Goal: Task Accomplishment & Management: Manage account settings

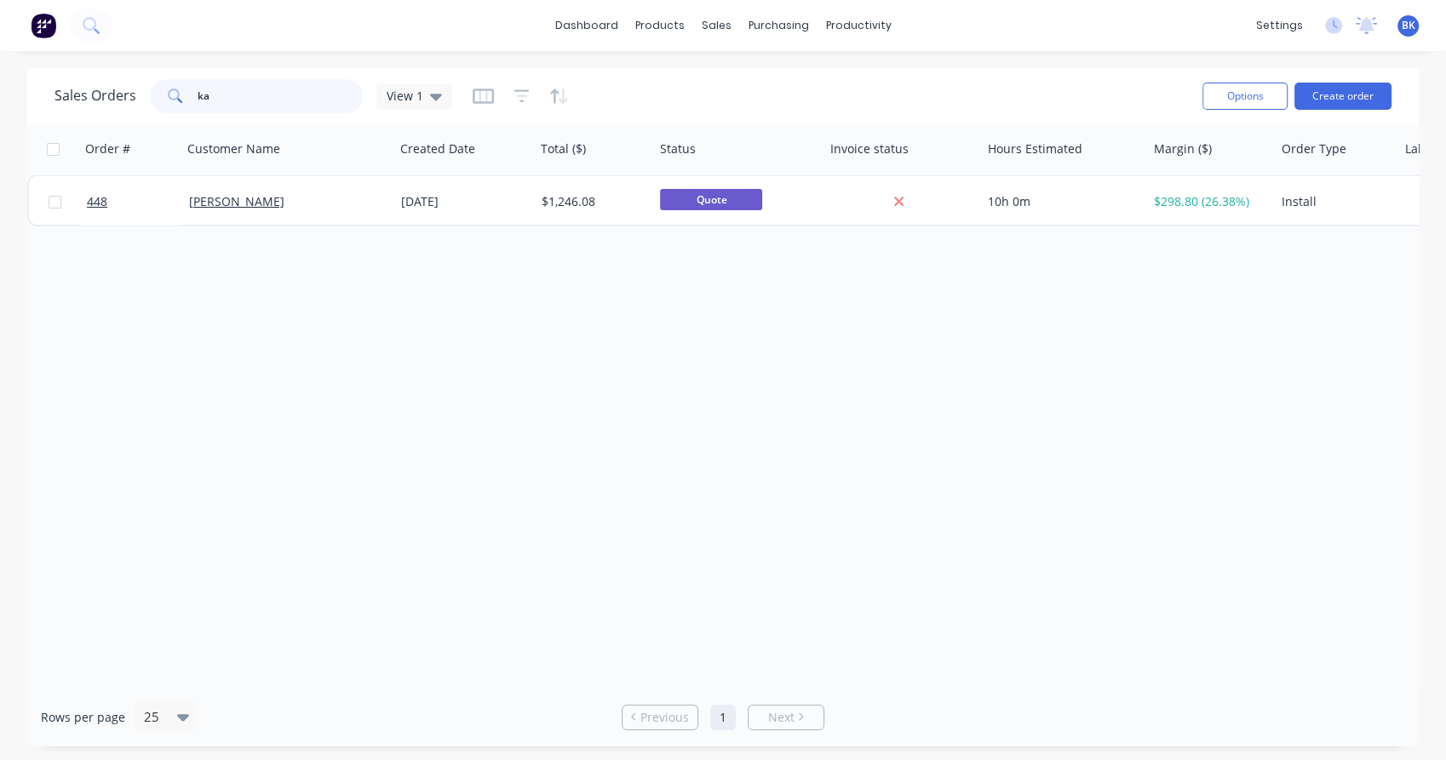
type input "k"
click at [415, 98] on span "View 1" at bounding box center [405, 96] width 37 height 18
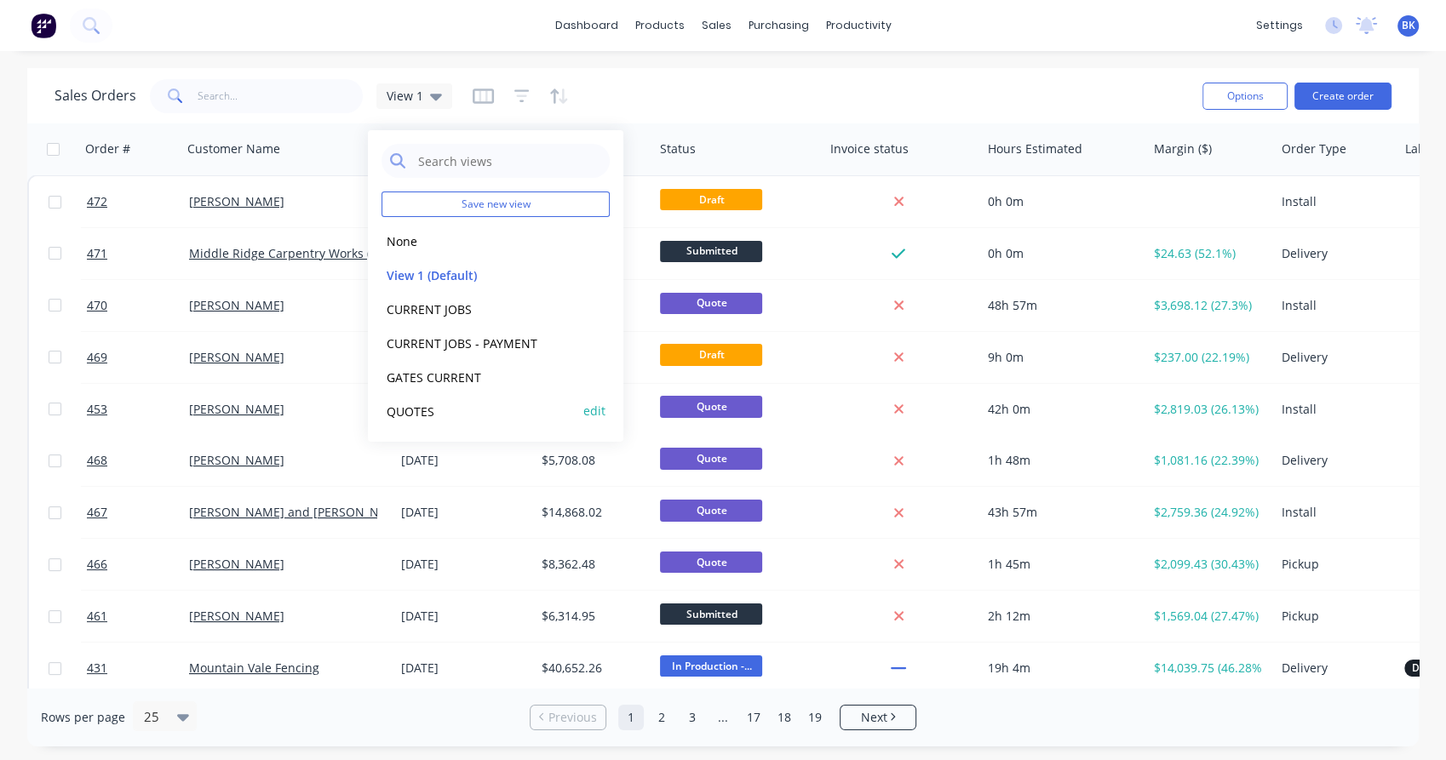
click at [410, 410] on button "QUOTES" at bounding box center [478, 411] width 194 height 20
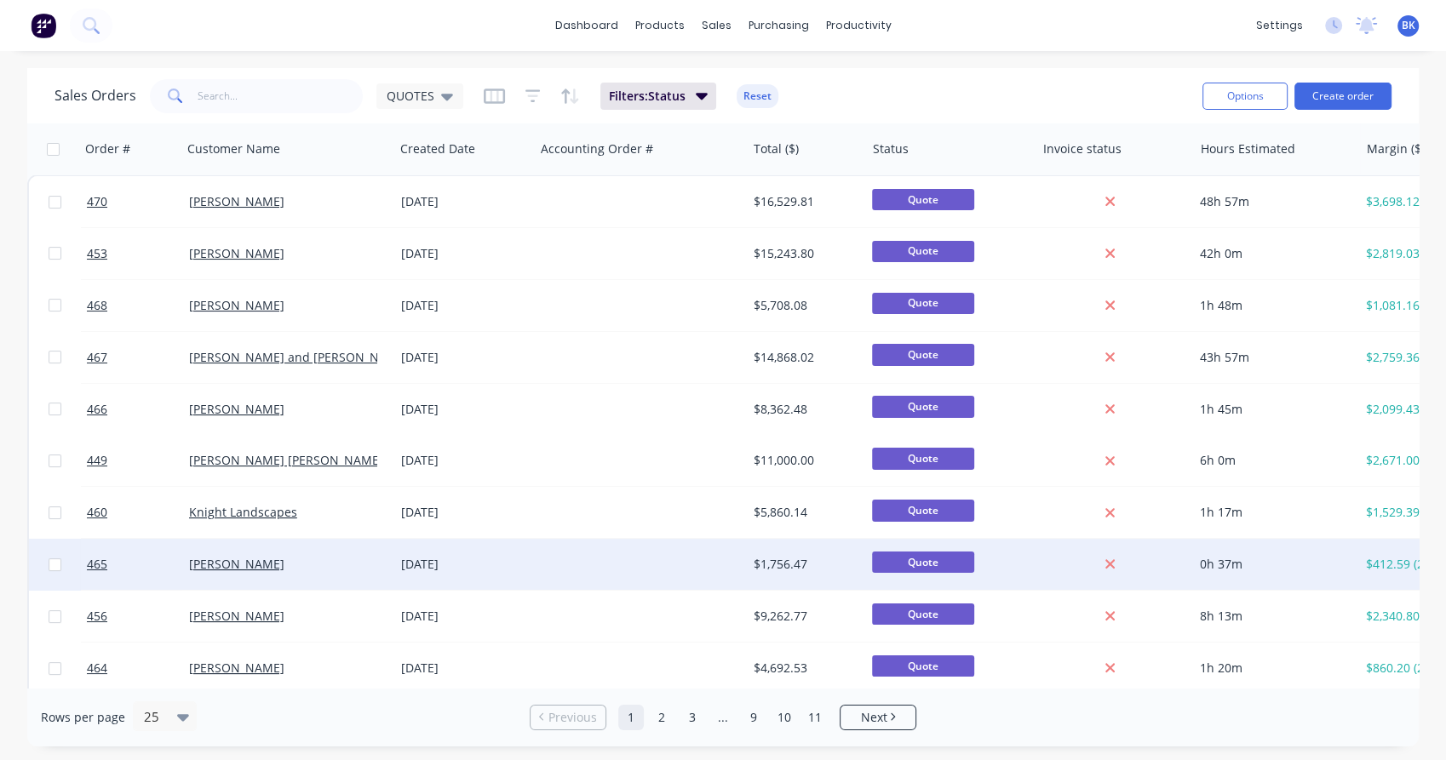
click at [834, 562] on div "$1,756.47" at bounding box center [803, 564] width 100 height 17
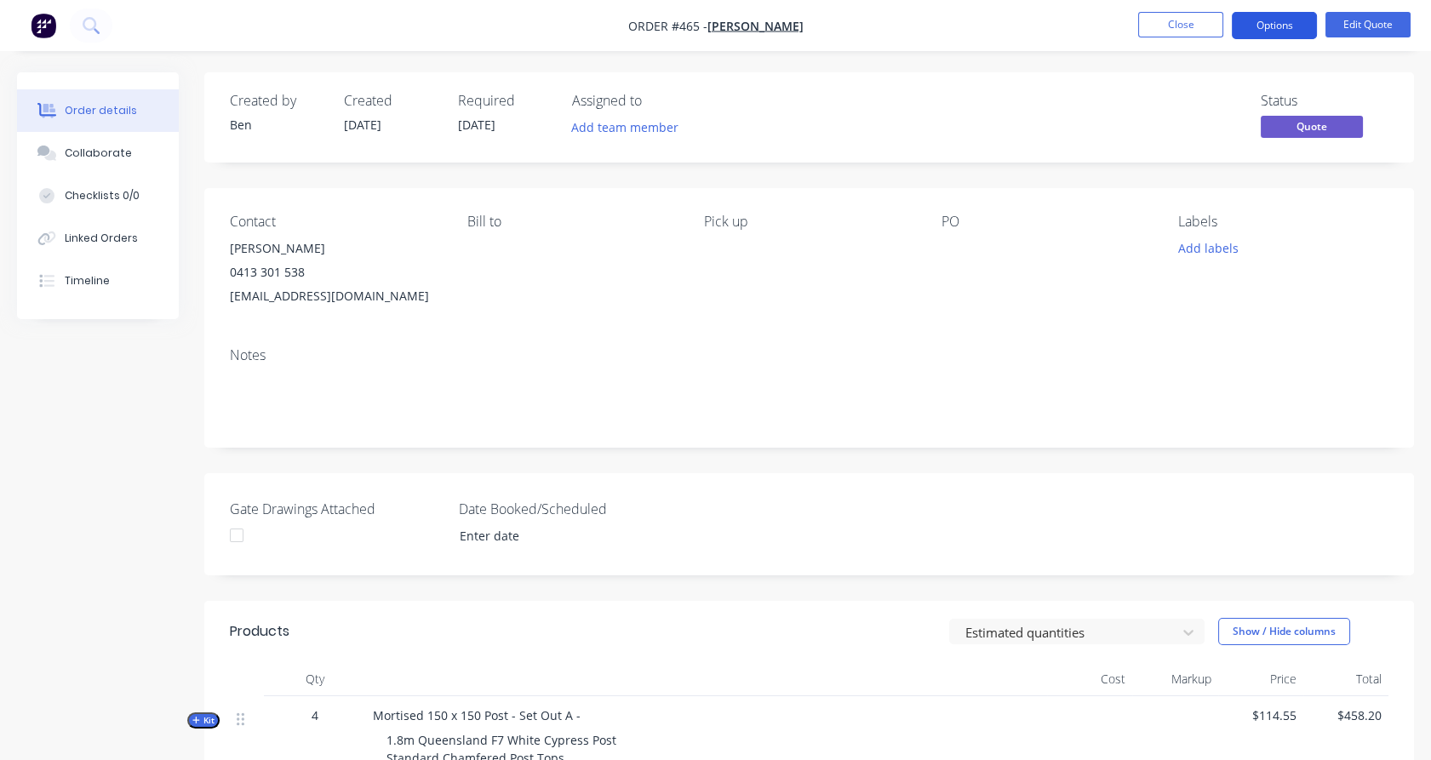
click at [1275, 30] on button "Options" at bounding box center [1274, 25] width 85 height 27
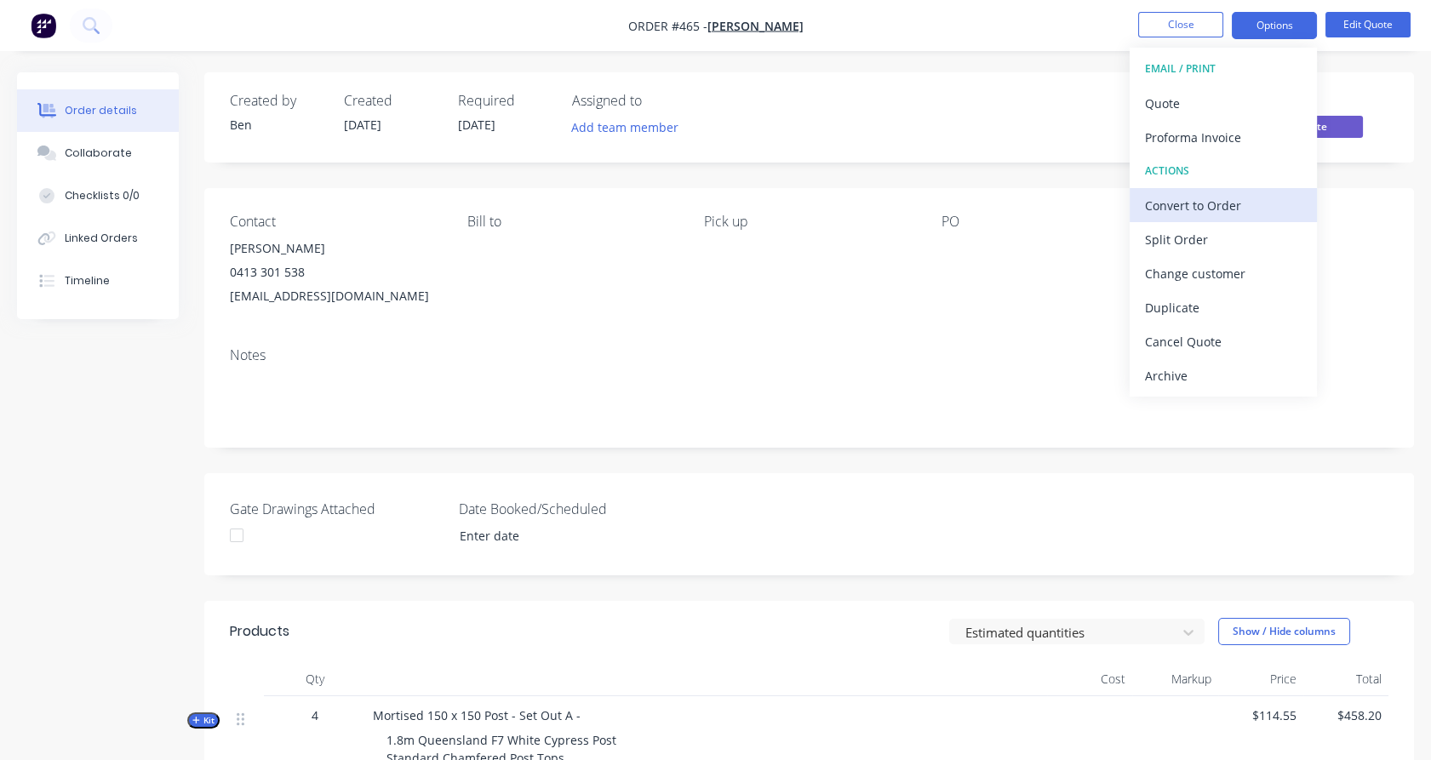
click at [1237, 198] on div "Convert to Order" at bounding box center [1223, 205] width 157 height 25
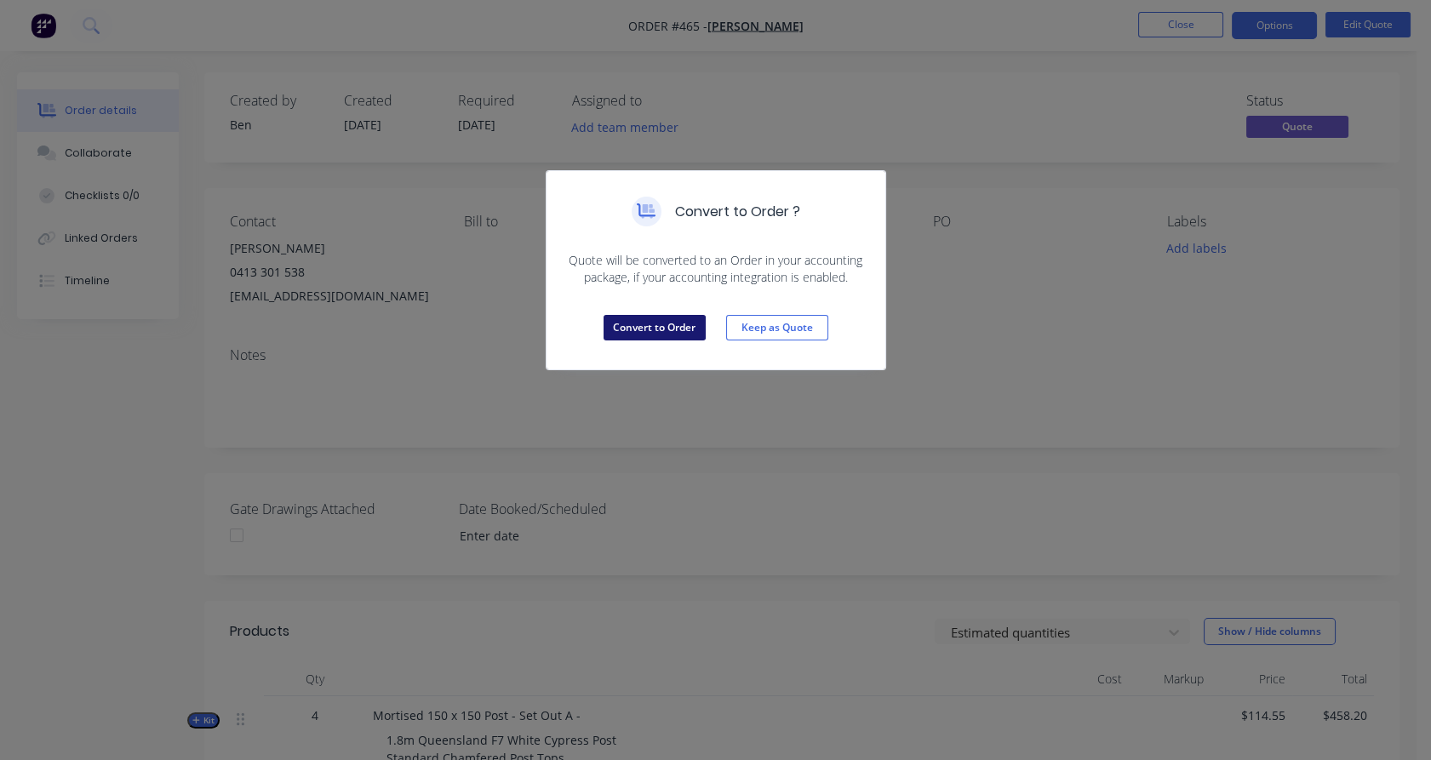
click at [673, 325] on button "Convert to Order" at bounding box center [655, 328] width 102 height 26
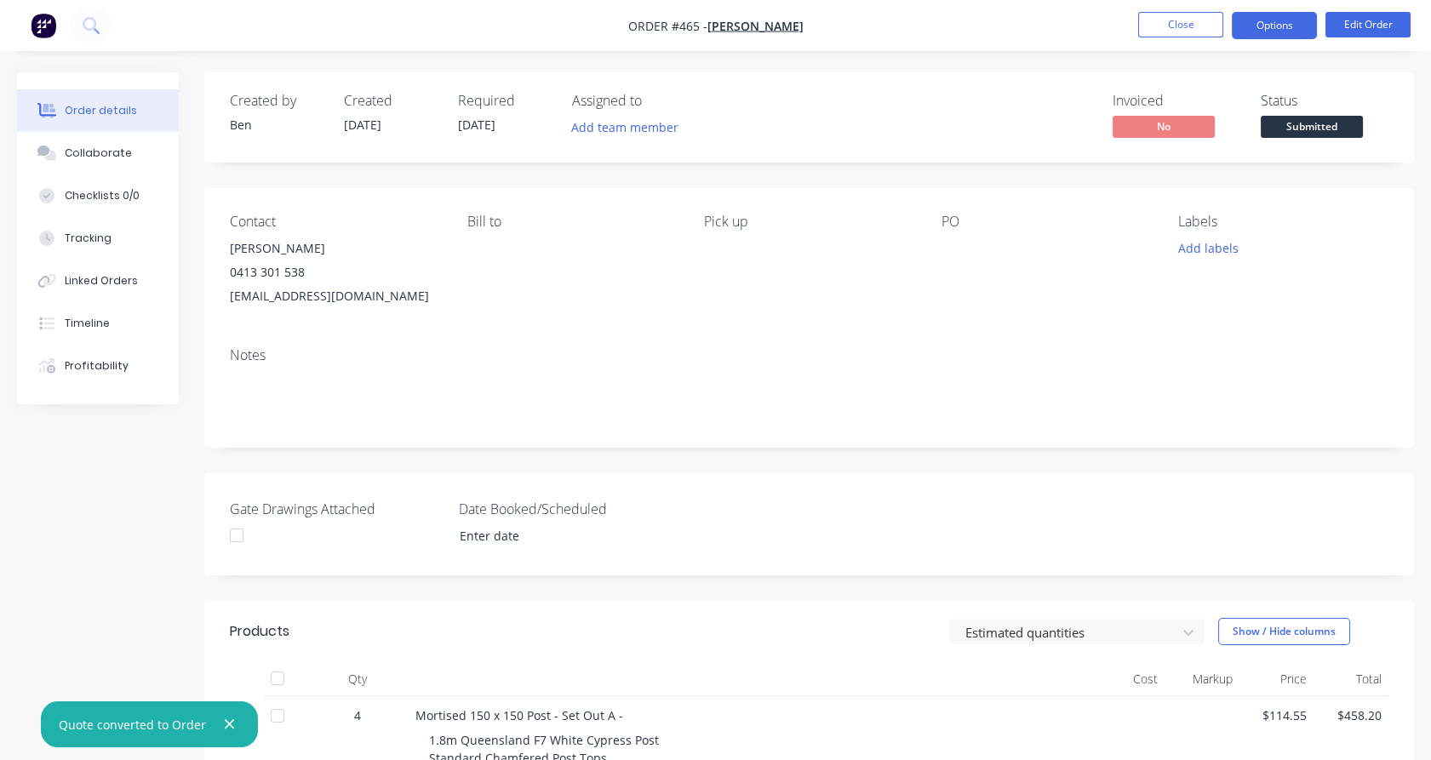
click at [1285, 23] on button "Options" at bounding box center [1274, 25] width 85 height 27
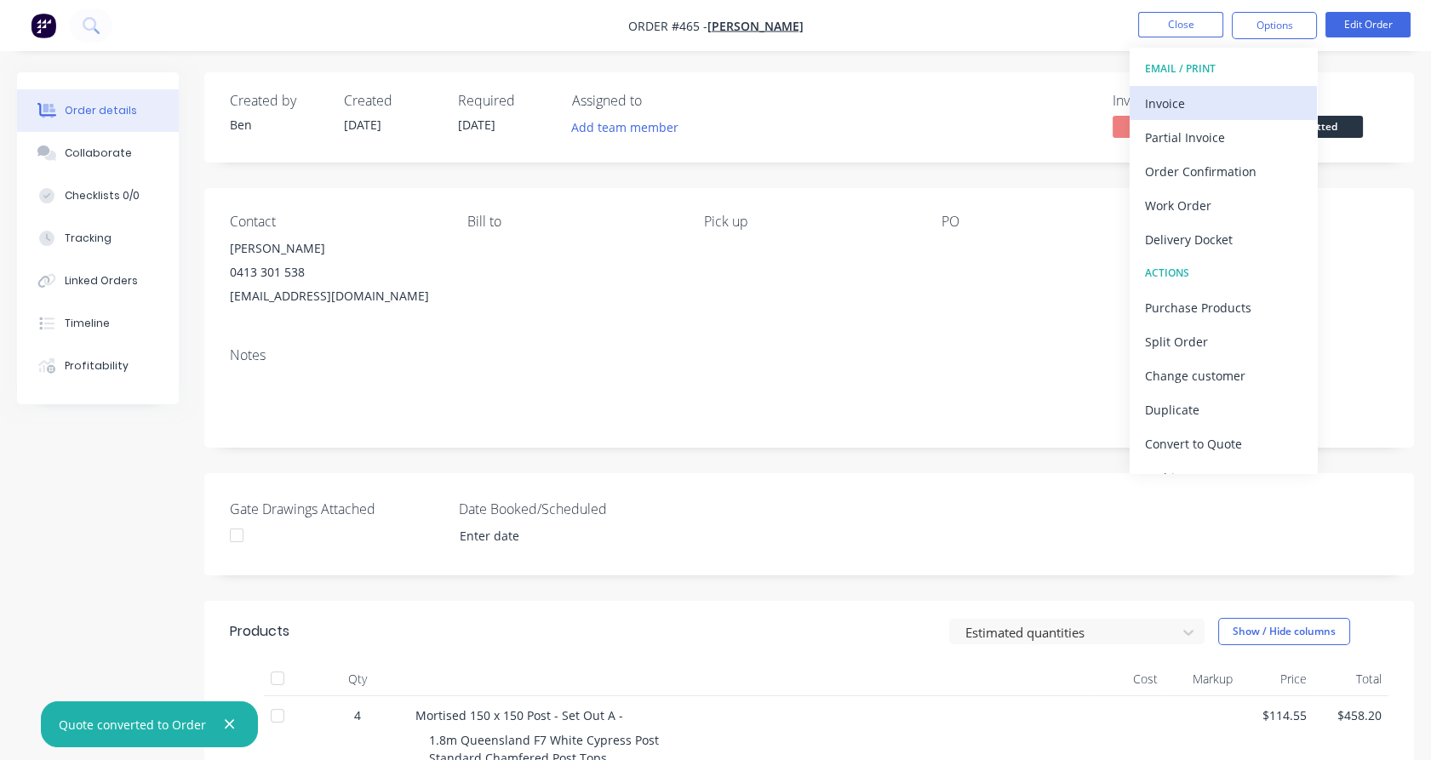
click at [1250, 107] on div "Invoice" at bounding box center [1223, 103] width 157 height 25
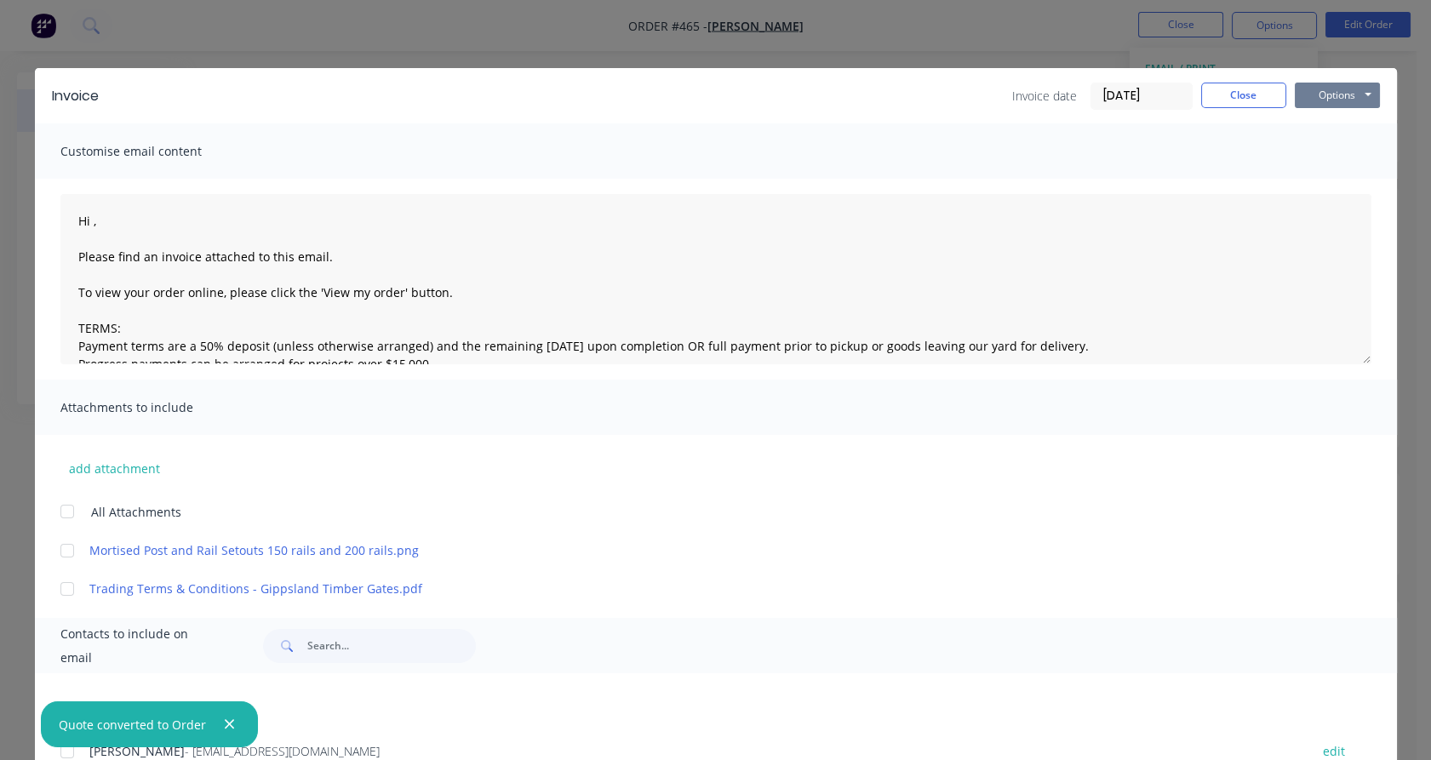
click at [1302, 104] on button "Options" at bounding box center [1337, 96] width 85 height 26
click at [1101, 95] on input "[DATE]" at bounding box center [1141, 96] width 100 height 26
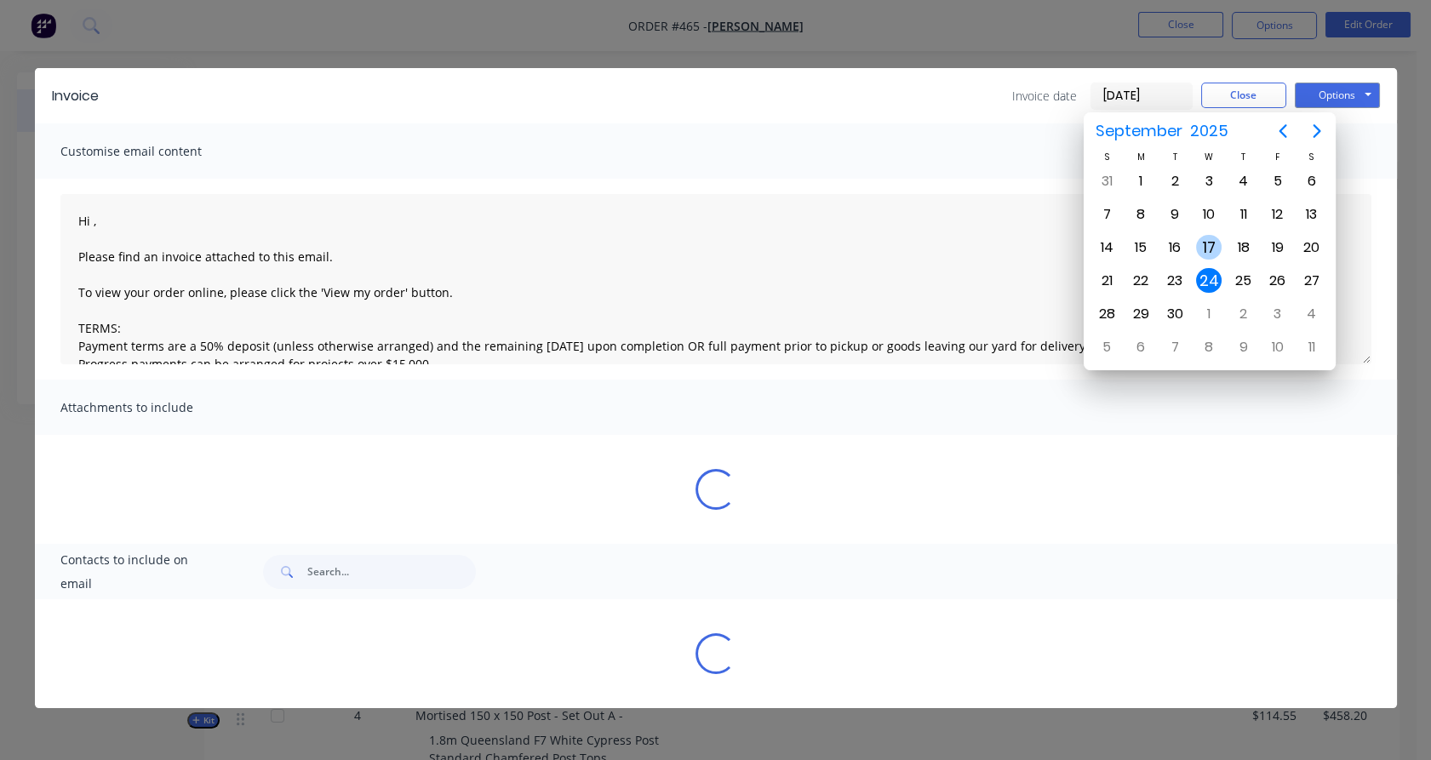
type textarea "Hi , Please find an invoice attached to this email. To view your order online, …"
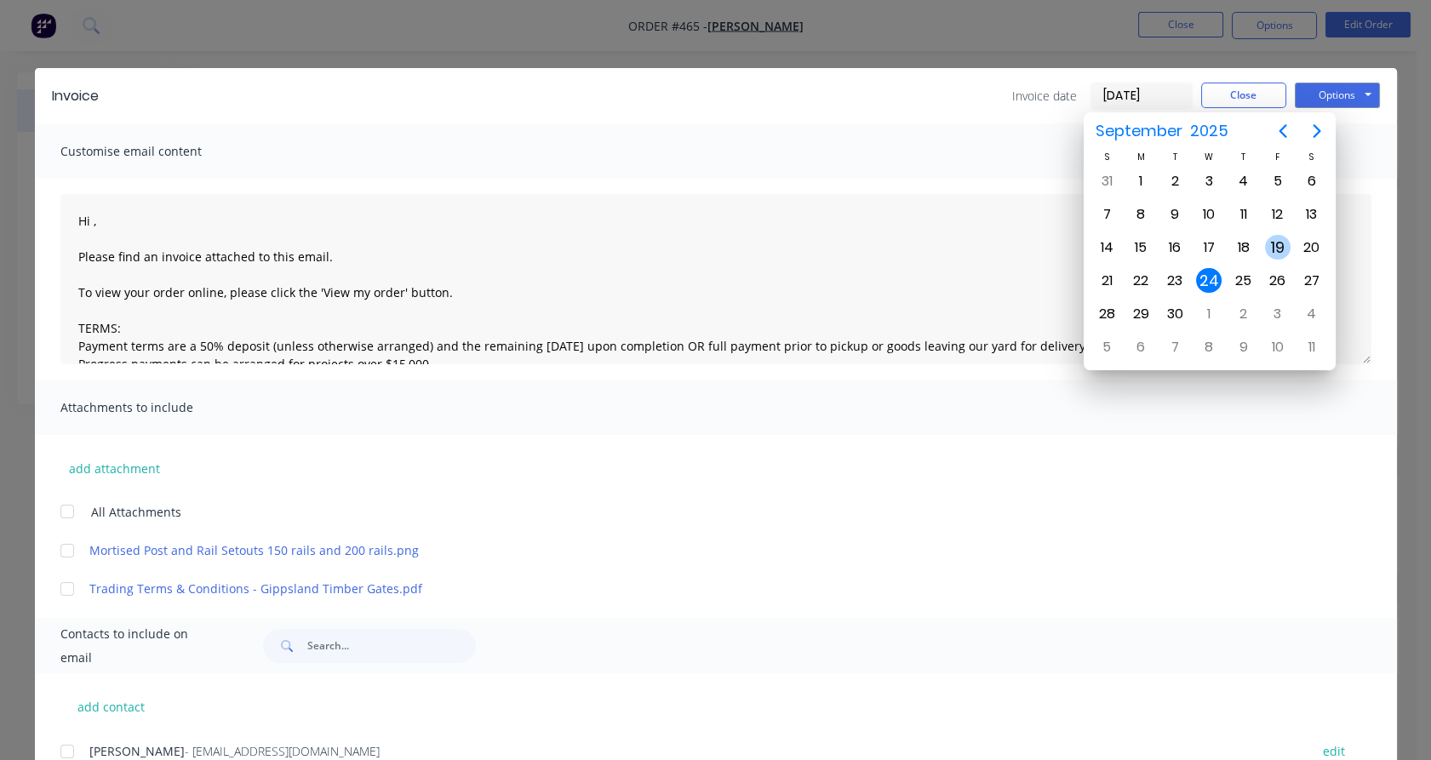
click at [1273, 238] on div "19" at bounding box center [1278, 248] width 26 height 26
type input "19/09/25"
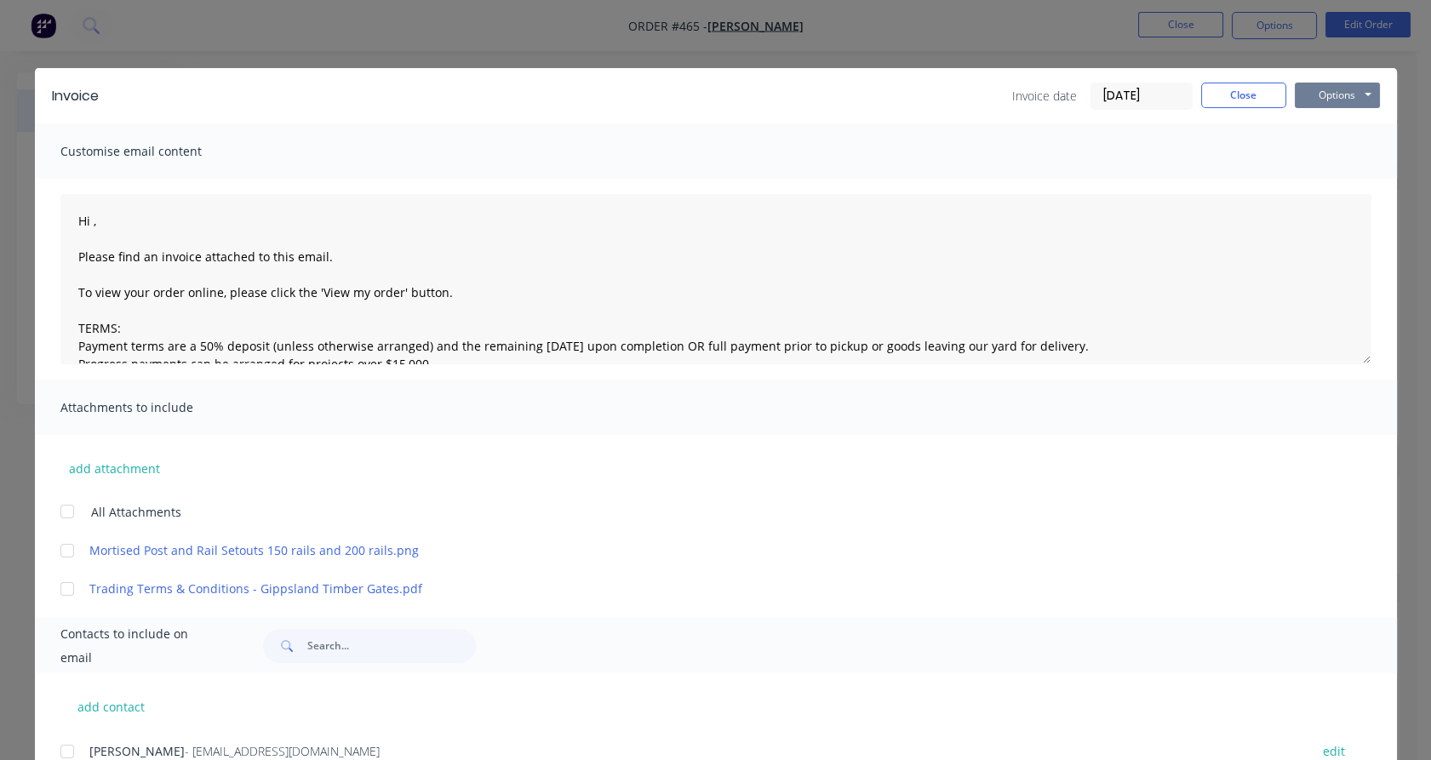
click at [1337, 85] on button "Options" at bounding box center [1337, 96] width 85 height 26
click at [1331, 148] on button "Print" at bounding box center [1349, 154] width 109 height 28
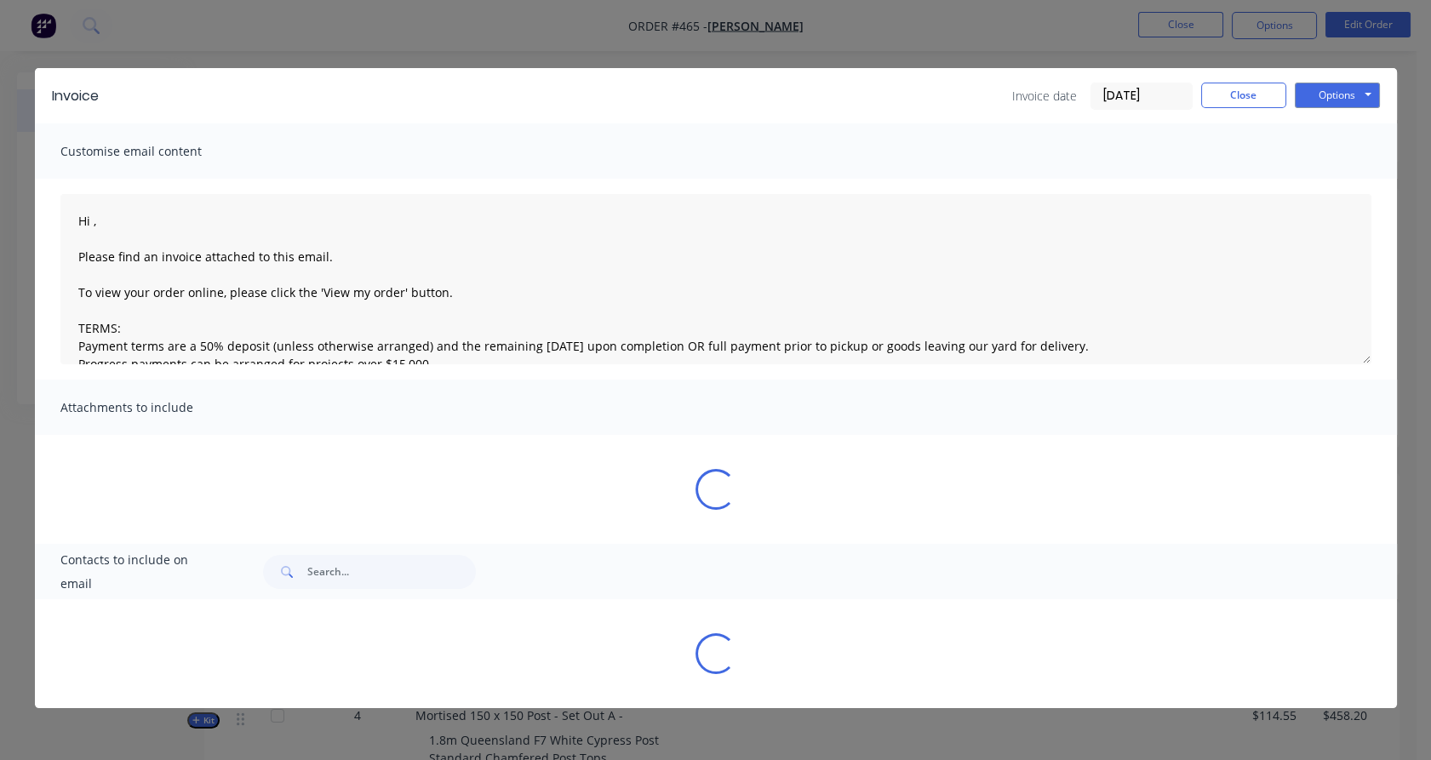
type textarea "Hi , Please find an invoice attached to this email. To view your order online, …"
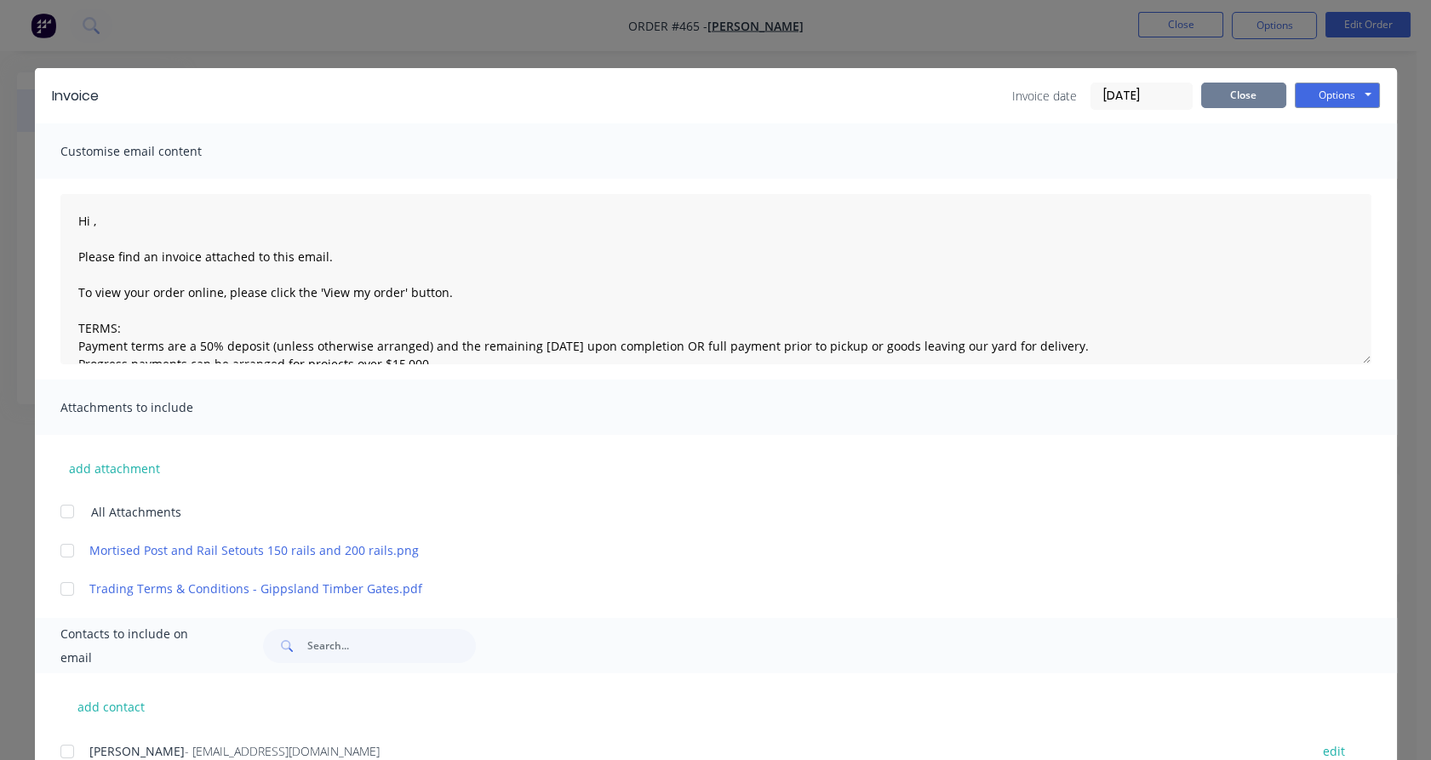
click at [1227, 83] on button "Close" at bounding box center [1243, 96] width 85 height 26
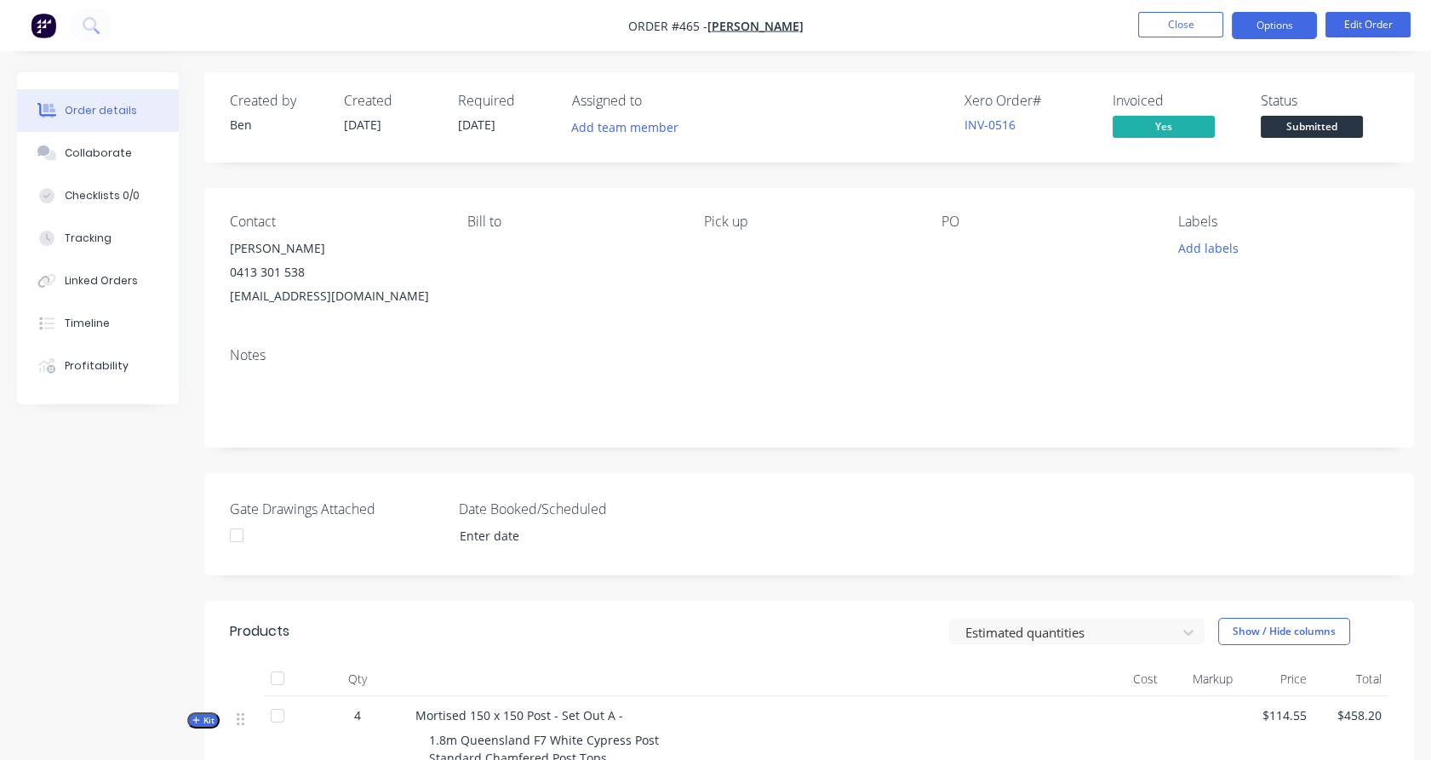
click at [1262, 38] on button "Options" at bounding box center [1274, 25] width 85 height 27
click at [1339, 124] on span "Submitted" at bounding box center [1312, 126] width 102 height 21
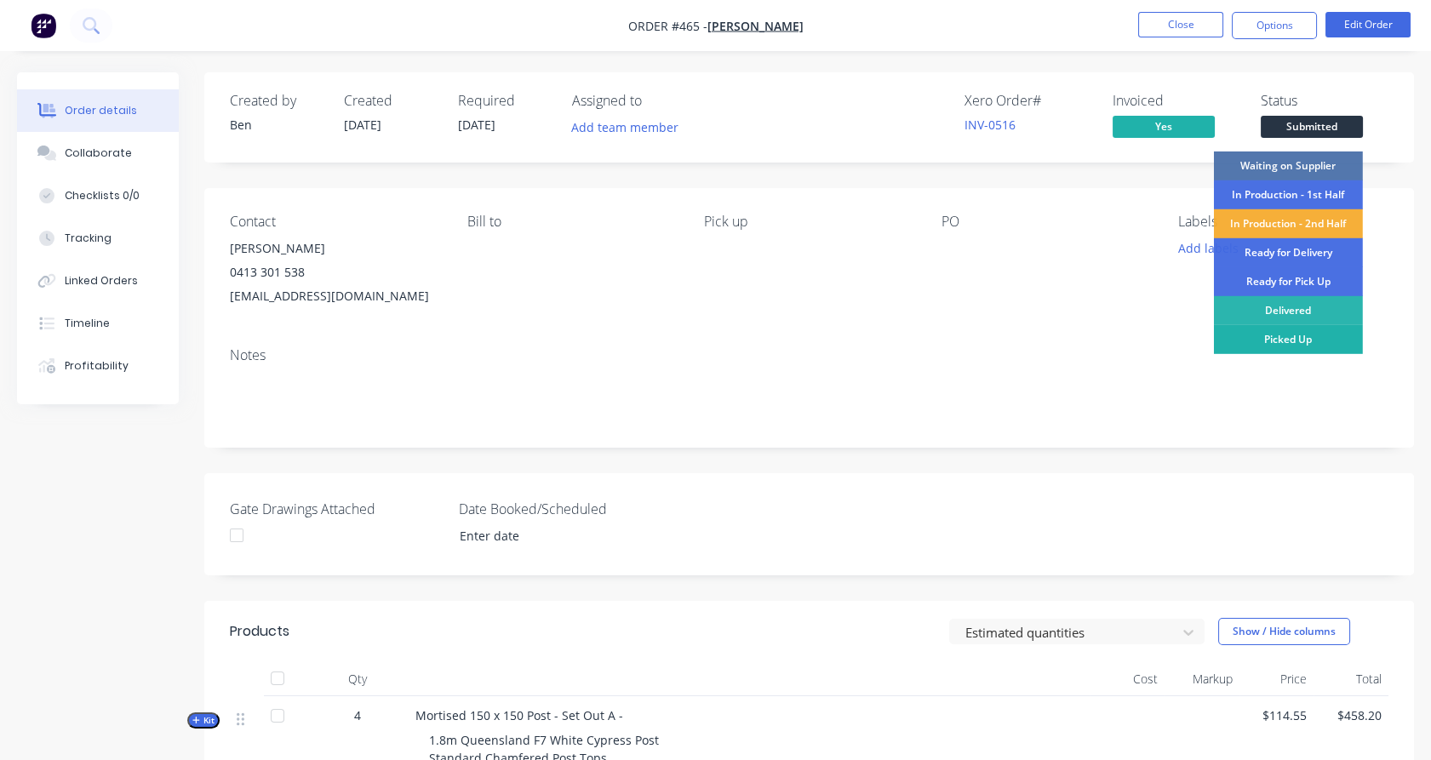
click at [1303, 341] on div "Picked Up" at bounding box center [1288, 339] width 149 height 29
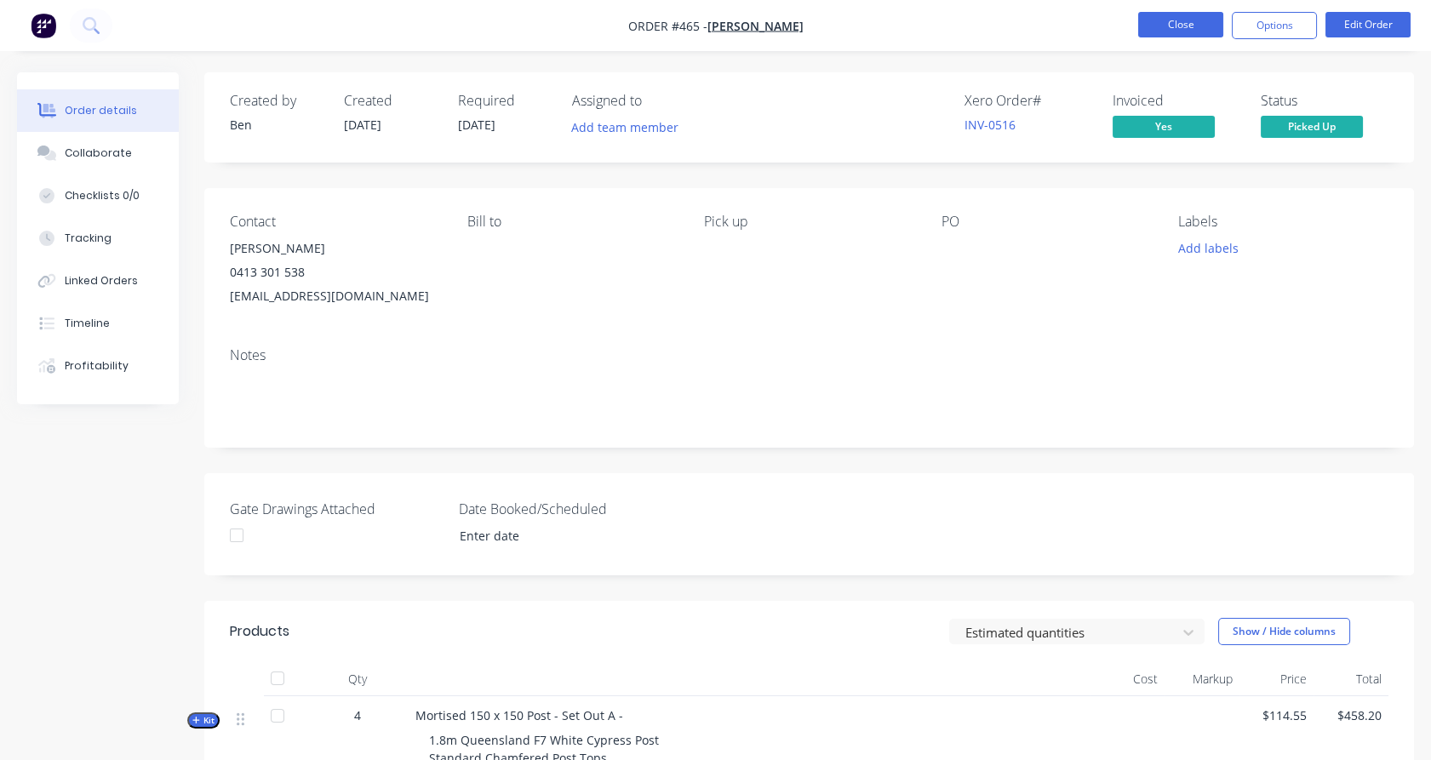
click at [1194, 23] on button "Close" at bounding box center [1180, 25] width 85 height 26
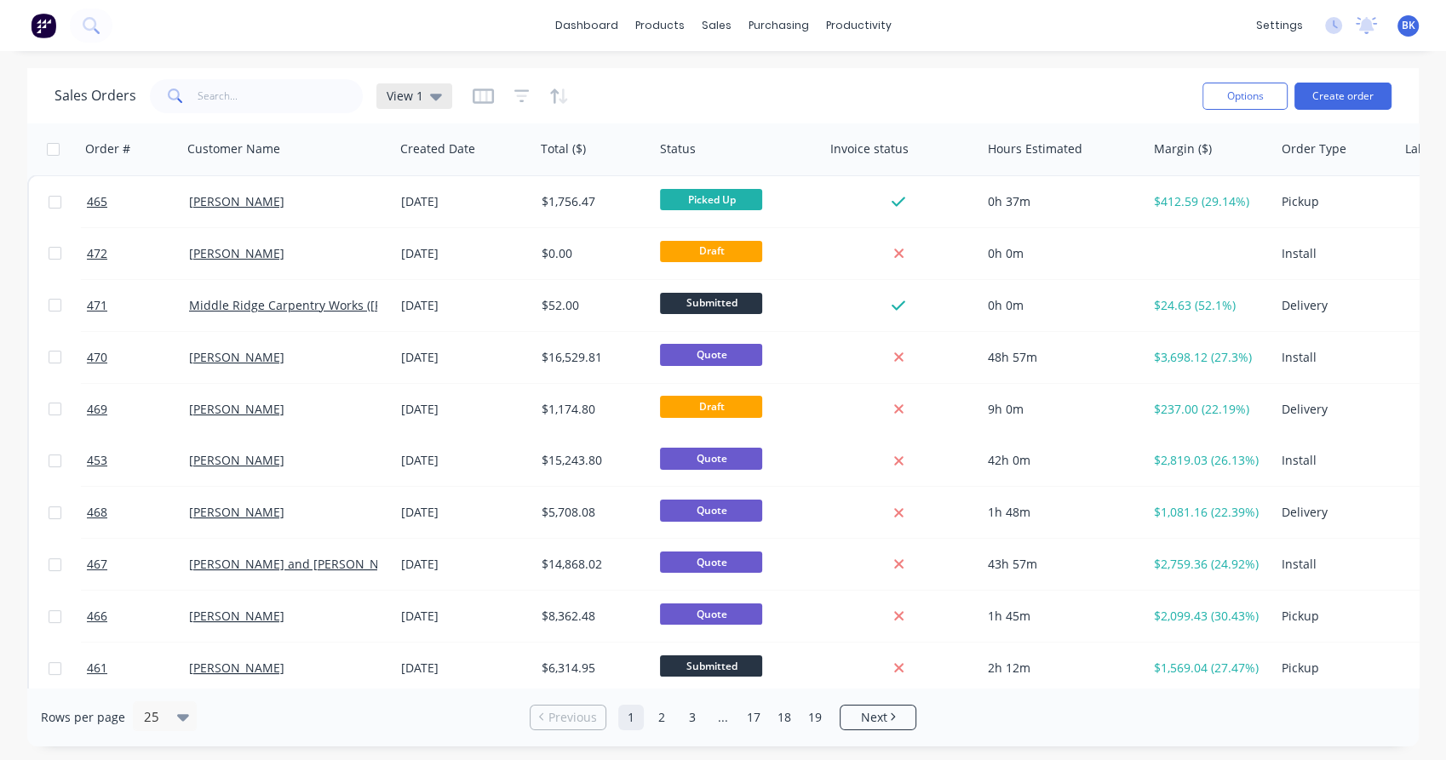
click at [437, 98] on icon at bounding box center [436, 96] width 12 height 19
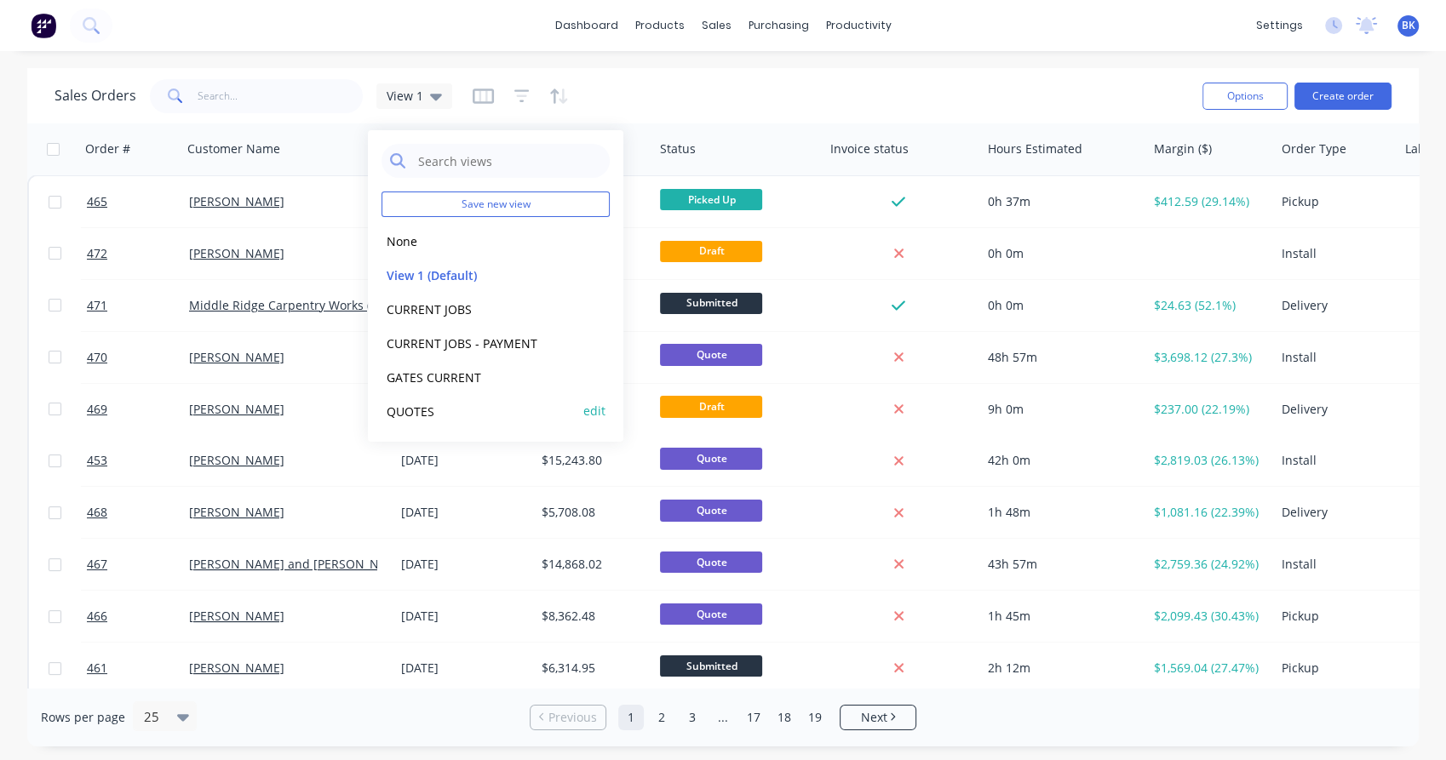
click at [425, 406] on button "QUOTES" at bounding box center [478, 411] width 194 height 20
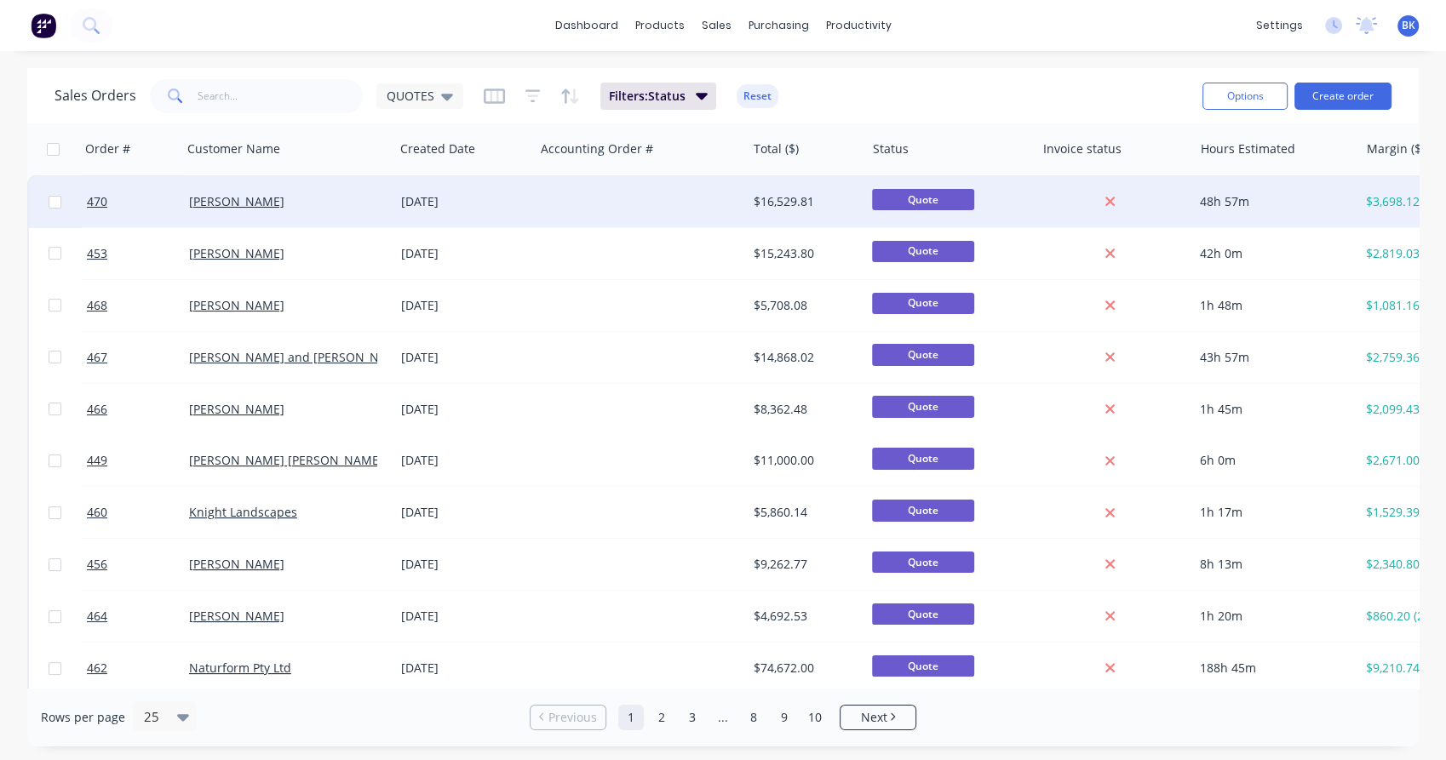
click at [558, 208] on div at bounding box center [641, 201] width 212 height 51
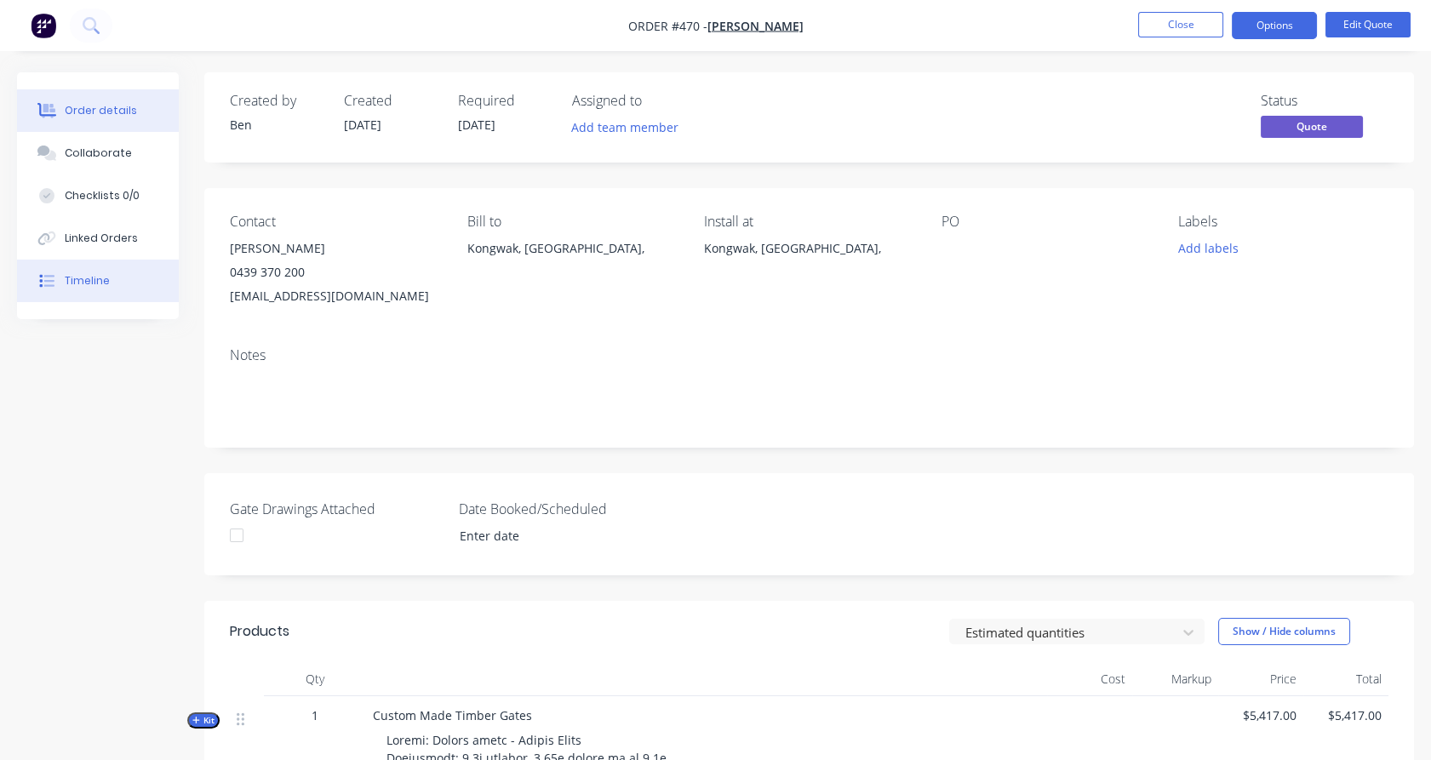
click at [101, 293] on button "Timeline" at bounding box center [98, 281] width 162 height 43
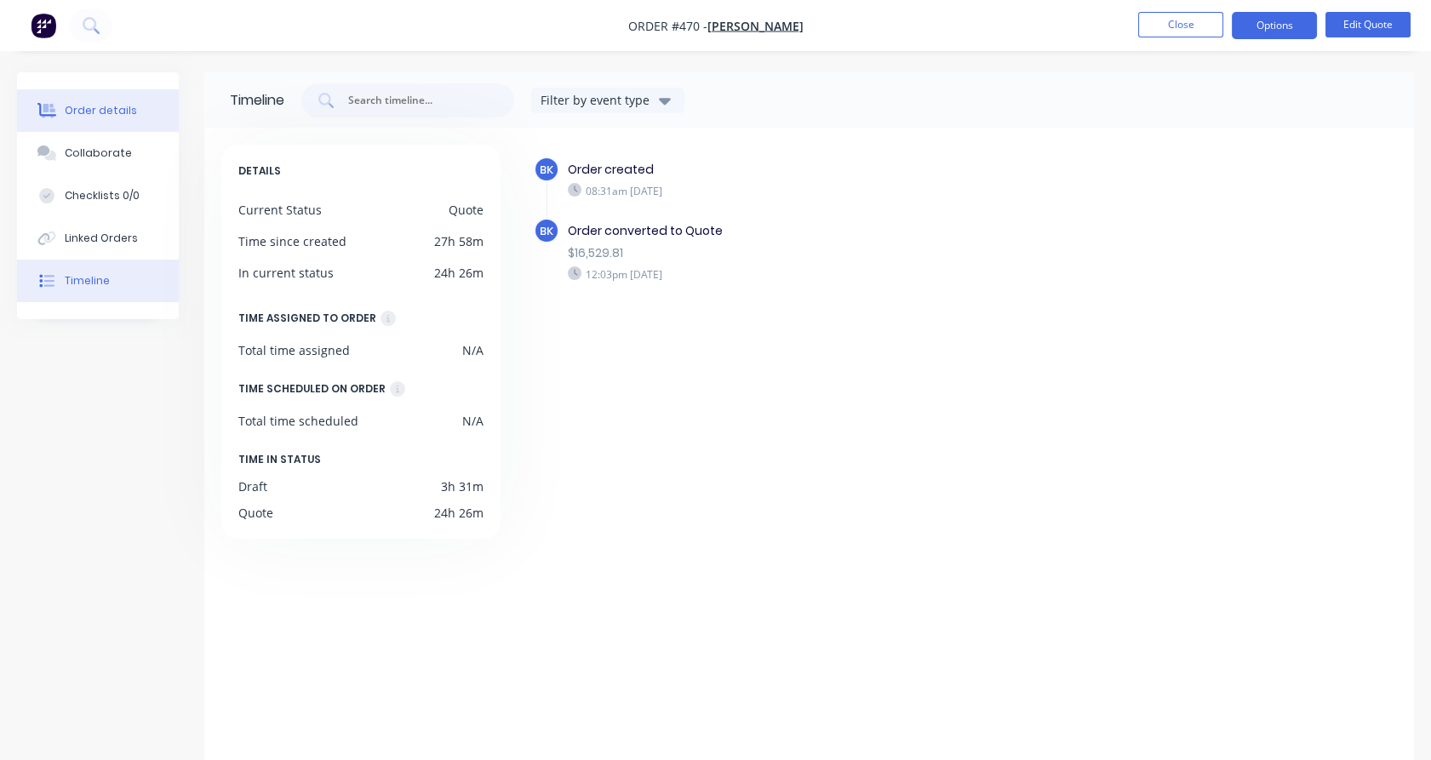
click at [102, 117] on div "Order details" at bounding box center [101, 110] width 72 height 15
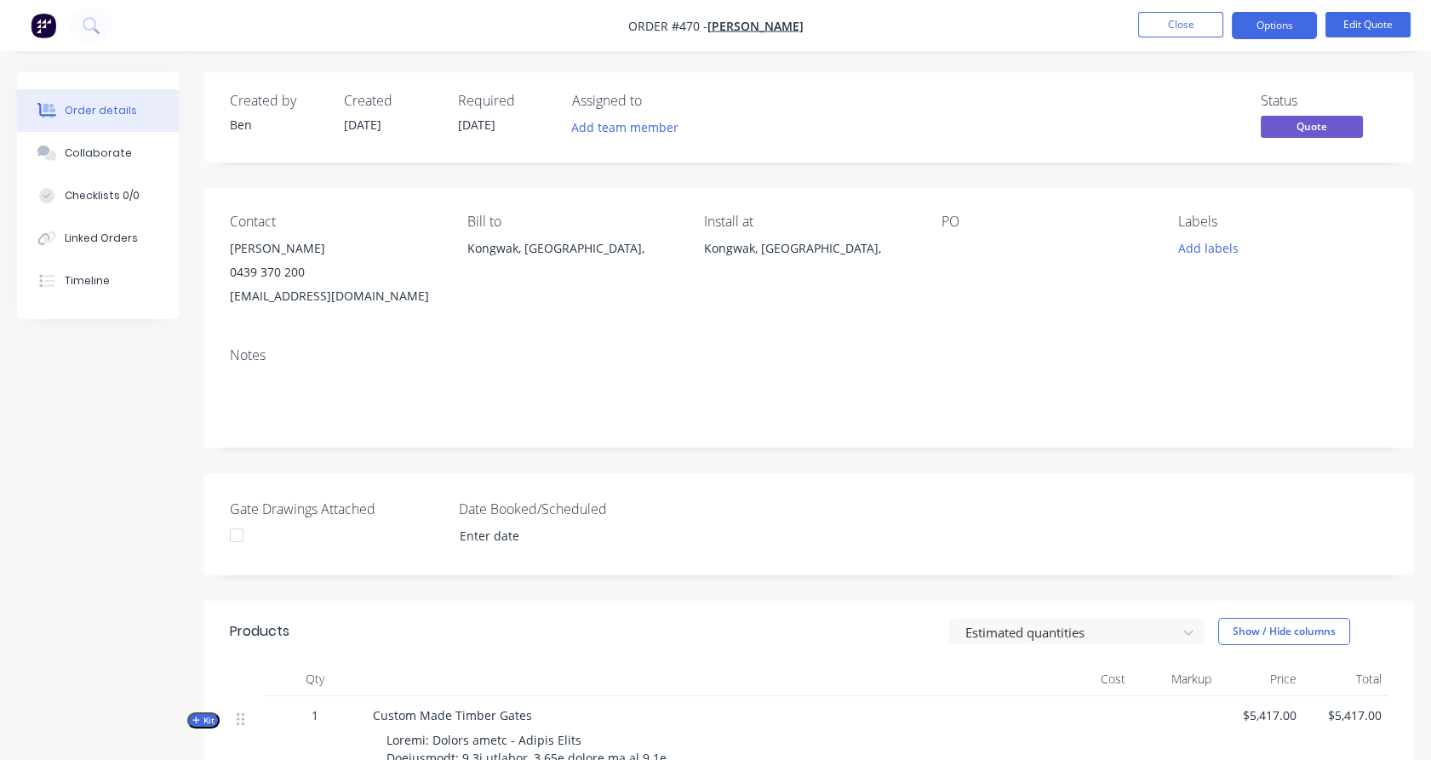
click at [1135, 15] on ul "Close Options Edit Quote" at bounding box center [1274, 25] width 313 height 27
click at [1160, 25] on button "Close" at bounding box center [1180, 25] width 85 height 26
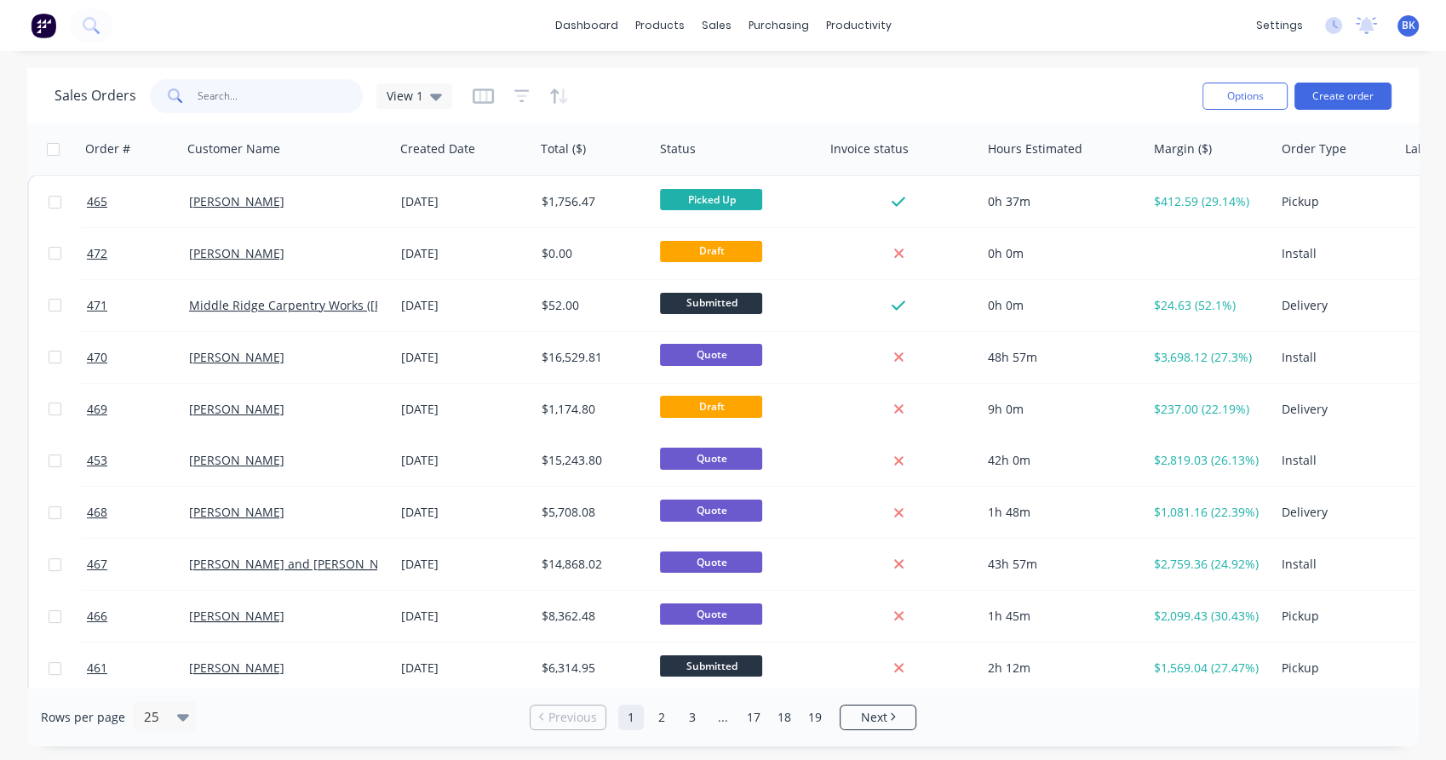
click at [306, 96] on input "text" at bounding box center [281, 96] width 166 height 34
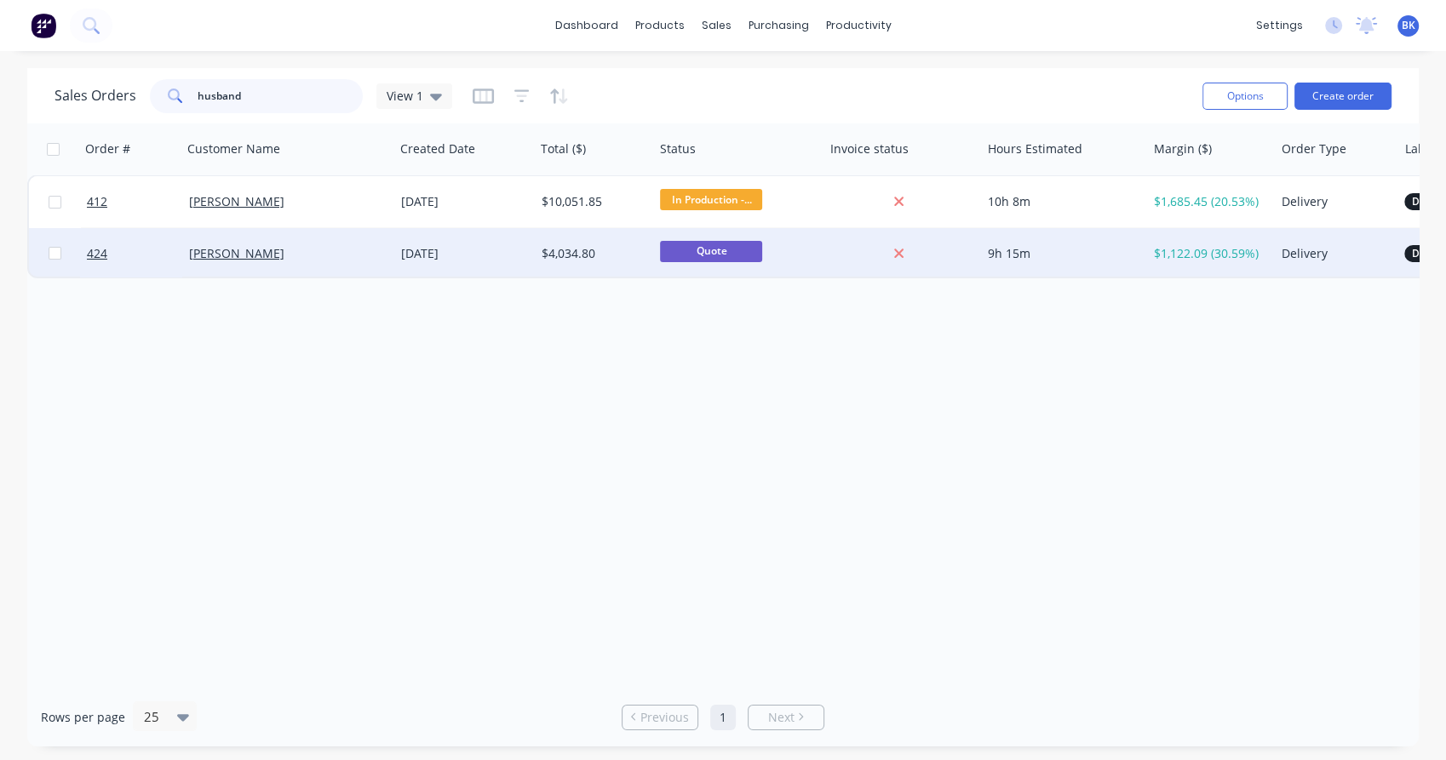
type input "husband"
click at [342, 268] on div "[PERSON_NAME]" at bounding box center [288, 253] width 212 height 51
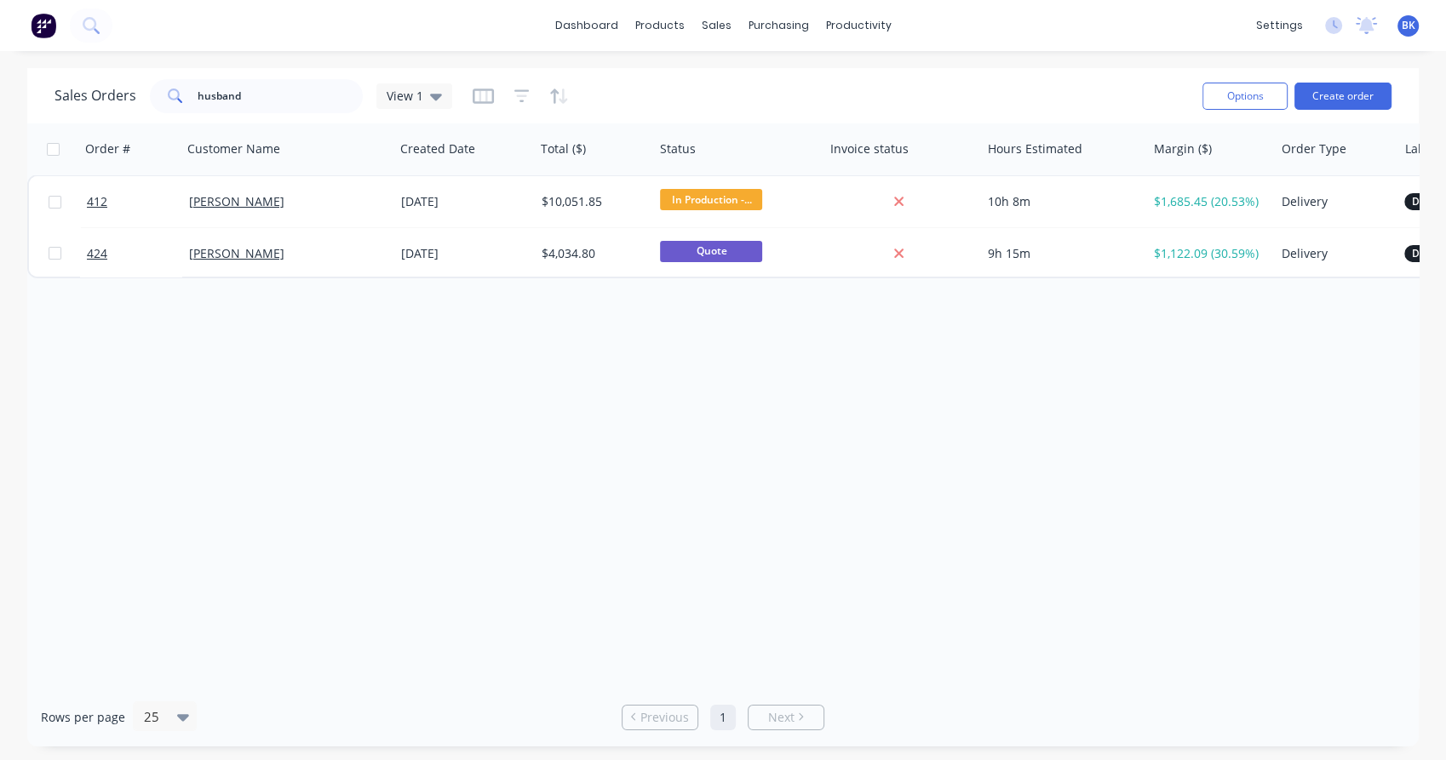
click at [327, 204] on div "[PERSON_NAME]" at bounding box center [283, 201] width 189 height 17
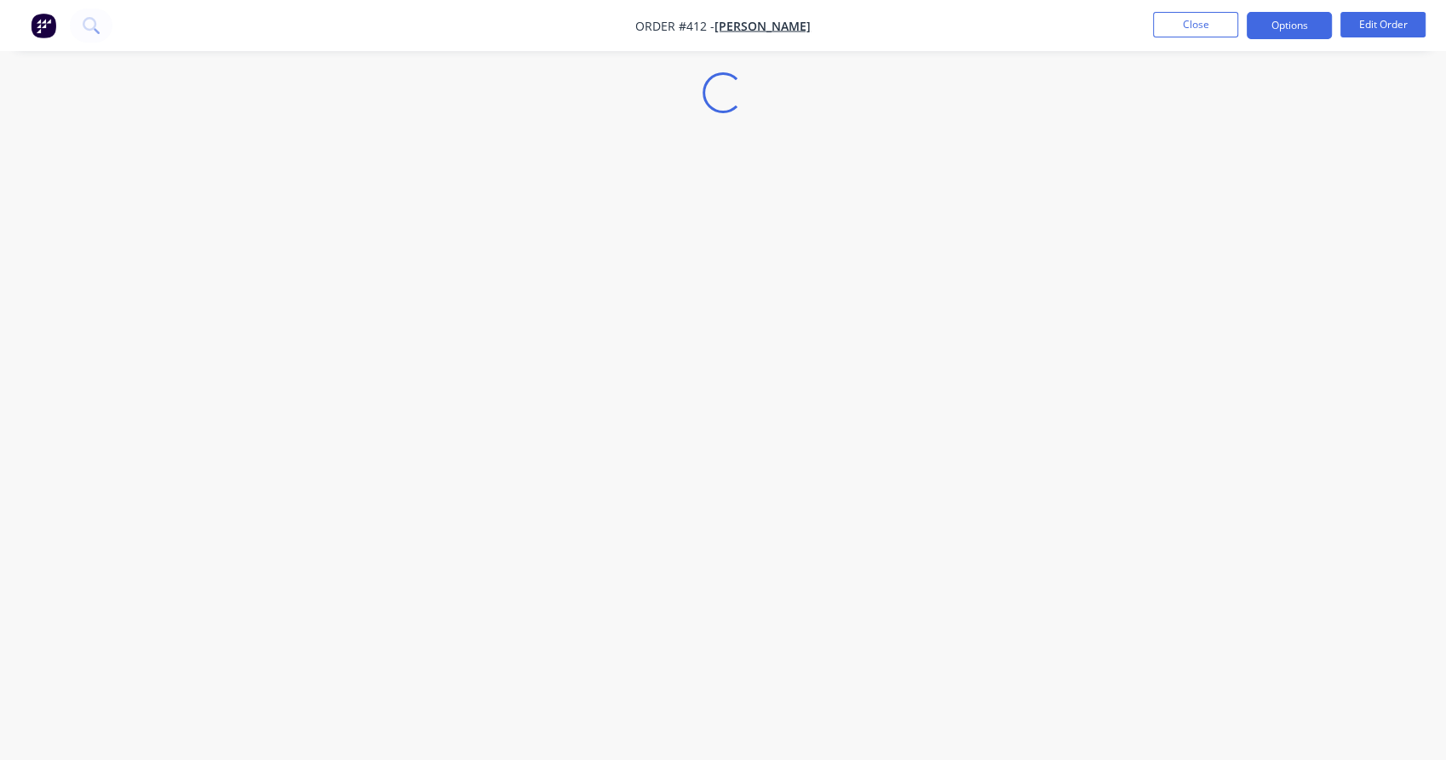
click at [1283, 31] on button "Options" at bounding box center [1288, 25] width 85 height 27
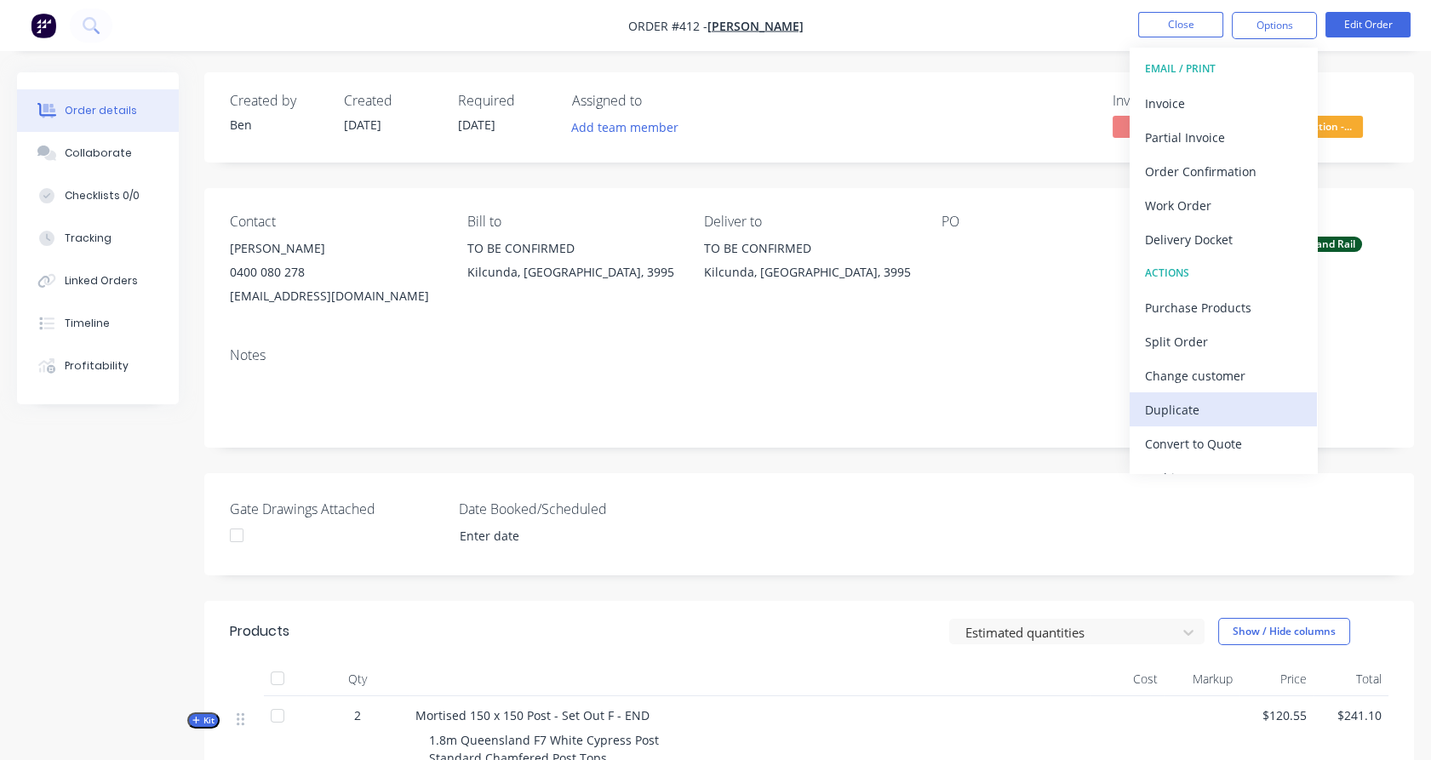
click at [1195, 411] on div "Duplicate" at bounding box center [1223, 410] width 157 height 25
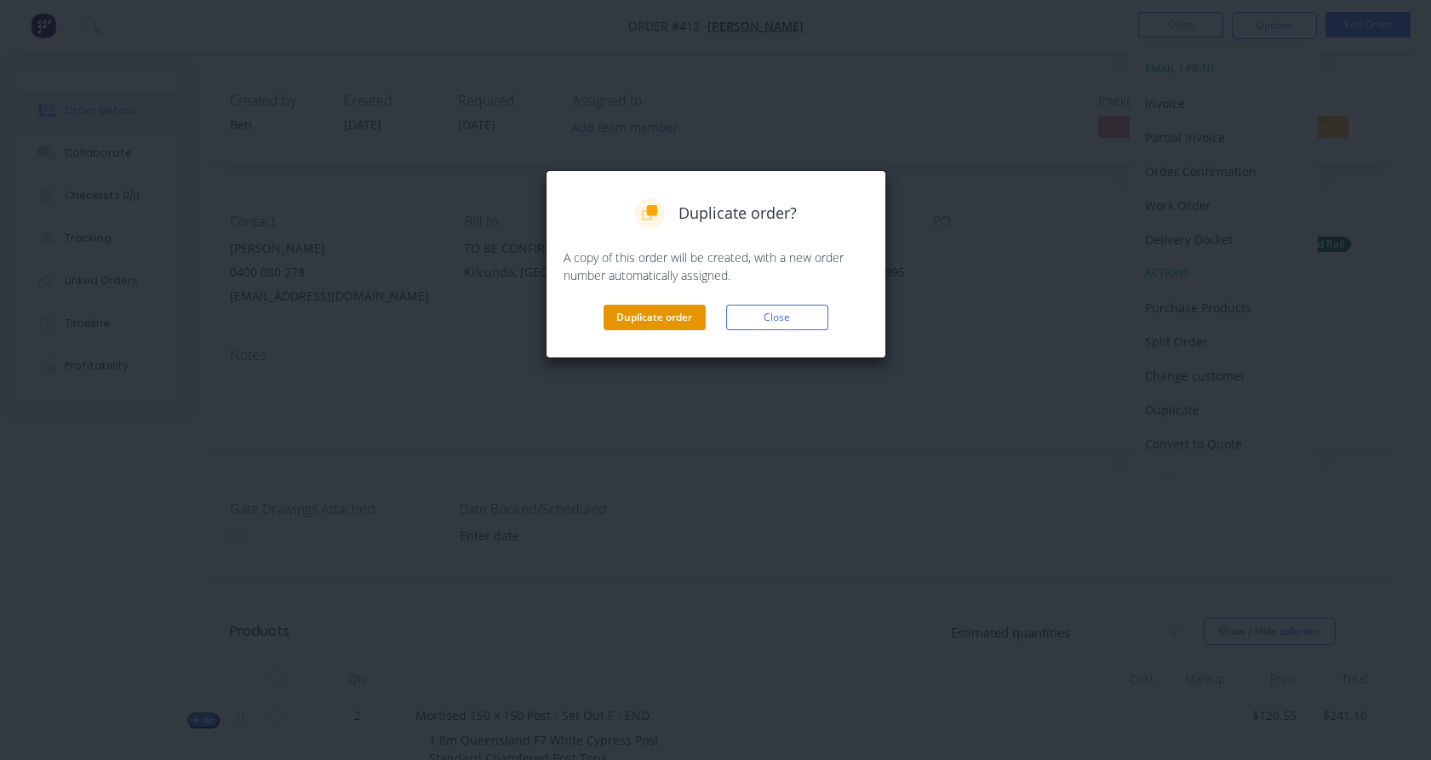
click at [666, 317] on button "Duplicate order" at bounding box center [655, 318] width 102 height 26
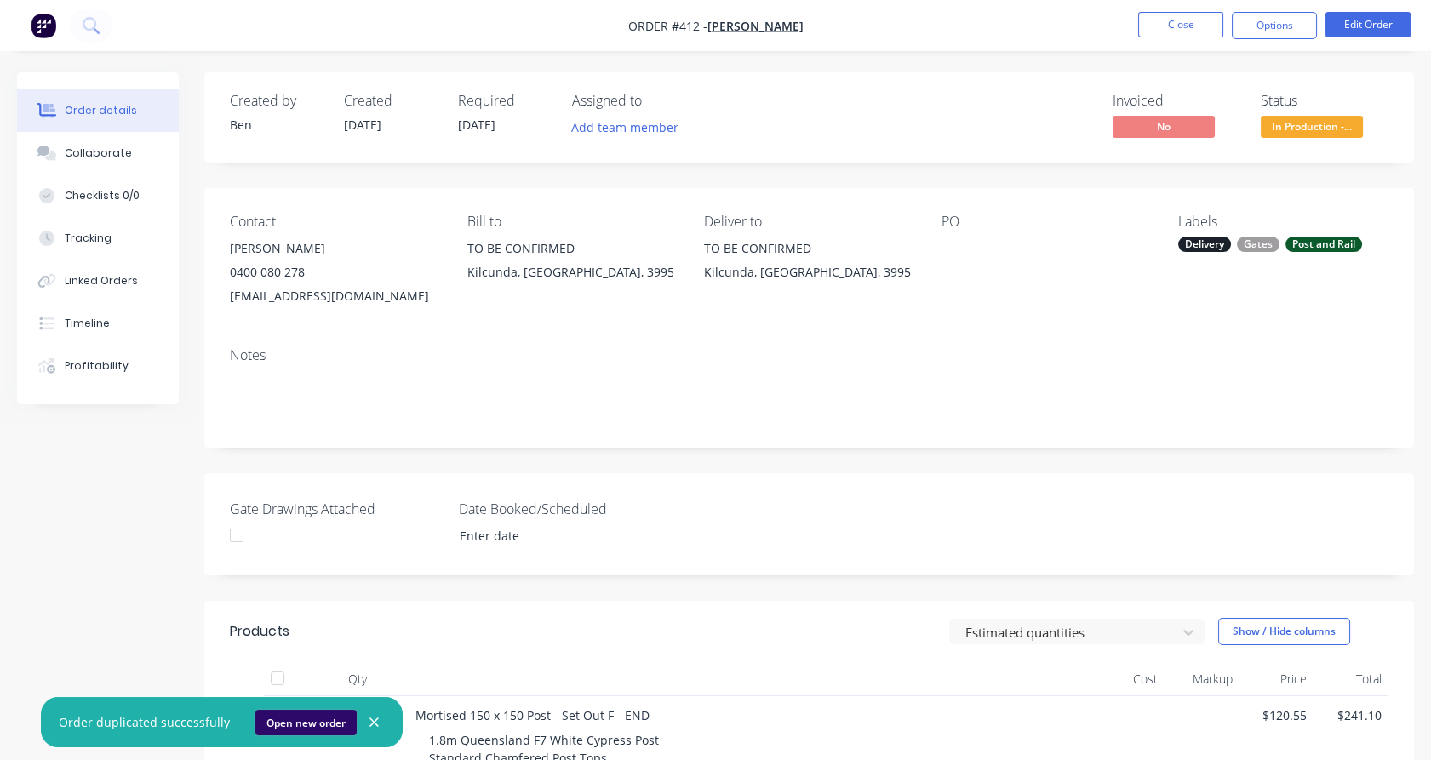
click at [288, 722] on button "Open new order" at bounding box center [305, 723] width 101 height 26
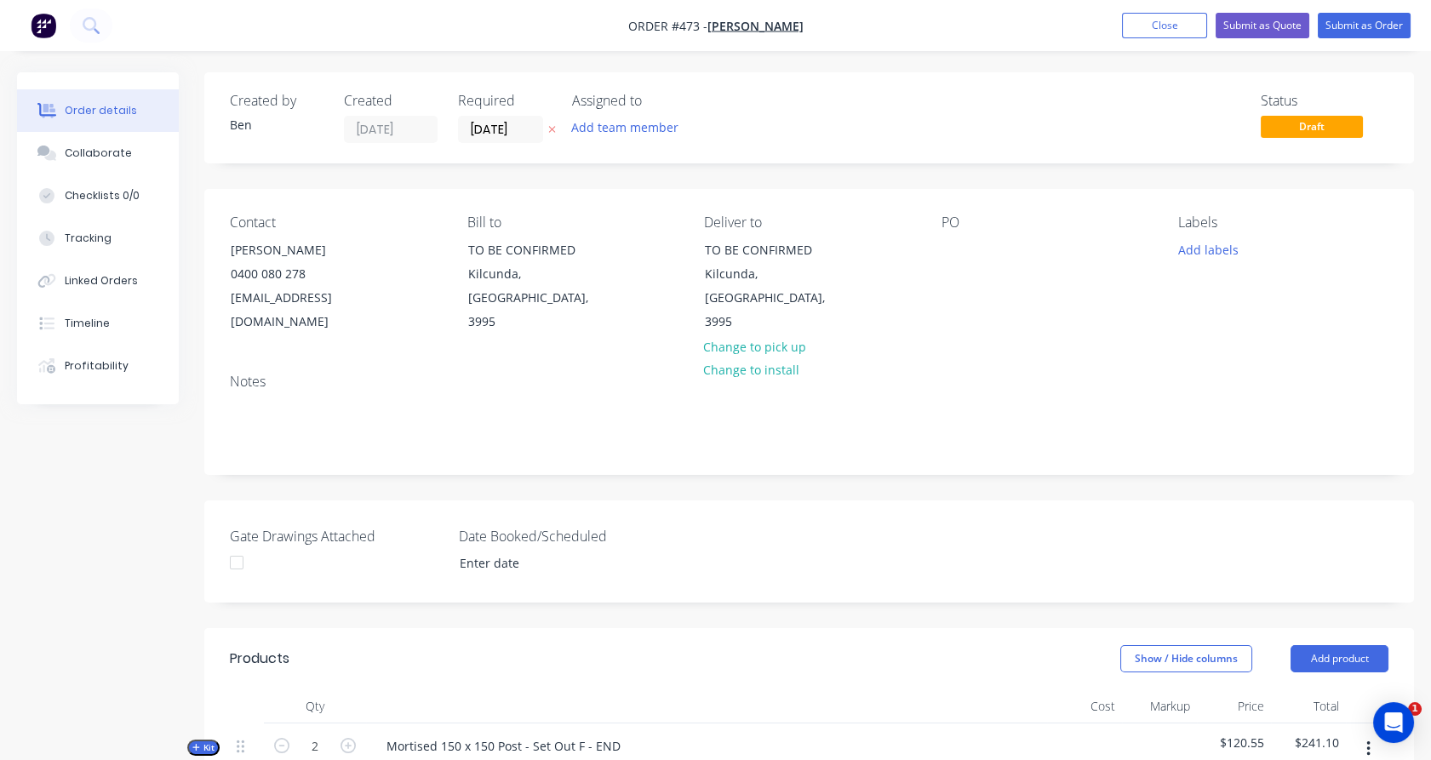
type input "$40.80"
type input "38.14"
type input "$56.36"
type input "$1,859.88"
type input "$45.90"
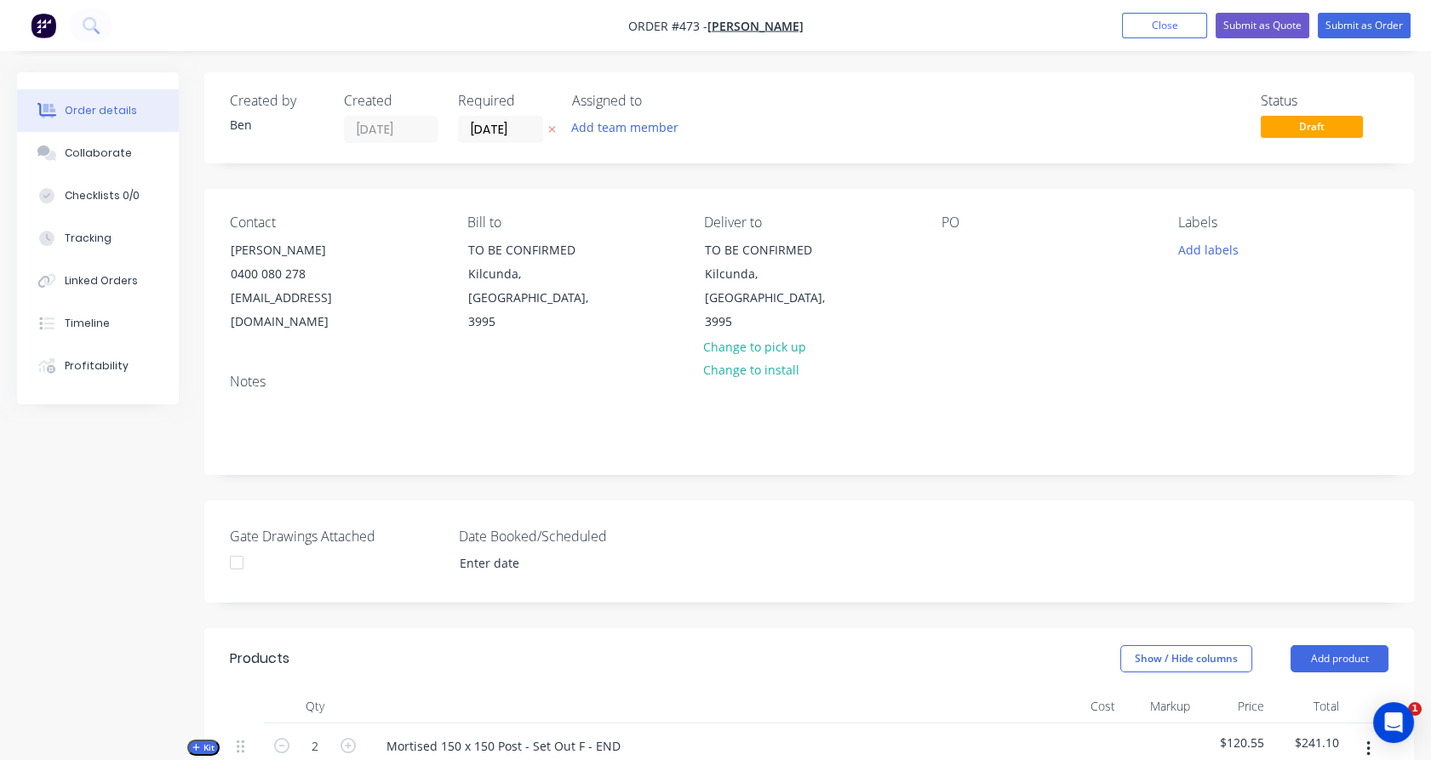
type input "30.72"
type input "$60.00"
type input "$540.00"
type input "$360.00"
type input "43.06"
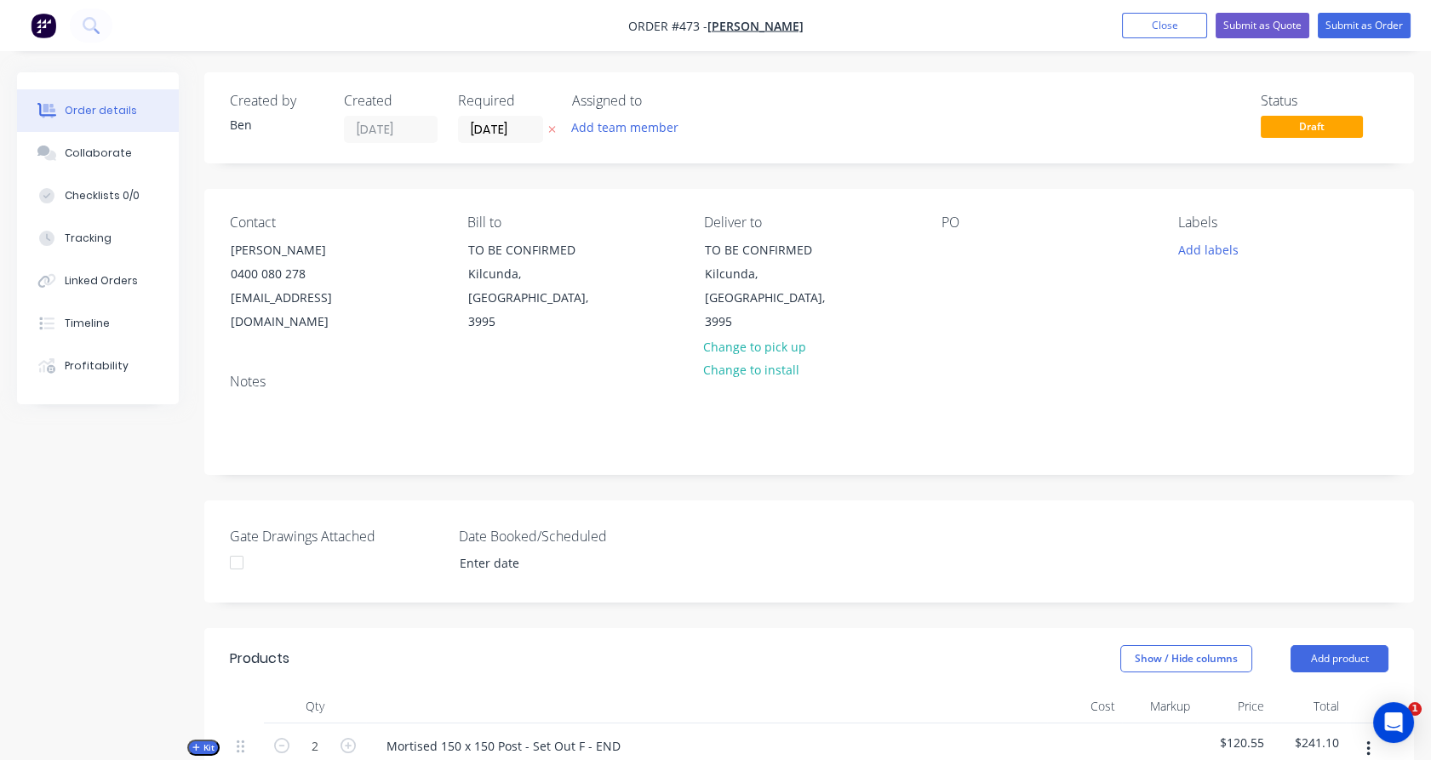
type input "$515.00"
type input "$1,030.00"
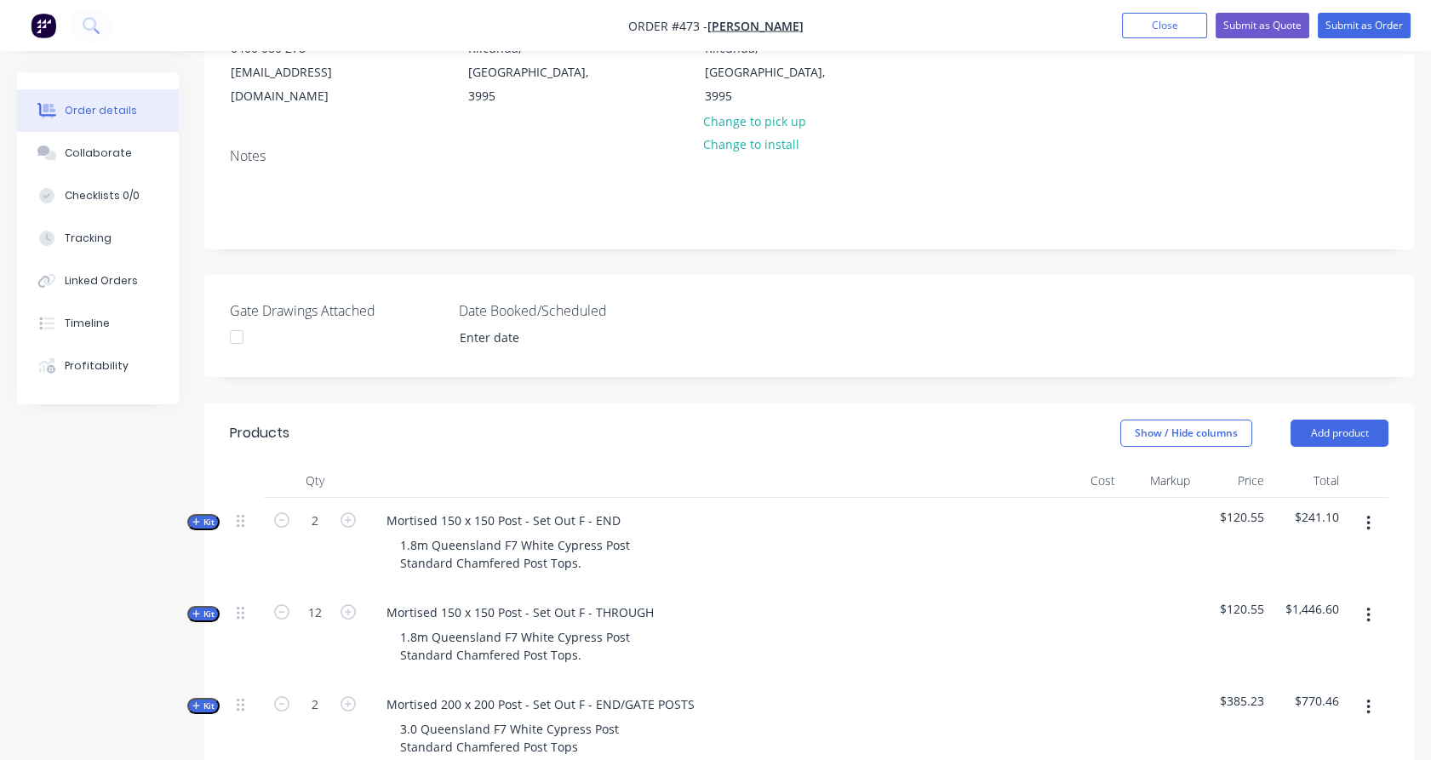
scroll to position [393, 0]
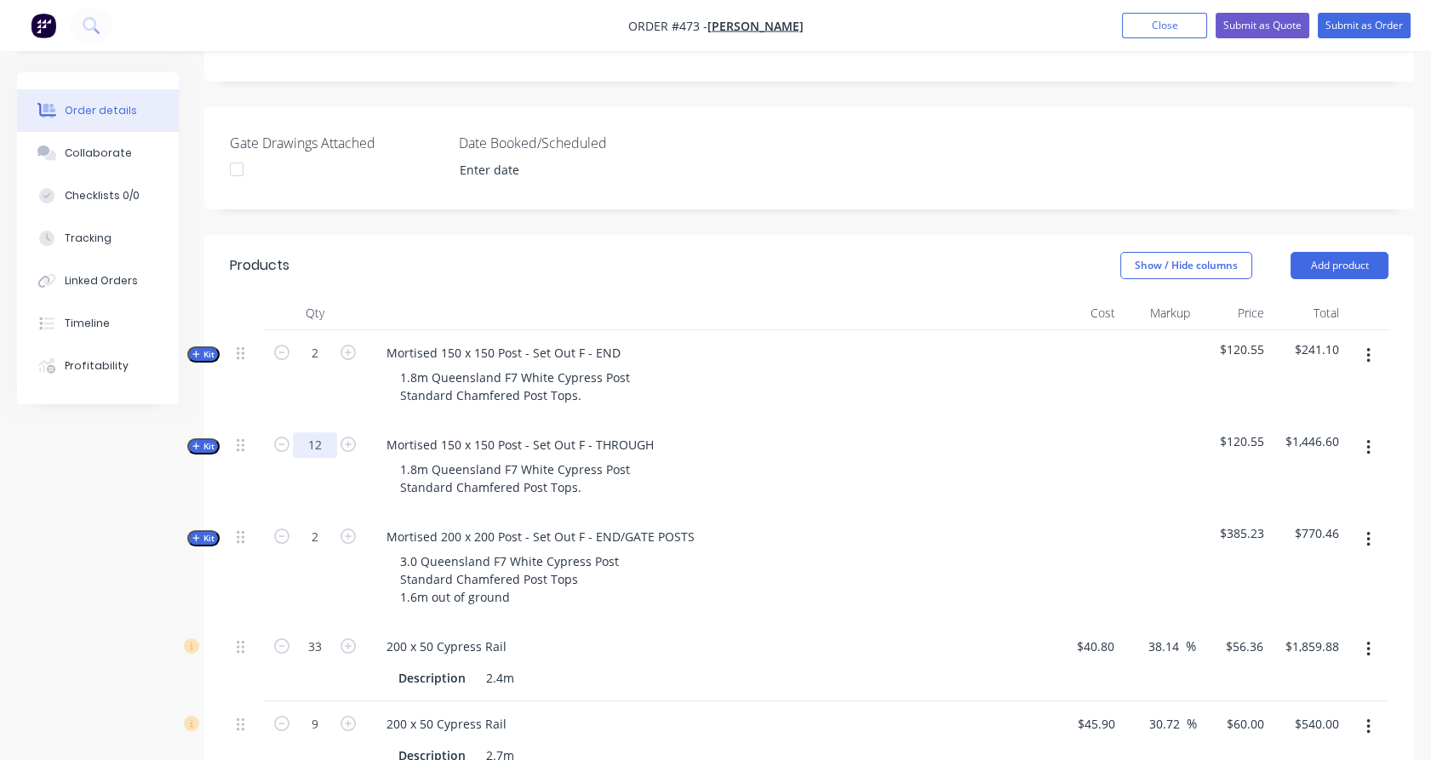
click at [311, 433] on input "12" at bounding box center [315, 446] width 44 height 26
type input "2"
click at [312, 390] on div "2" at bounding box center [315, 376] width 102 height 92
click at [1379, 341] on button "button" at bounding box center [1369, 356] width 40 height 31
click at [1308, 490] on div "Delete" at bounding box center [1307, 502] width 131 height 25
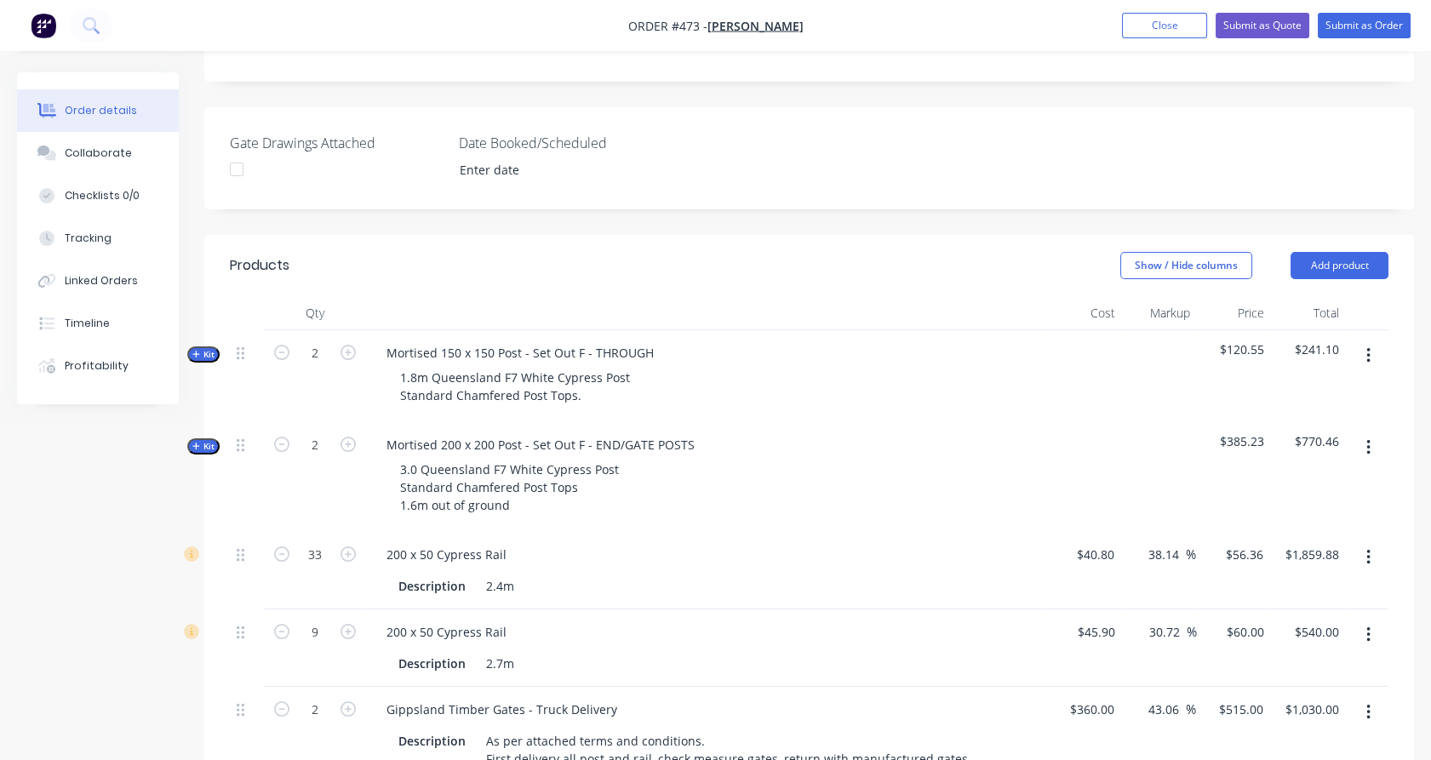
click at [1369, 440] on icon "button" at bounding box center [1367, 447] width 3 height 15
click at [1315, 582] on div "Delete" at bounding box center [1307, 594] width 131 height 25
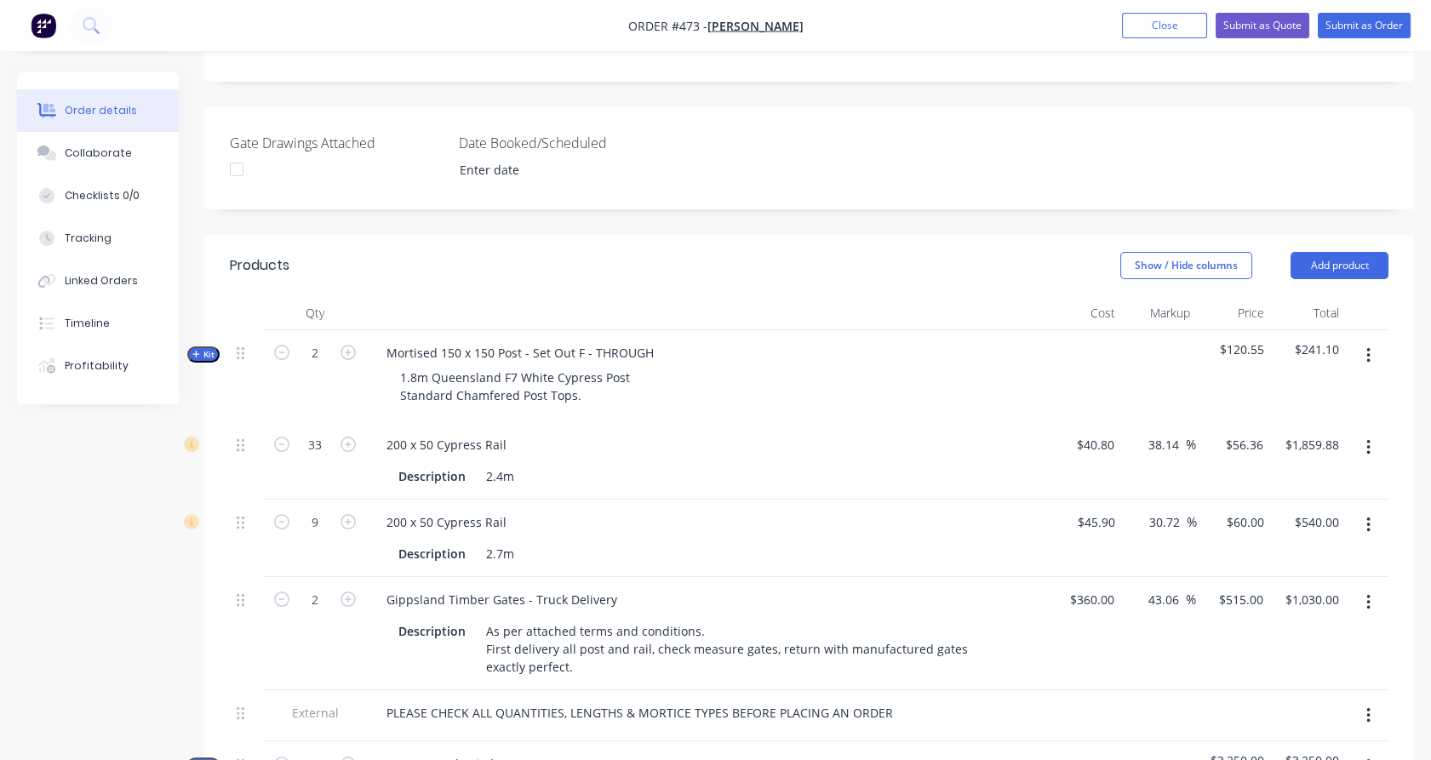
click at [1367, 438] on icon "button" at bounding box center [1368, 447] width 4 height 19
click at [1304, 582] on div "Delete" at bounding box center [1307, 594] width 131 height 25
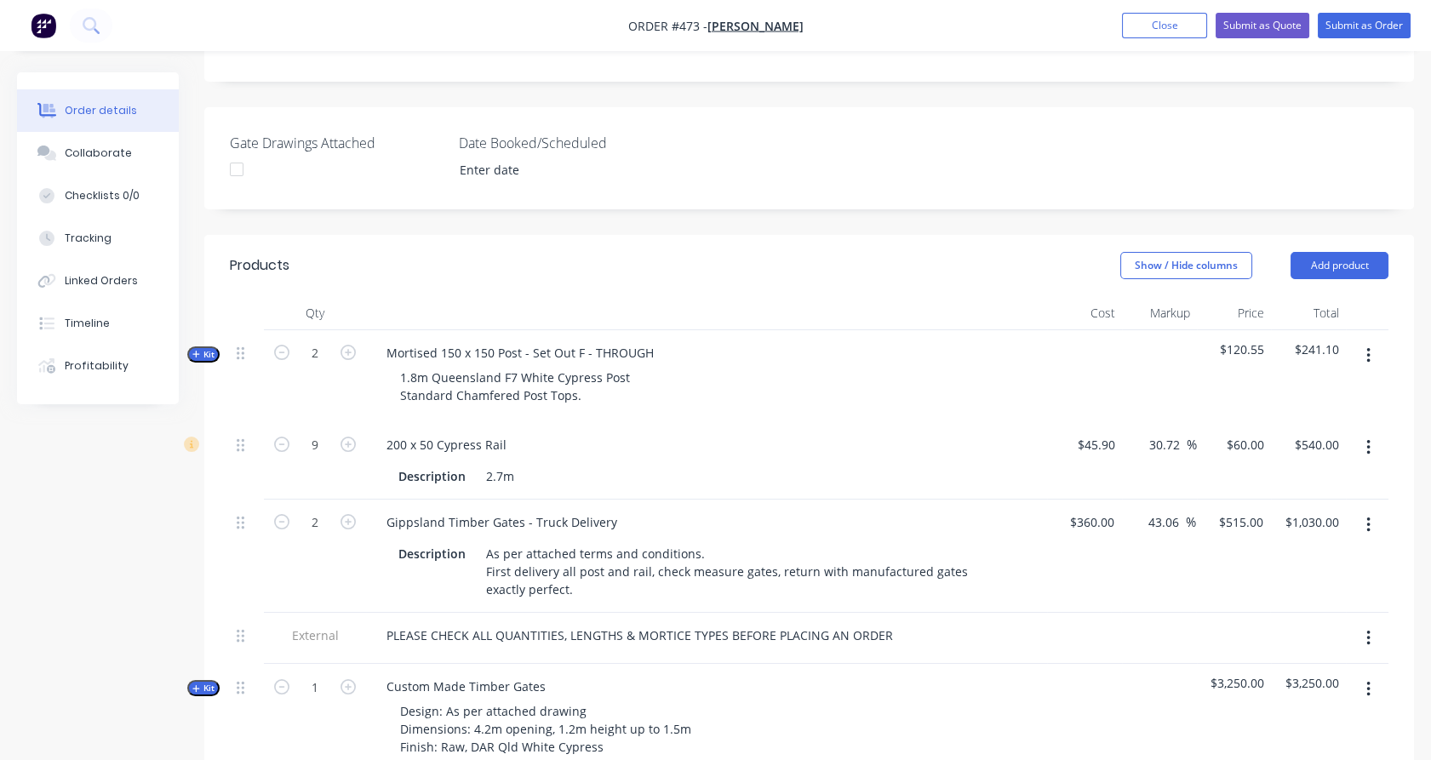
click at [1372, 433] on button "button" at bounding box center [1369, 448] width 40 height 31
click at [1297, 582] on div "Delete" at bounding box center [1307, 594] width 131 height 25
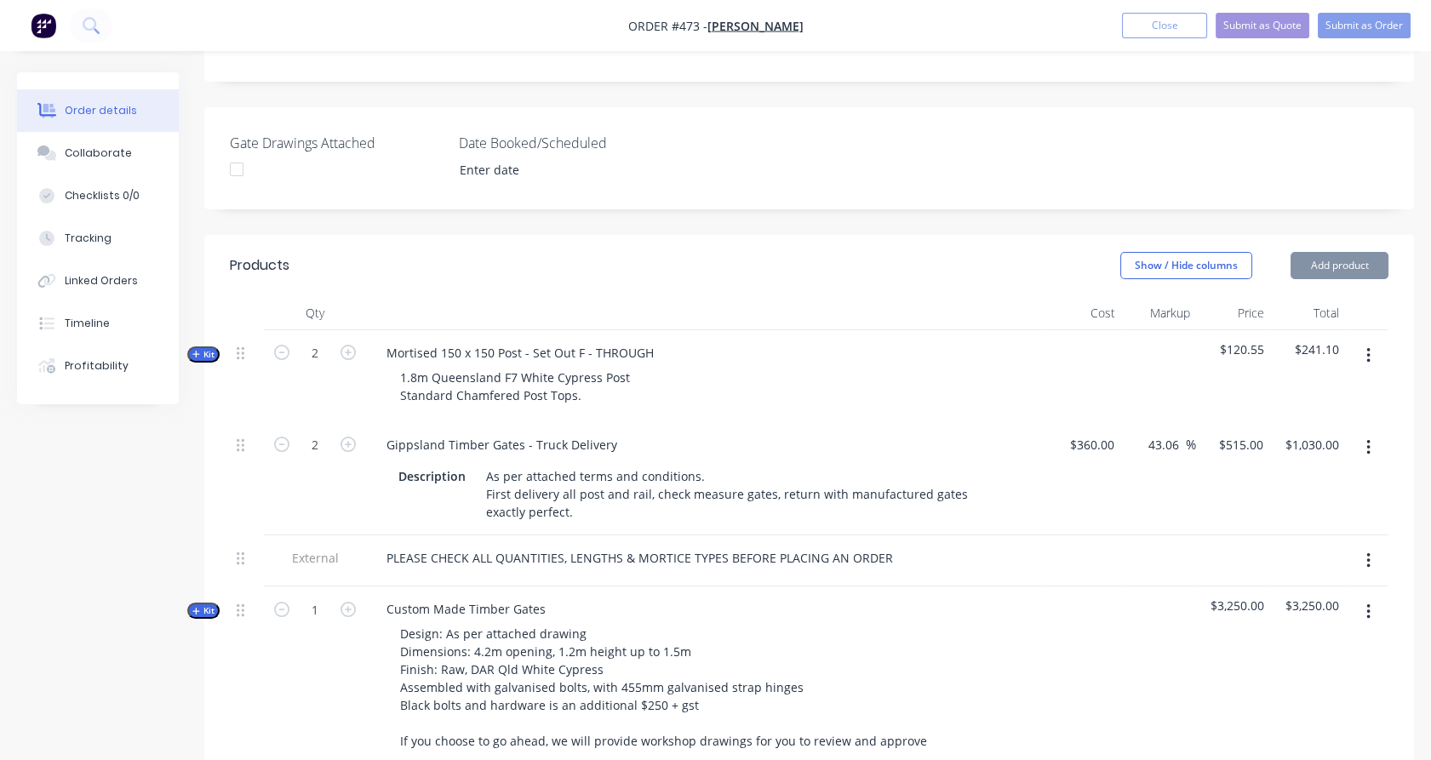
click at [1365, 433] on button "button" at bounding box center [1369, 448] width 40 height 31
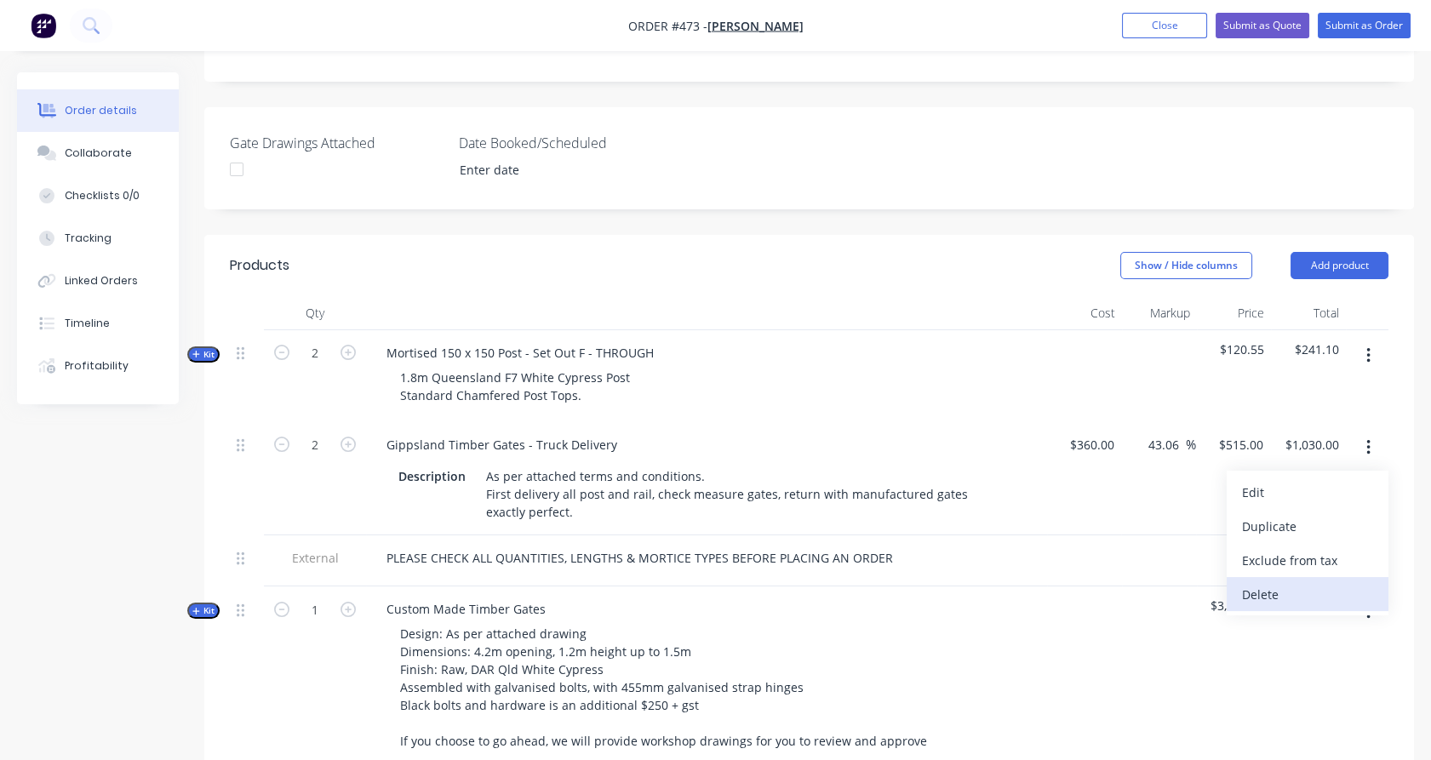
click at [1286, 582] on div "Delete" at bounding box center [1307, 594] width 131 height 25
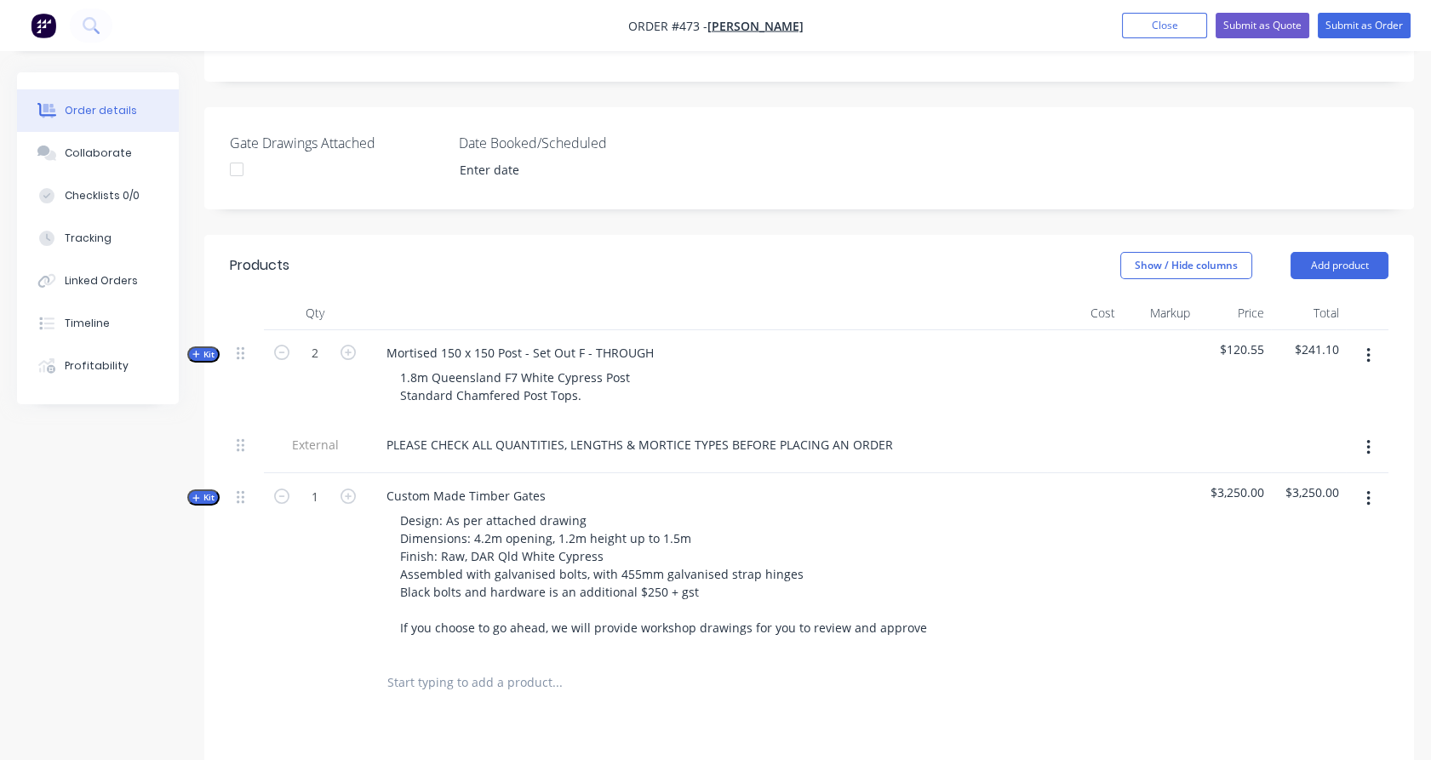
click at [1378, 433] on button "button" at bounding box center [1369, 448] width 40 height 31
click at [1301, 570] on div "$3,250.00" at bounding box center [1308, 563] width 75 height 181
click at [1363, 484] on button "button" at bounding box center [1369, 499] width 40 height 31
click at [1285, 633] on div "Delete" at bounding box center [1307, 645] width 131 height 25
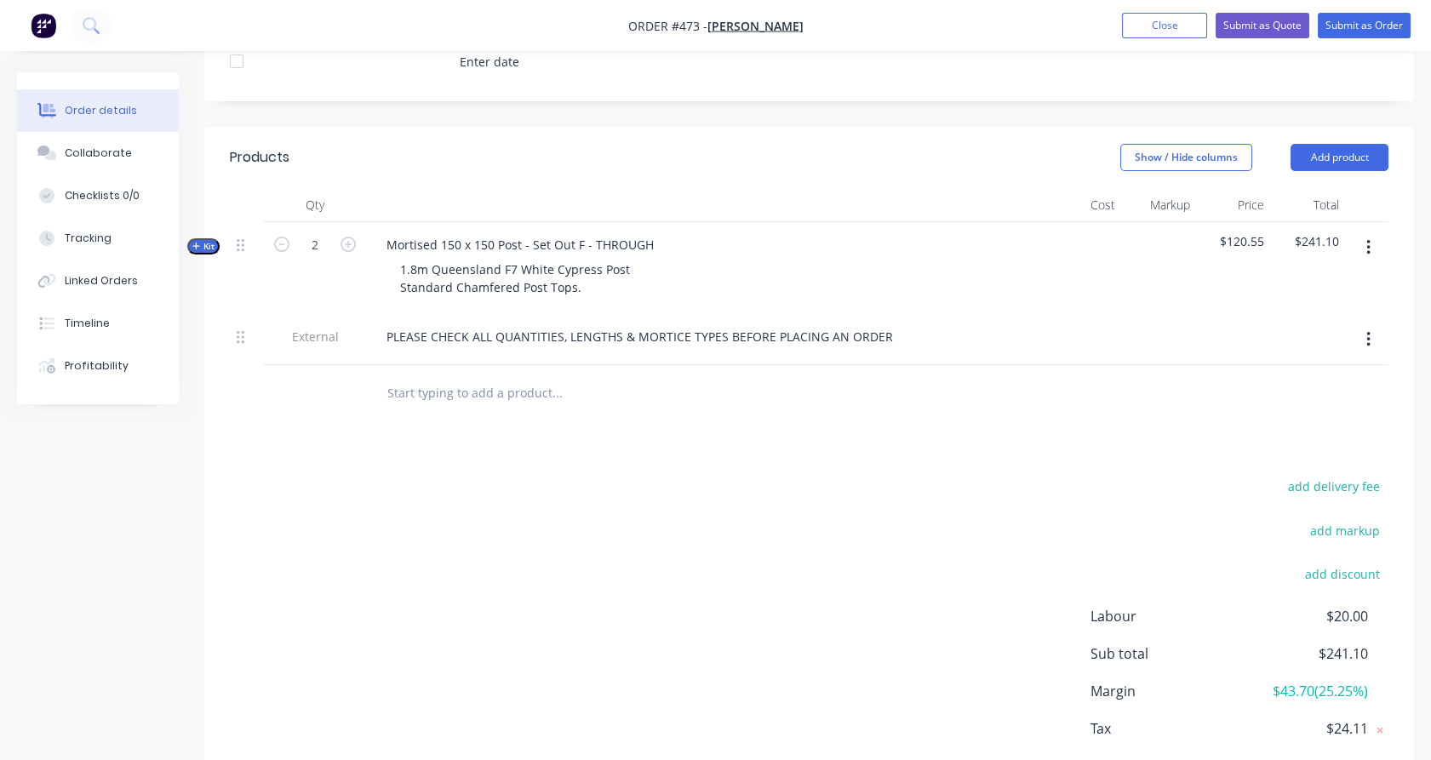
scroll to position [500, 0]
click at [1263, 234] on span "$120.55" at bounding box center [1234, 243] width 61 height 18
click at [1273, 29] on button "Submit as Quote" at bounding box center [1263, 26] width 94 height 26
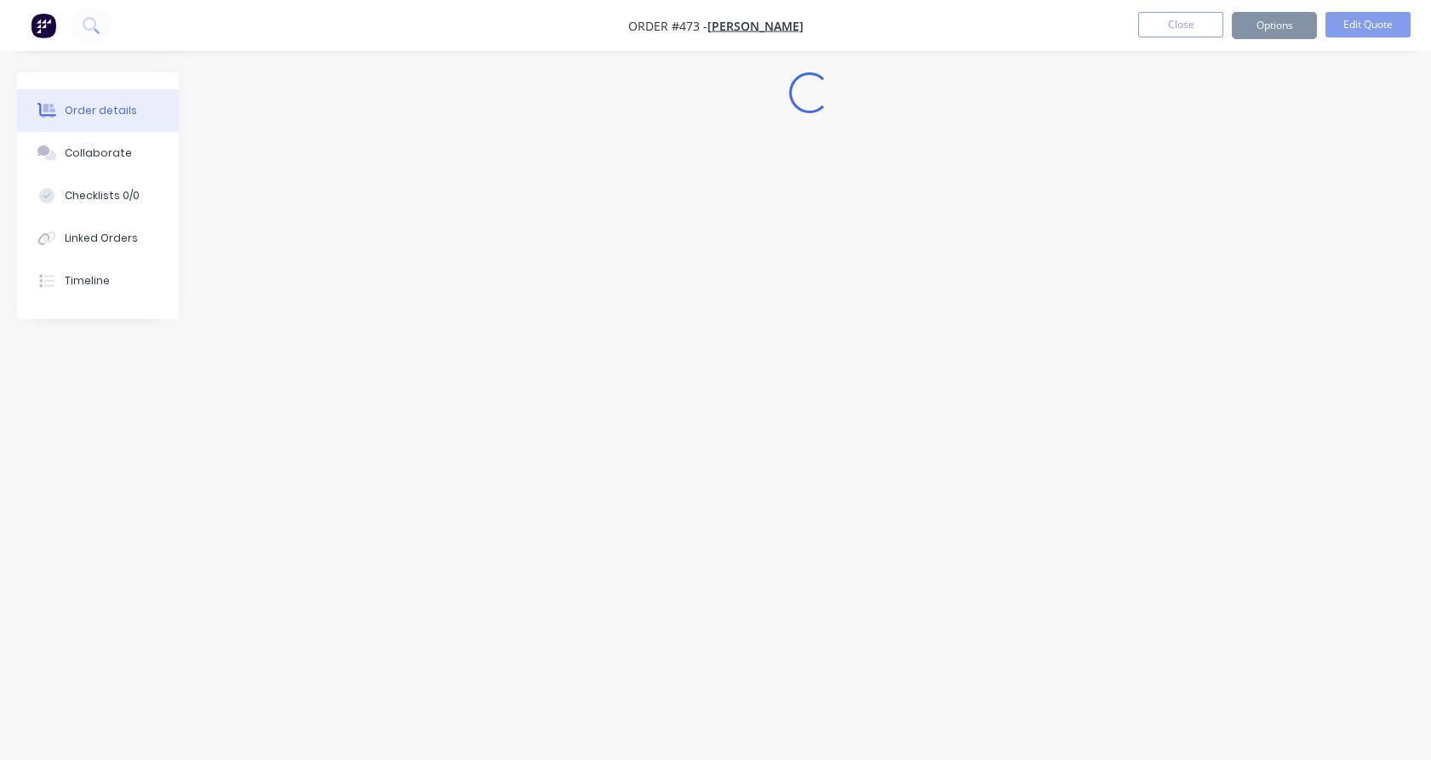
scroll to position [0, 0]
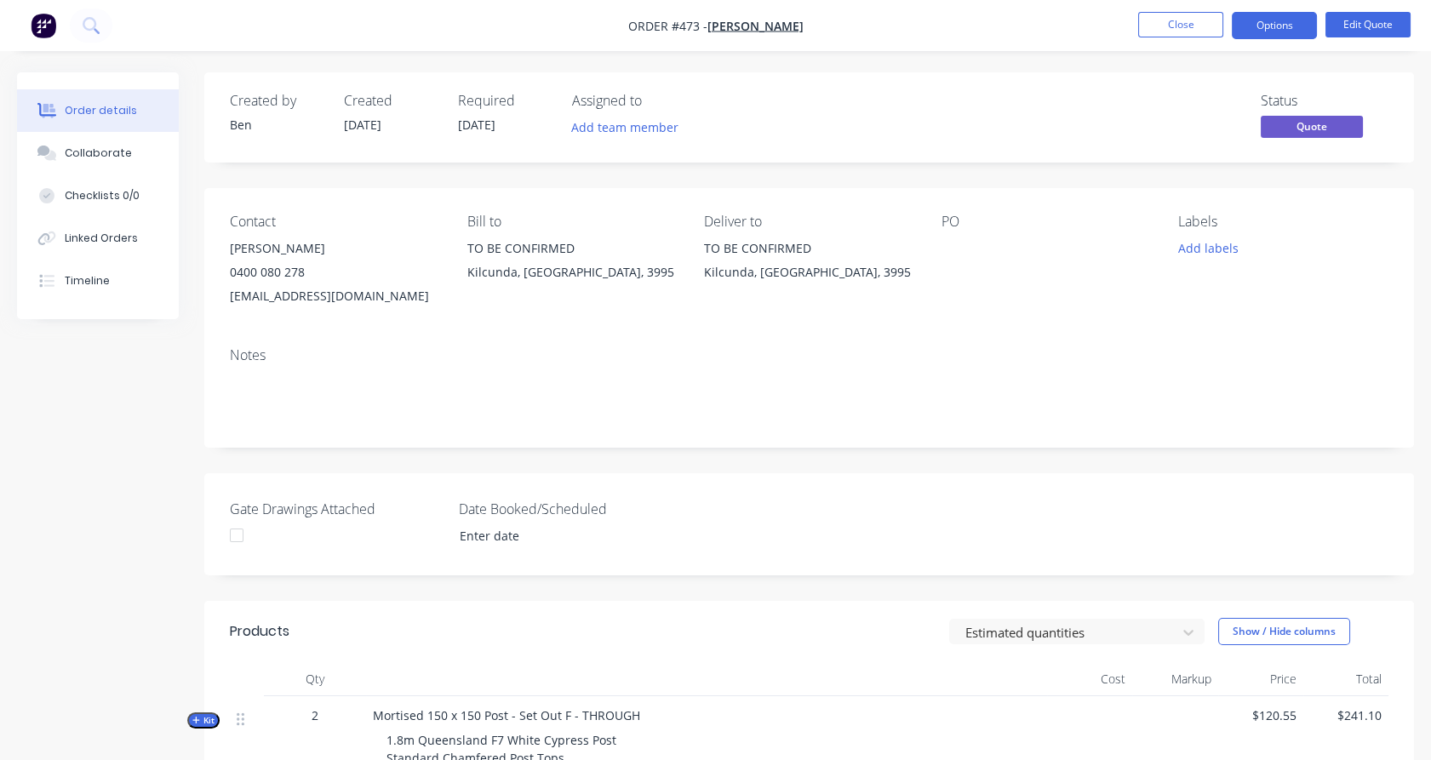
click at [1273, 29] on button "Options" at bounding box center [1274, 25] width 85 height 27
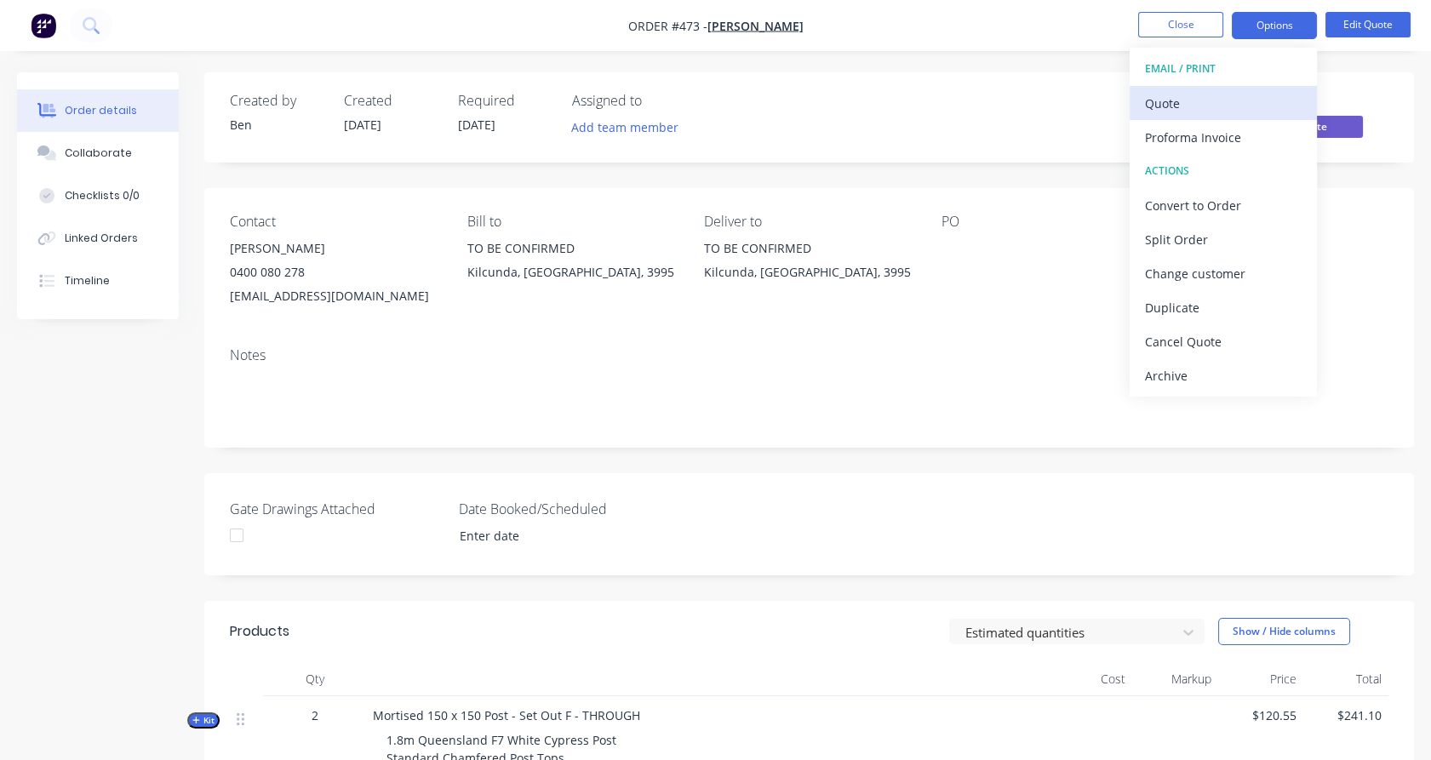
click at [1248, 105] on div "Quote" at bounding box center [1223, 103] width 157 height 25
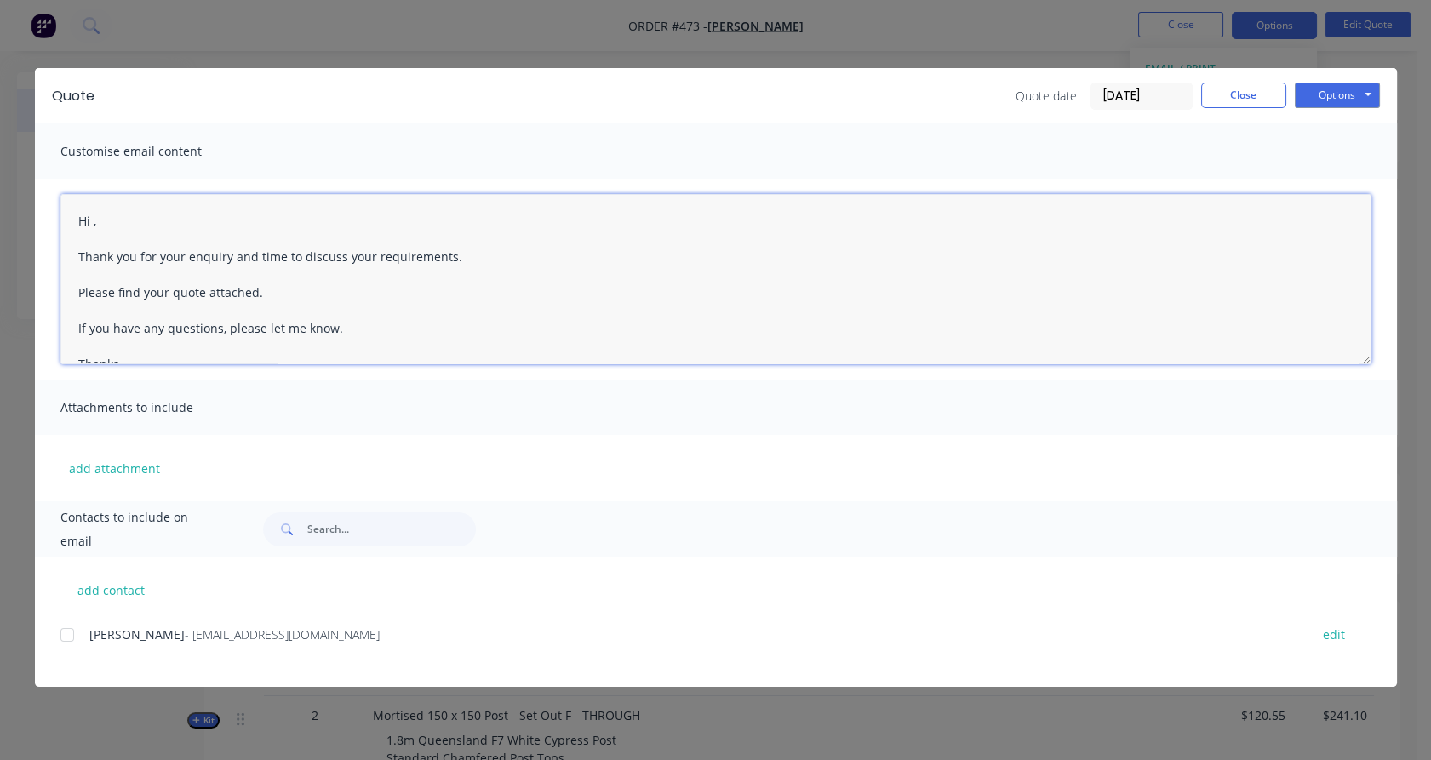
click at [95, 218] on textarea "Hi , Thank you for your enquiry and time to discuss your requirements. Please f…" at bounding box center [715, 279] width 1311 height 170
drag, startPoint x: 232, startPoint y: 255, endPoint x: 444, endPoint y: 253, distance: 212.0
click at [444, 253] on textarea "Hi [PERSON_NAME], Thank you for your enquiry and time to discuss your requireme…" at bounding box center [715, 279] width 1311 height 170
click at [73, 636] on div at bounding box center [67, 635] width 34 height 34
type textarea "Hi [PERSON_NAME], Thank you for your enquiry. Please find your quote attached. …"
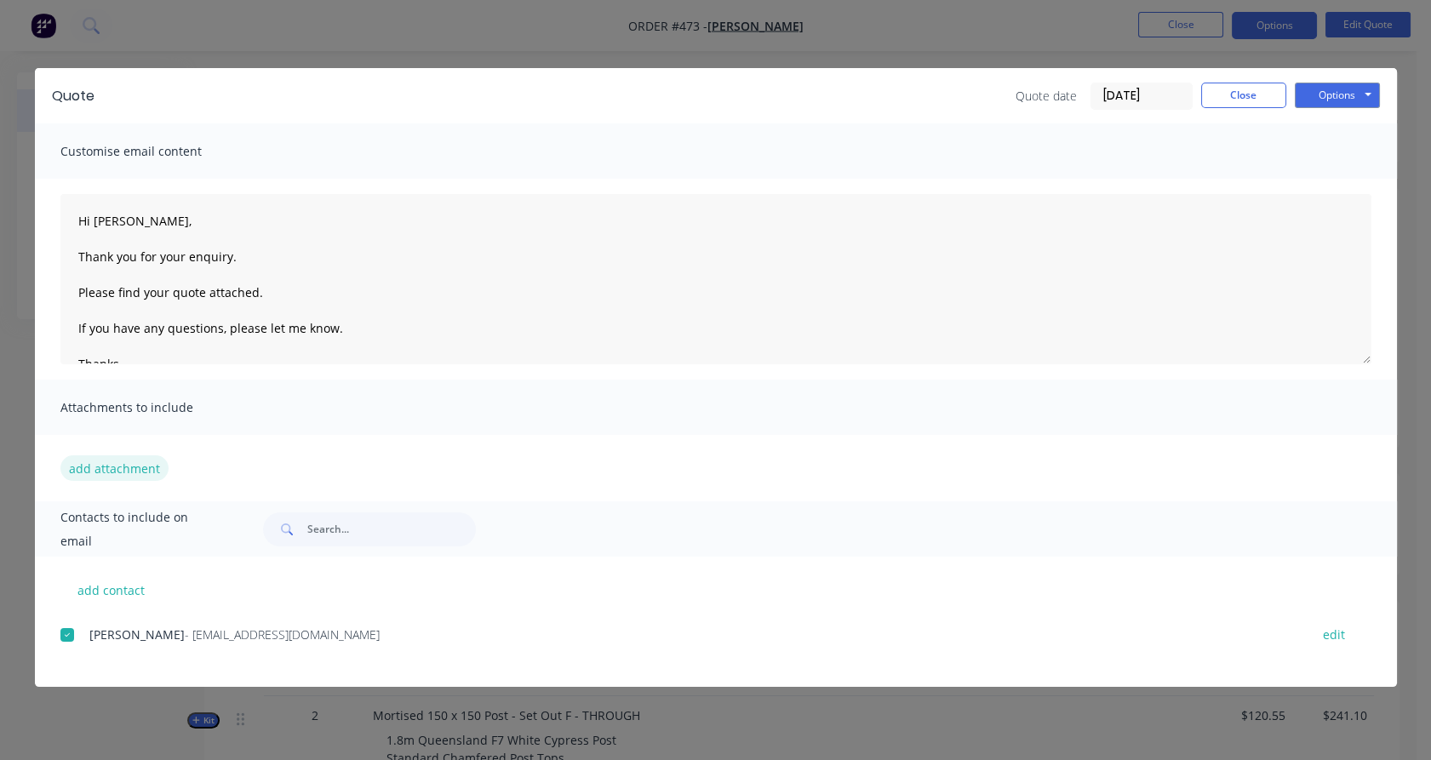
click at [139, 468] on button "add attachment" at bounding box center [114, 468] width 108 height 26
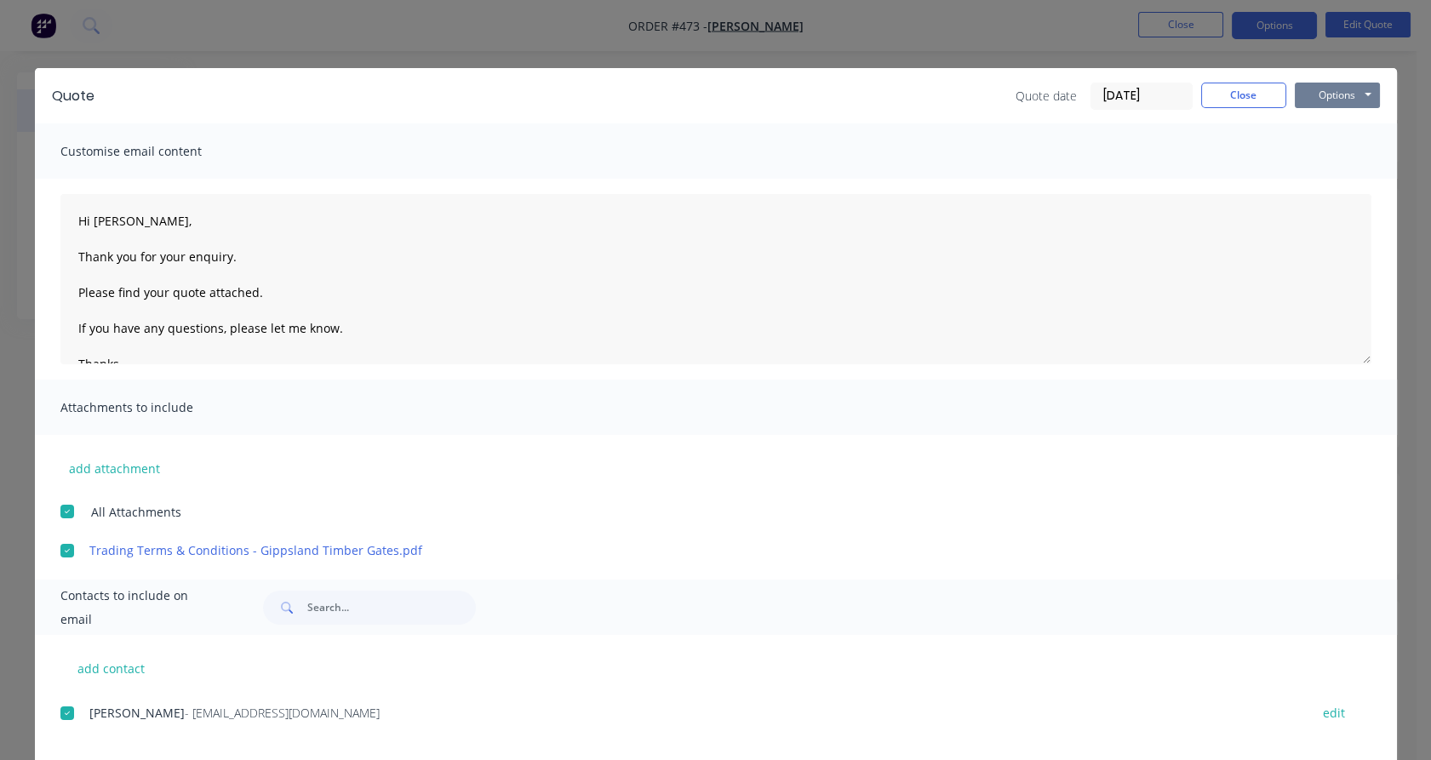
click at [1324, 96] on button "Options" at bounding box center [1337, 96] width 85 height 26
click at [1341, 177] on button "Email" at bounding box center [1349, 182] width 109 height 28
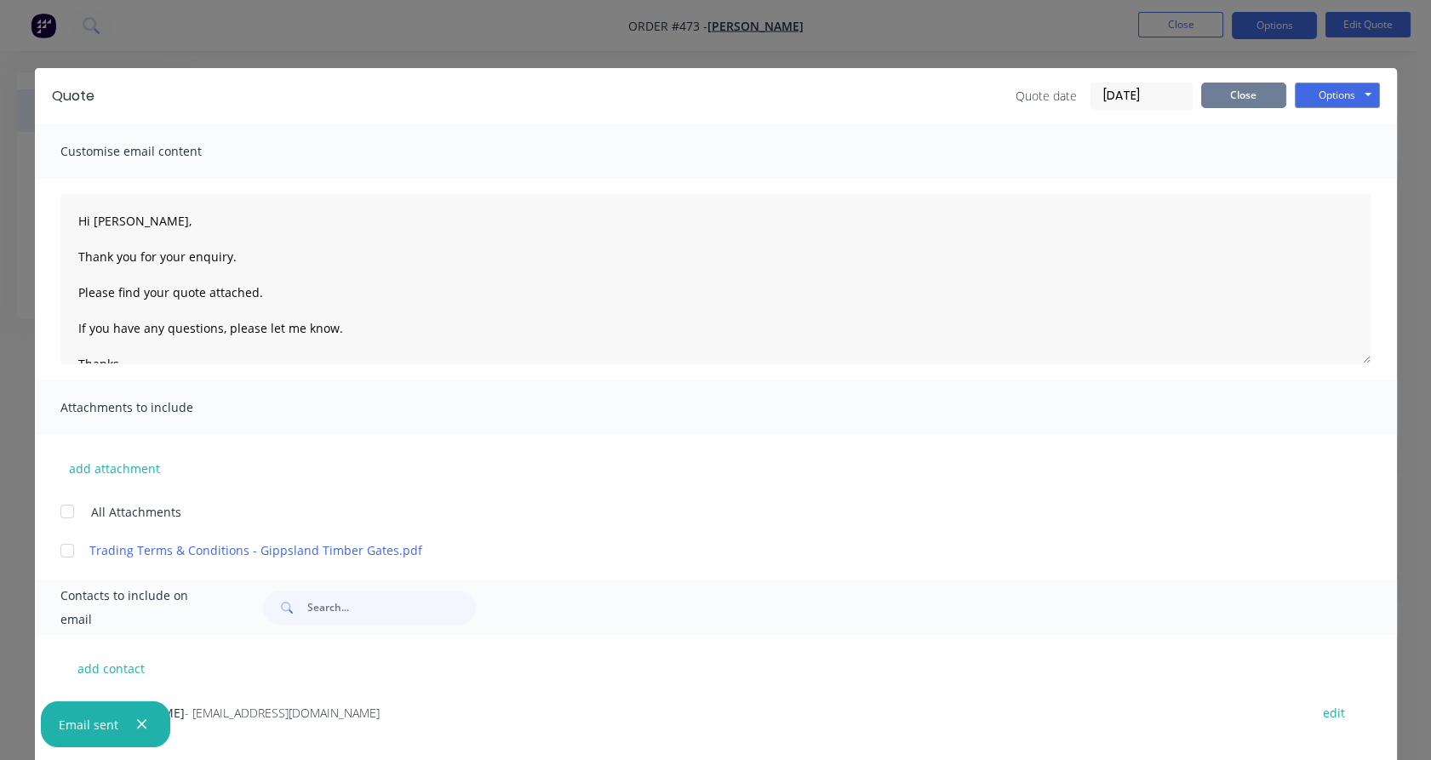
click at [1220, 97] on button "Close" at bounding box center [1243, 96] width 85 height 26
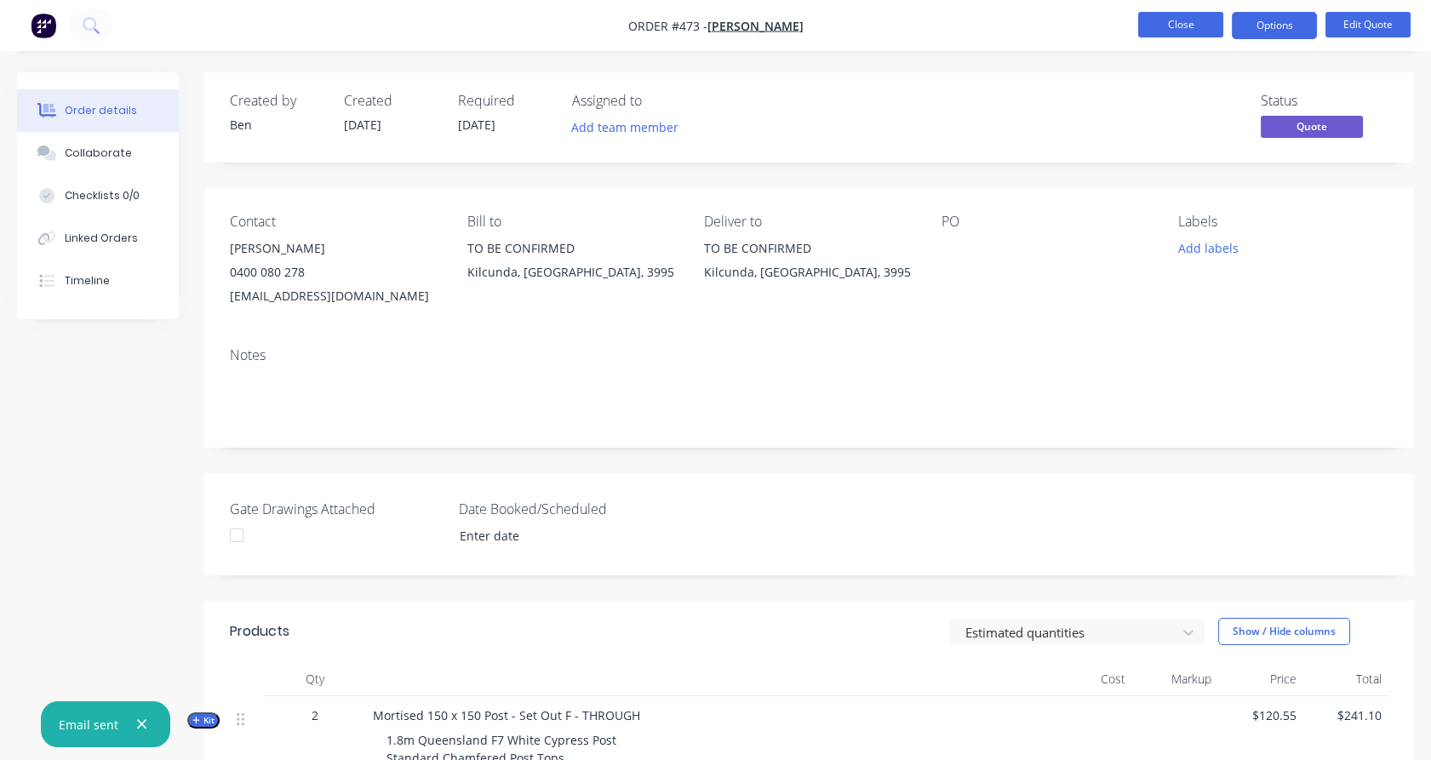
click at [1176, 27] on button "Close" at bounding box center [1180, 25] width 85 height 26
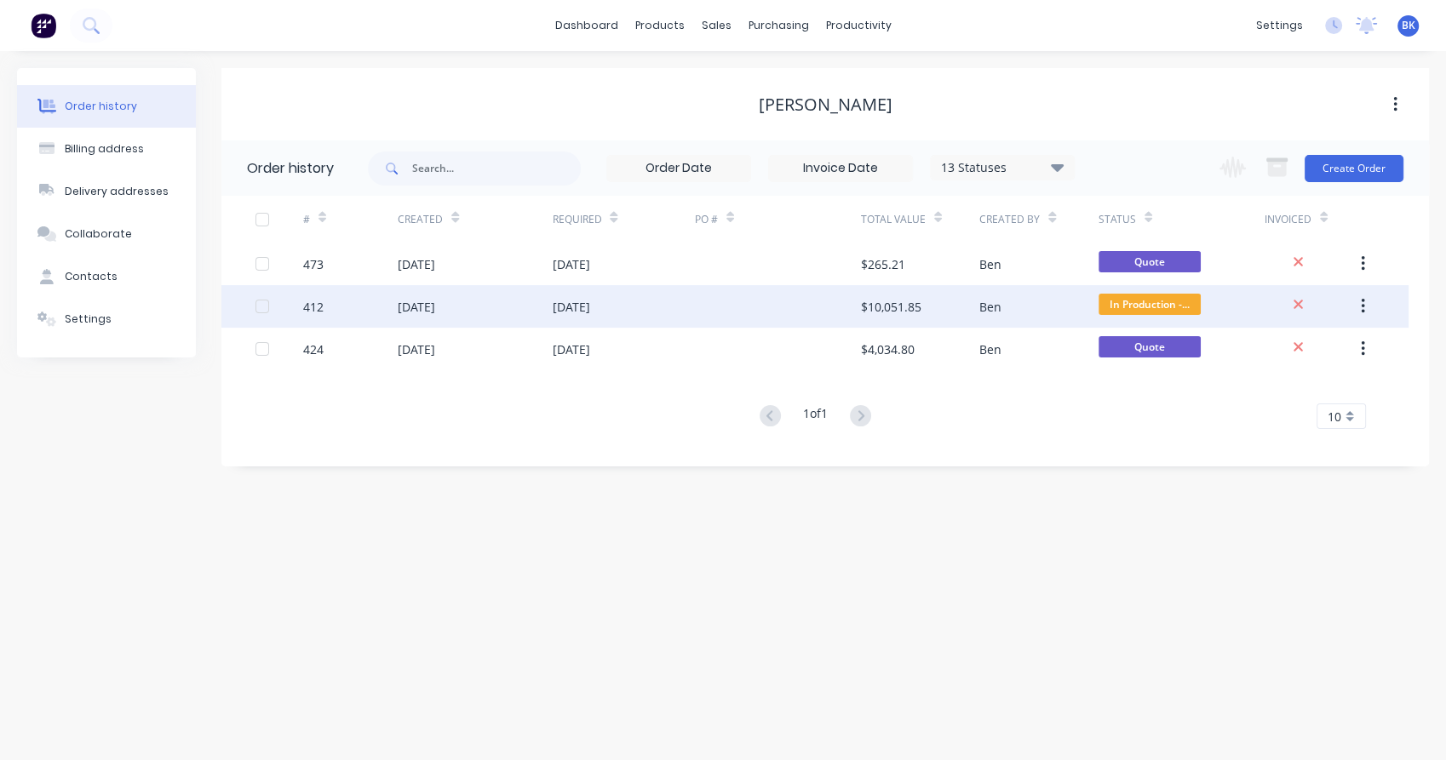
click at [721, 305] on div at bounding box center [778, 306] width 166 height 43
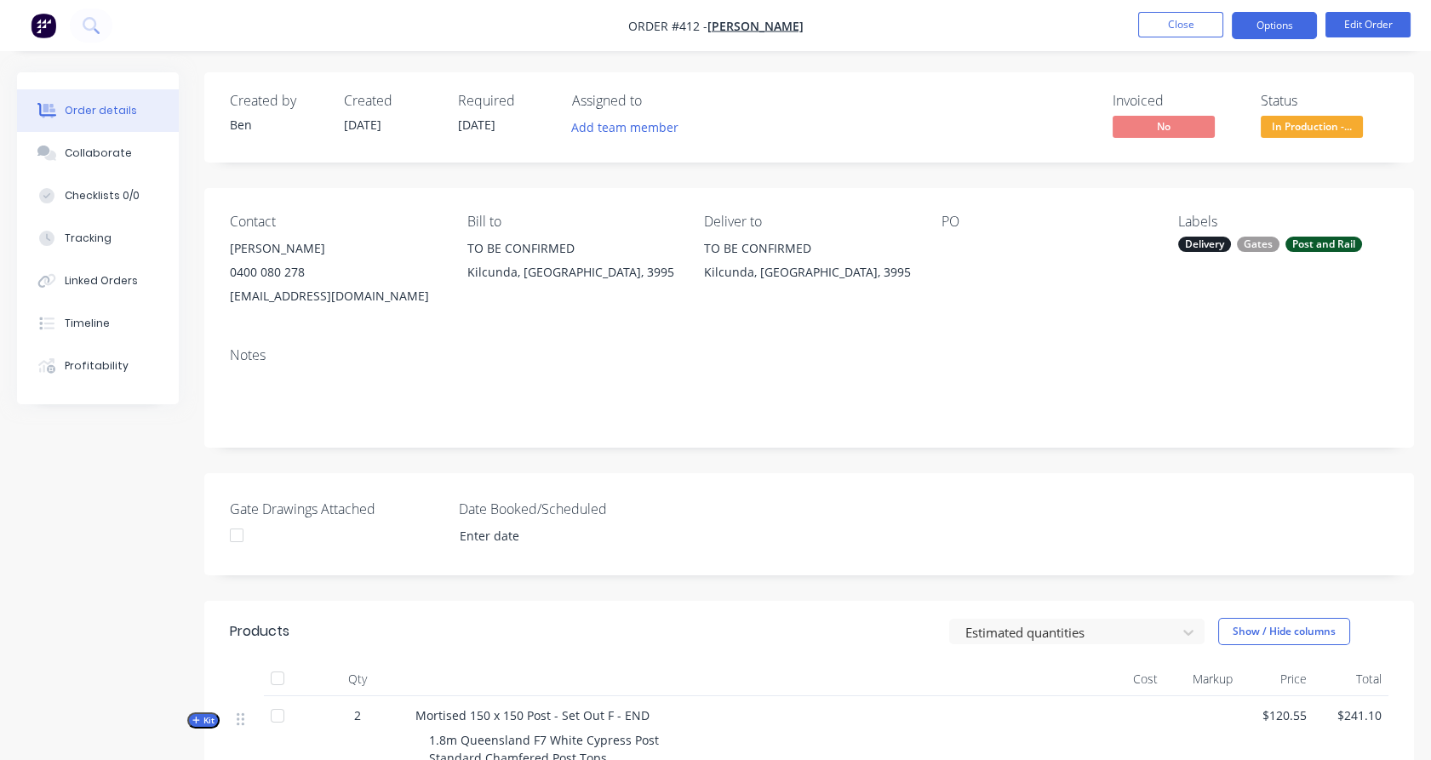
click at [1271, 24] on button "Options" at bounding box center [1274, 25] width 85 height 27
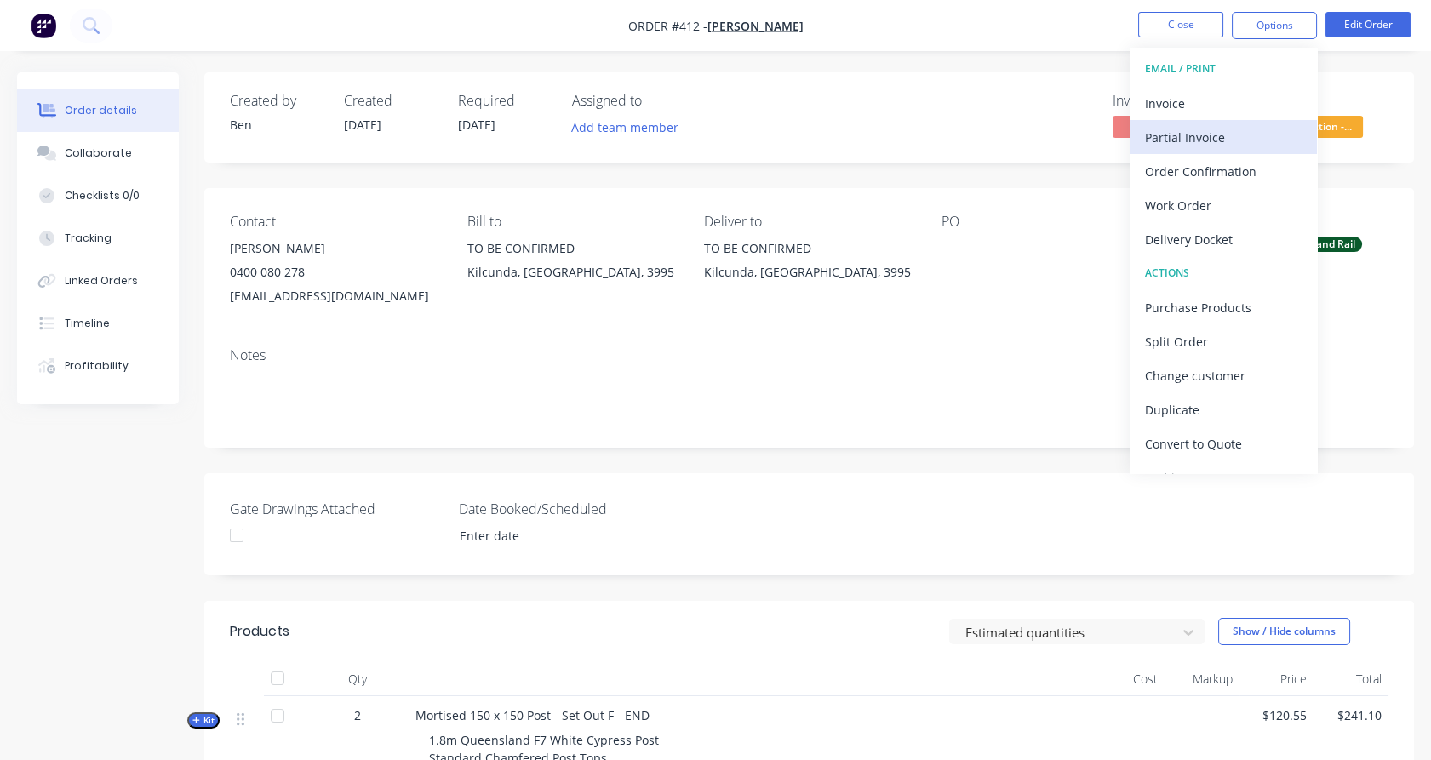
click at [1226, 134] on div "Partial Invoice" at bounding box center [1223, 137] width 157 height 25
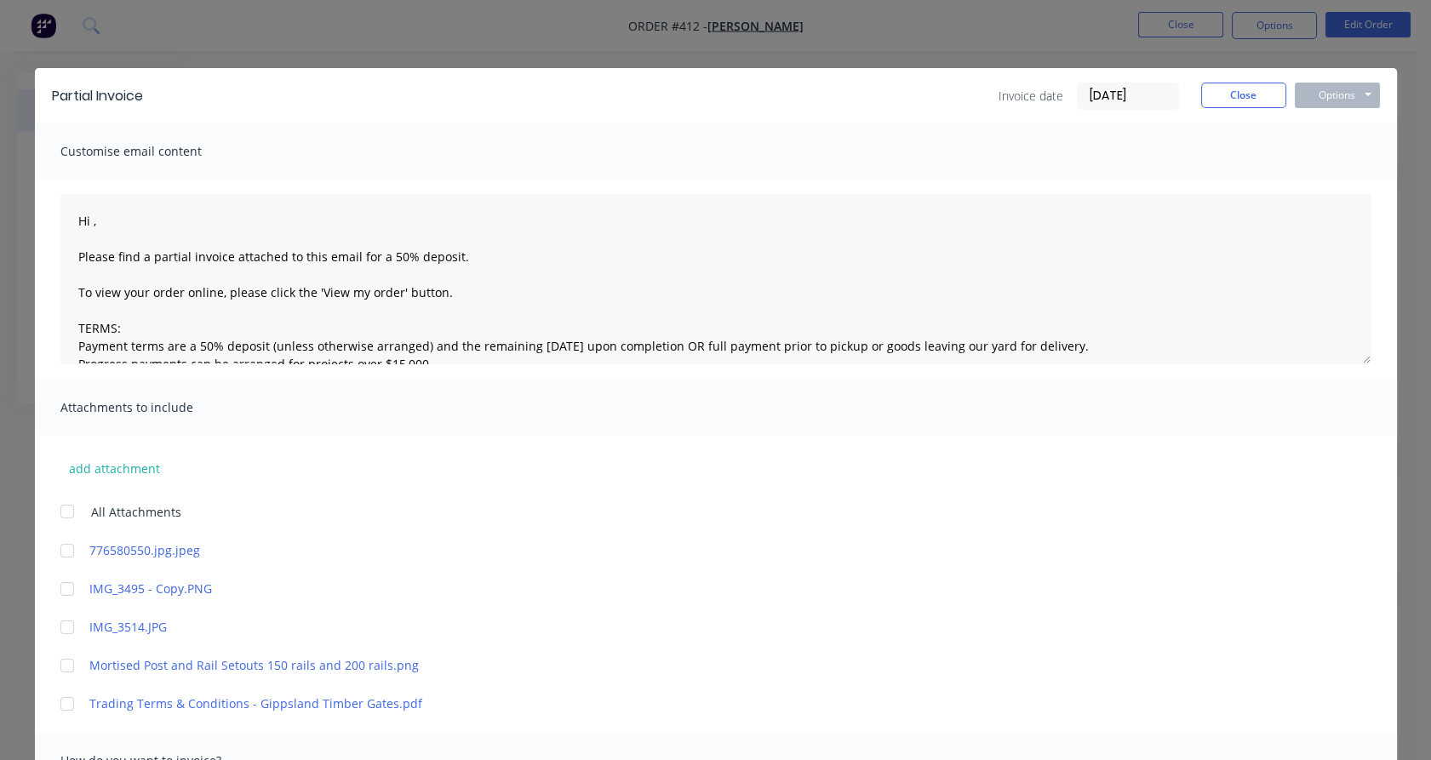
click at [1098, 95] on input "[DATE]" at bounding box center [1128, 96] width 100 height 26
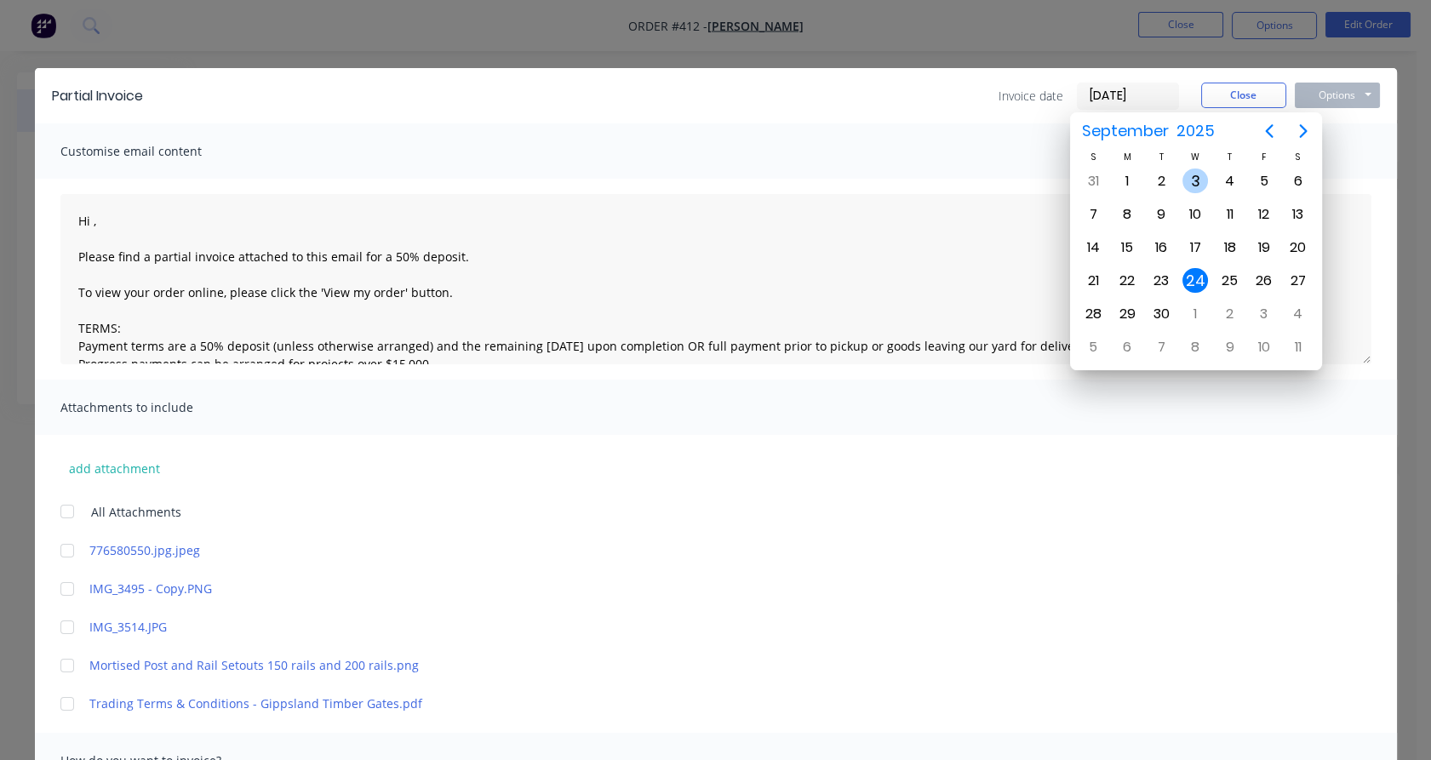
click at [1197, 177] on div "3" at bounding box center [1196, 182] width 26 height 26
type input "[DATE]"
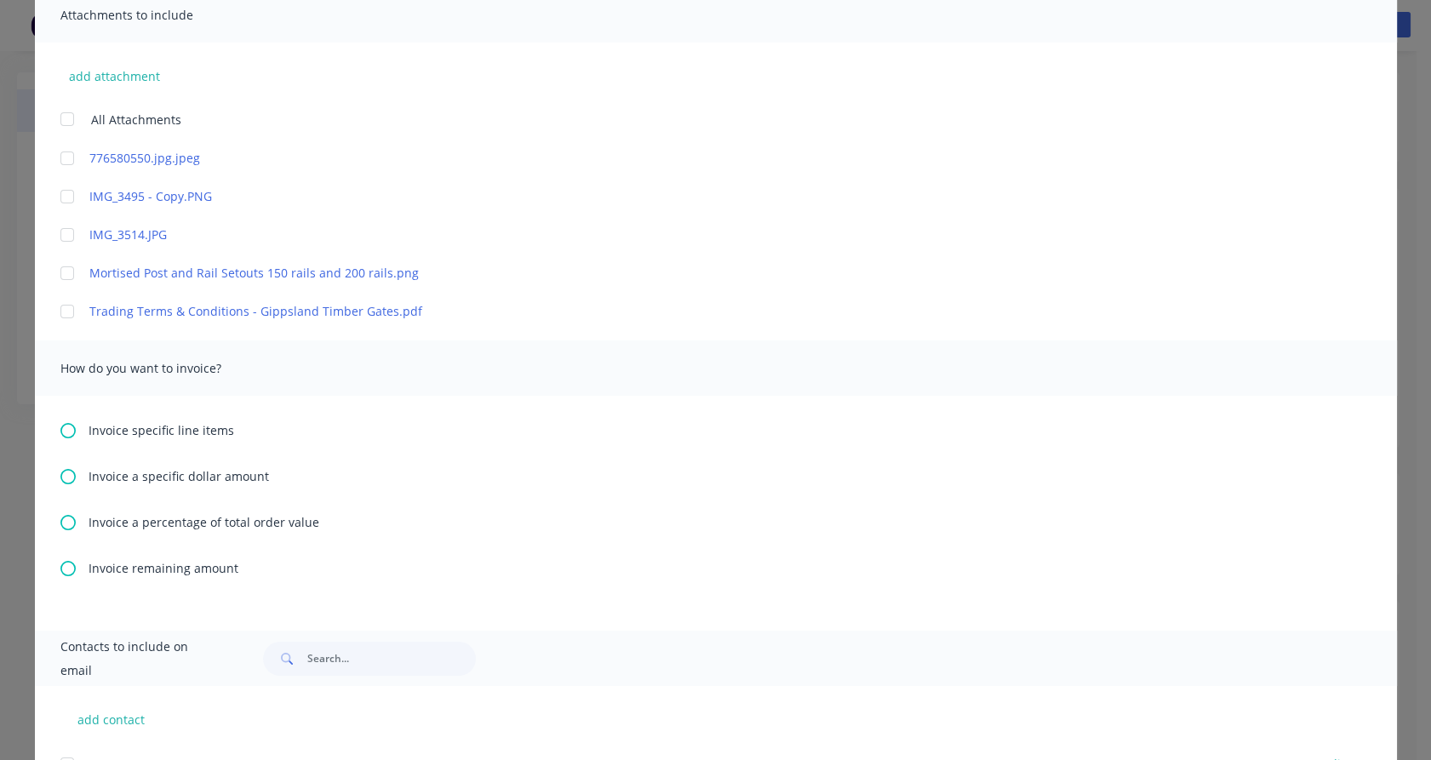
scroll to position [393, 0]
click at [193, 470] on span "Invoice a specific dollar amount" at bounding box center [179, 476] width 180 height 18
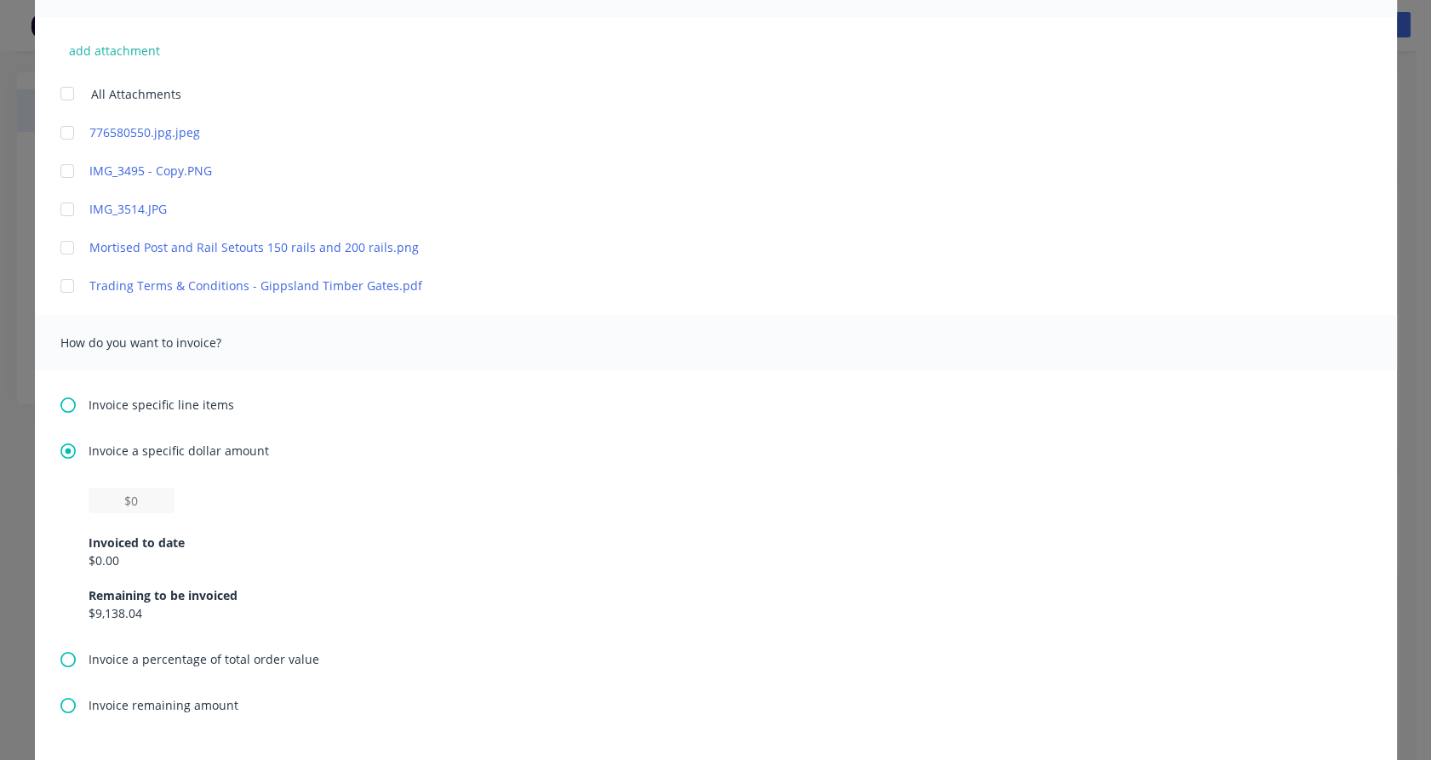
scroll to position [415, 0]
click at [135, 507] on input "text" at bounding box center [132, 503] width 86 height 26
type textarea "Hi , Please find a partial invoice attached to this email for a 50% deposit. To…"
type input "$3"
type textarea "Hi , Please find a partial invoice attached to this email for a 50% deposit. To…"
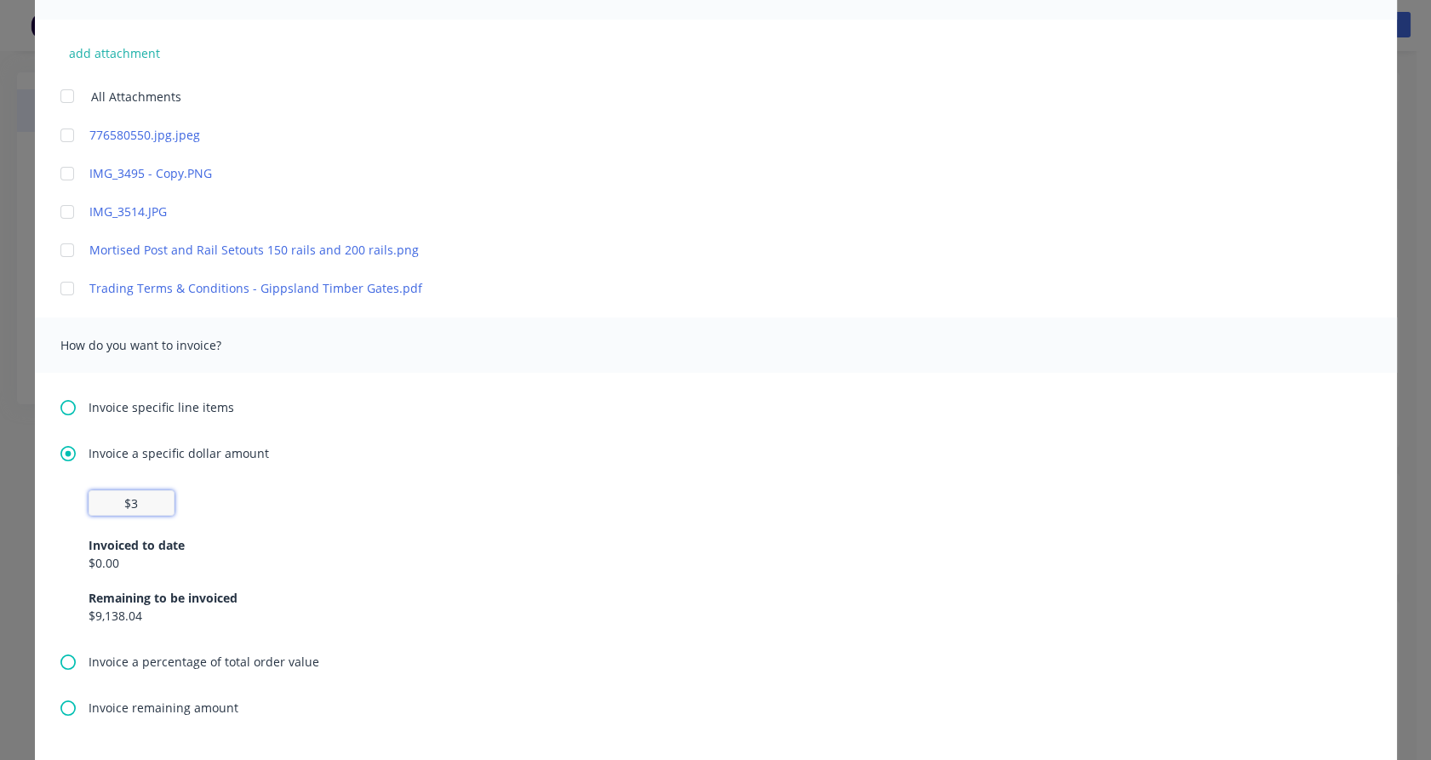
type input "$30"
type textarea "Hi , Please find a partial invoice attached to this email for a 50% deposit. To…"
type input "$309"
type textarea "Hi , Please find a partial invoice attached to this email for a 50% deposit. To…"
type input "$3,092."
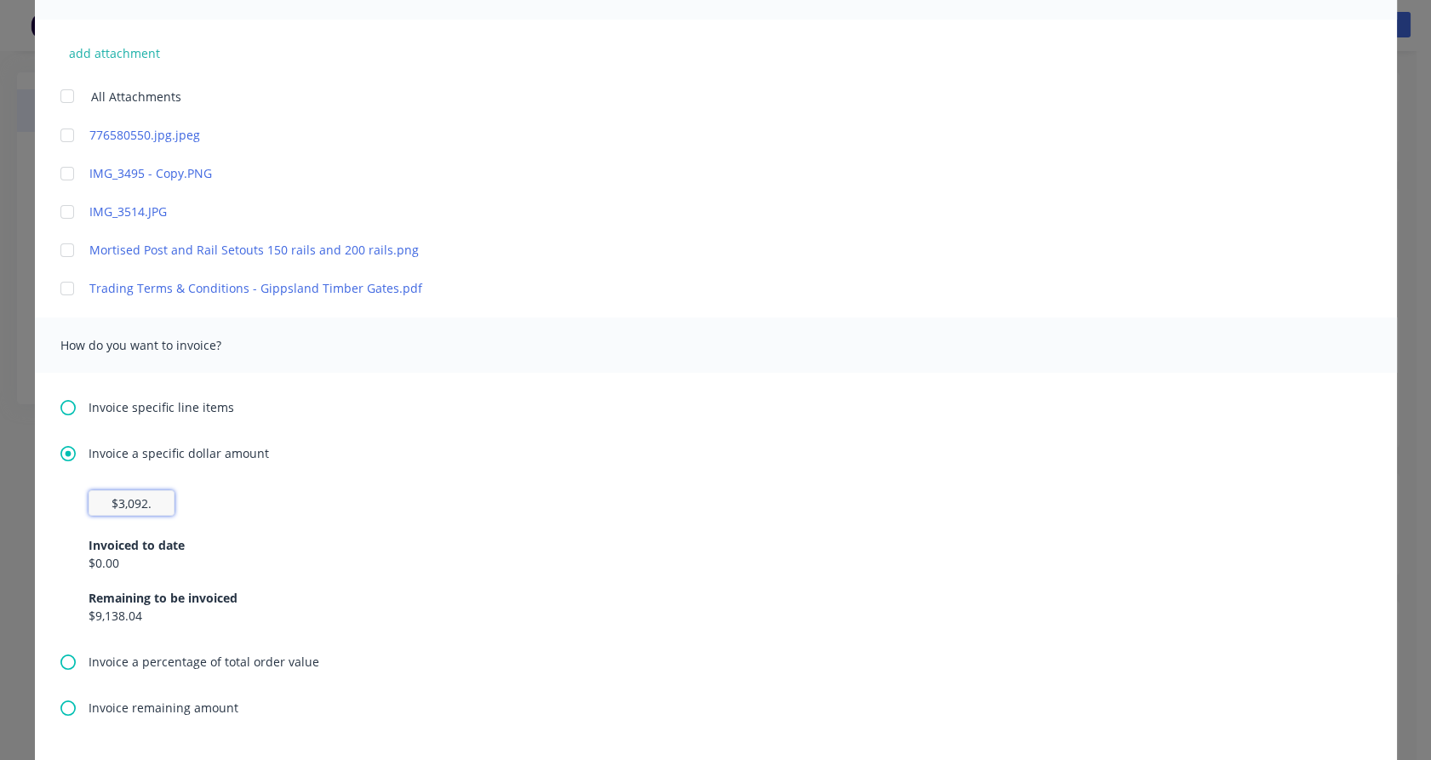
type textarea "Hi , Please find a partial invoice attached to this email for a 50% deposit. To…"
type input "$3,092.7"
type textarea "Hi , Please find a partial invoice attached to this email for a 50% deposit. To…"
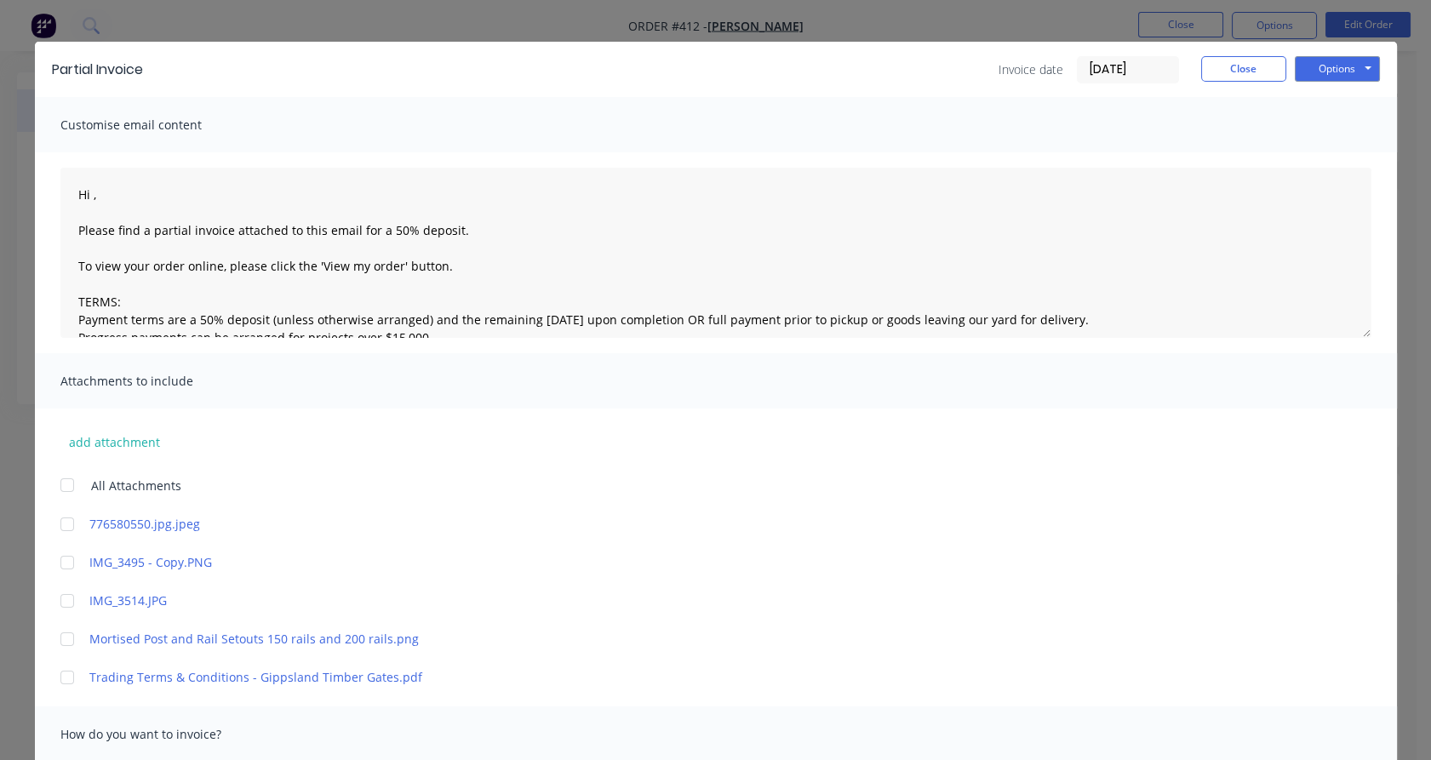
scroll to position [19, 0]
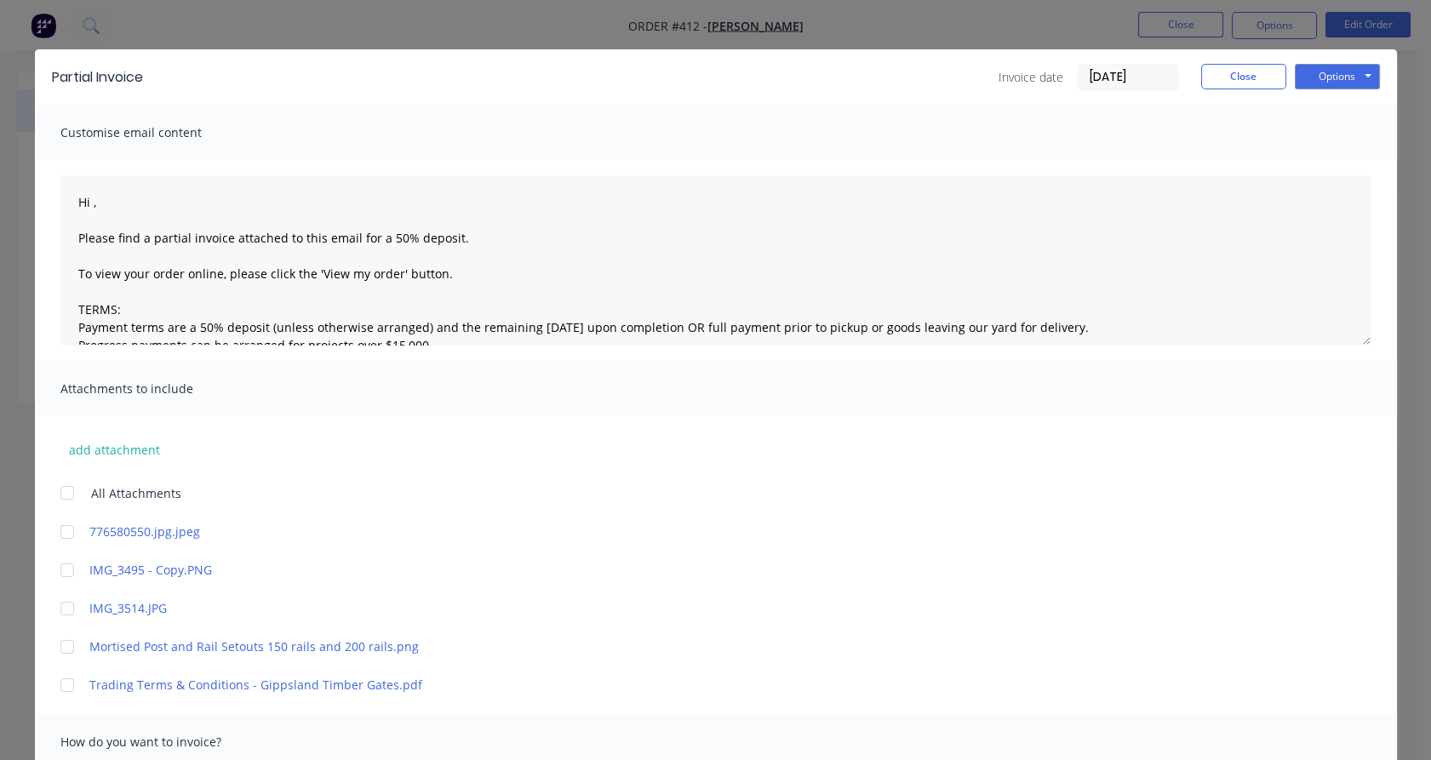
type input "$3,092.73"
click at [1315, 91] on div "Partial Invoice Invoice date [DATE] Close Options Preview Print Email" at bounding box center [716, 76] width 1362 height 55
click at [1330, 79] on button "Options" at bounding box center [1337, 77] width 85 height 26
type textarea "Hi , Please find a partial invoice attached to this email for a 50% deposit. To…"
click at [1323, 140] on button "Print" at bounding box center [1349, 135] width 109 height 28
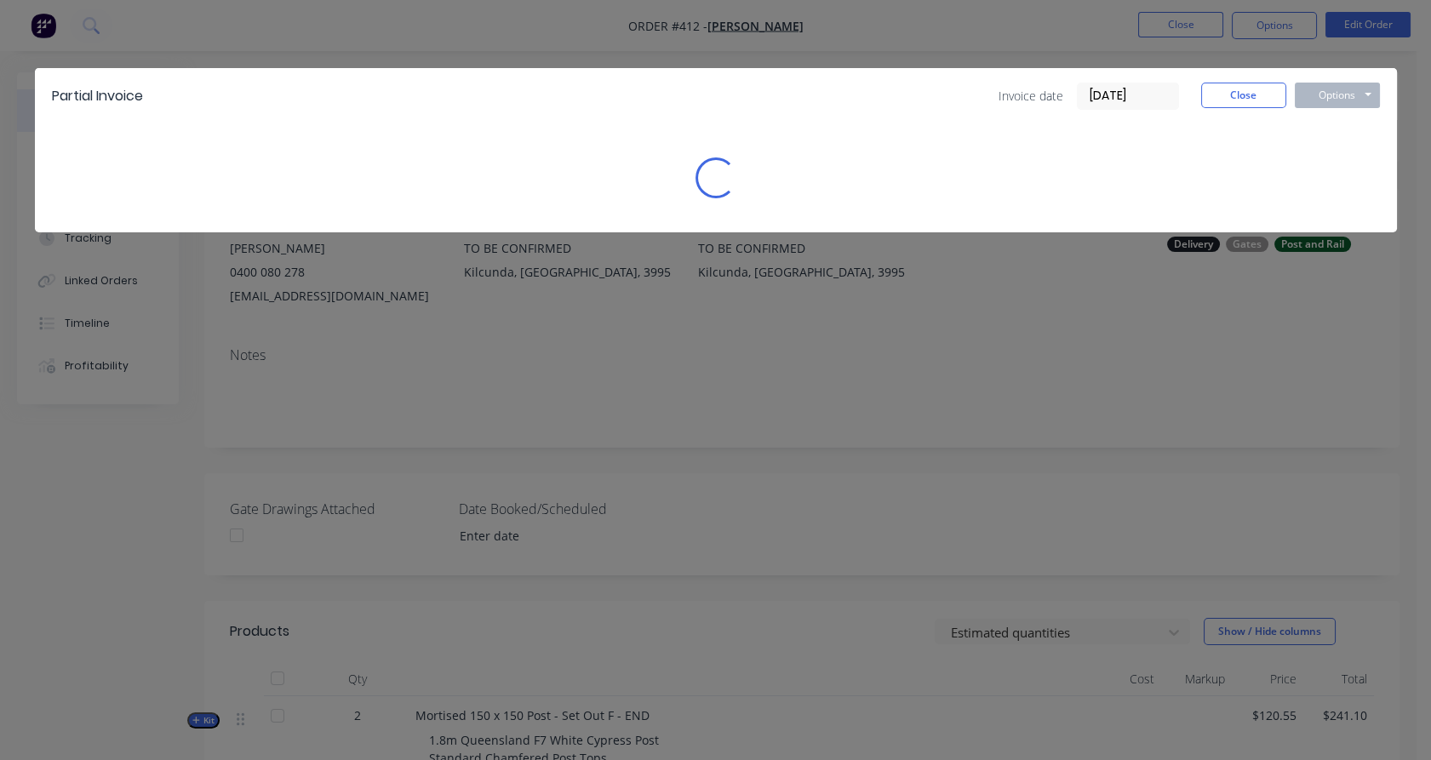
scroll to position [0, 0]
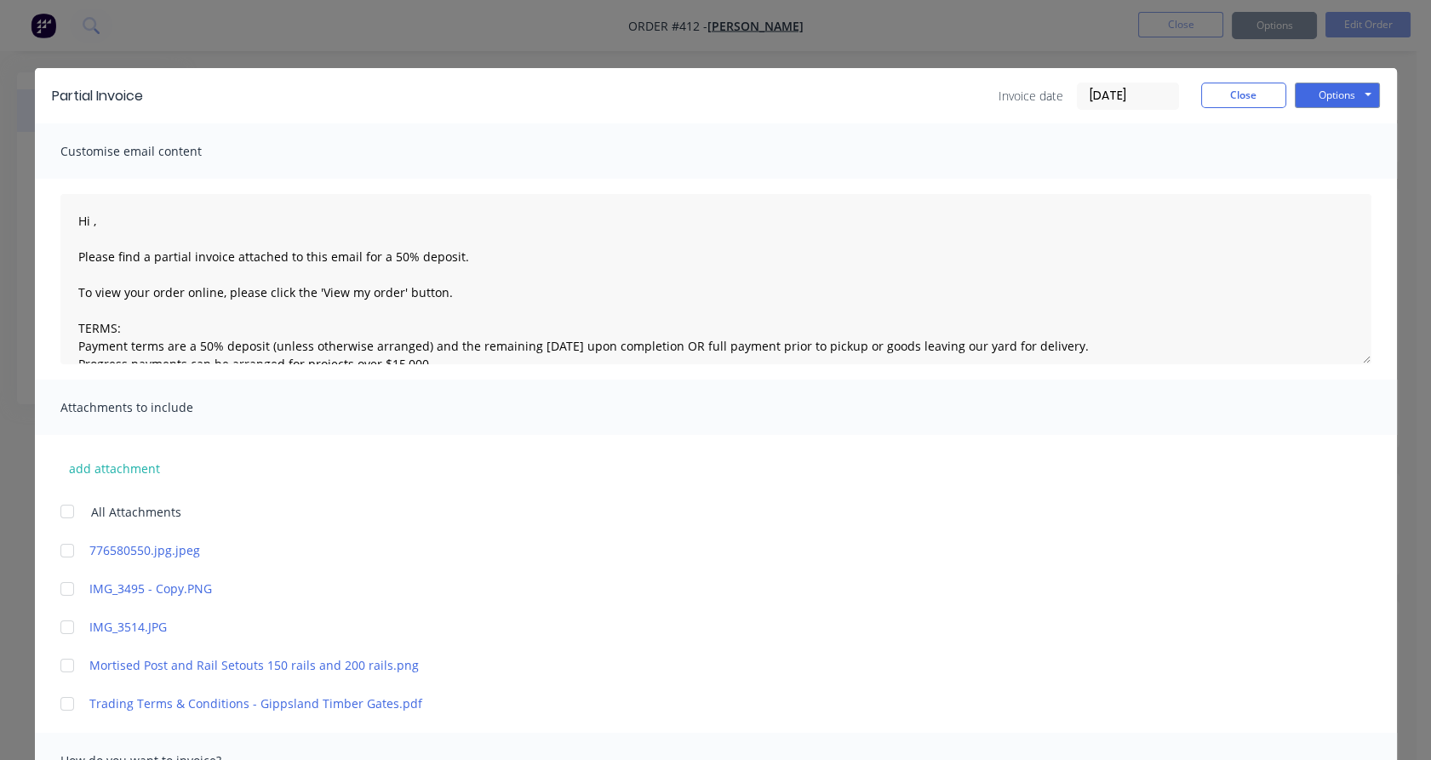
type textarea "Hi , Please find a partial invoice attached to this email for a 50% deposit. To…"
click at [1215, 92] on button "Close" at bounding box center [1243, 96] width 85 height 26
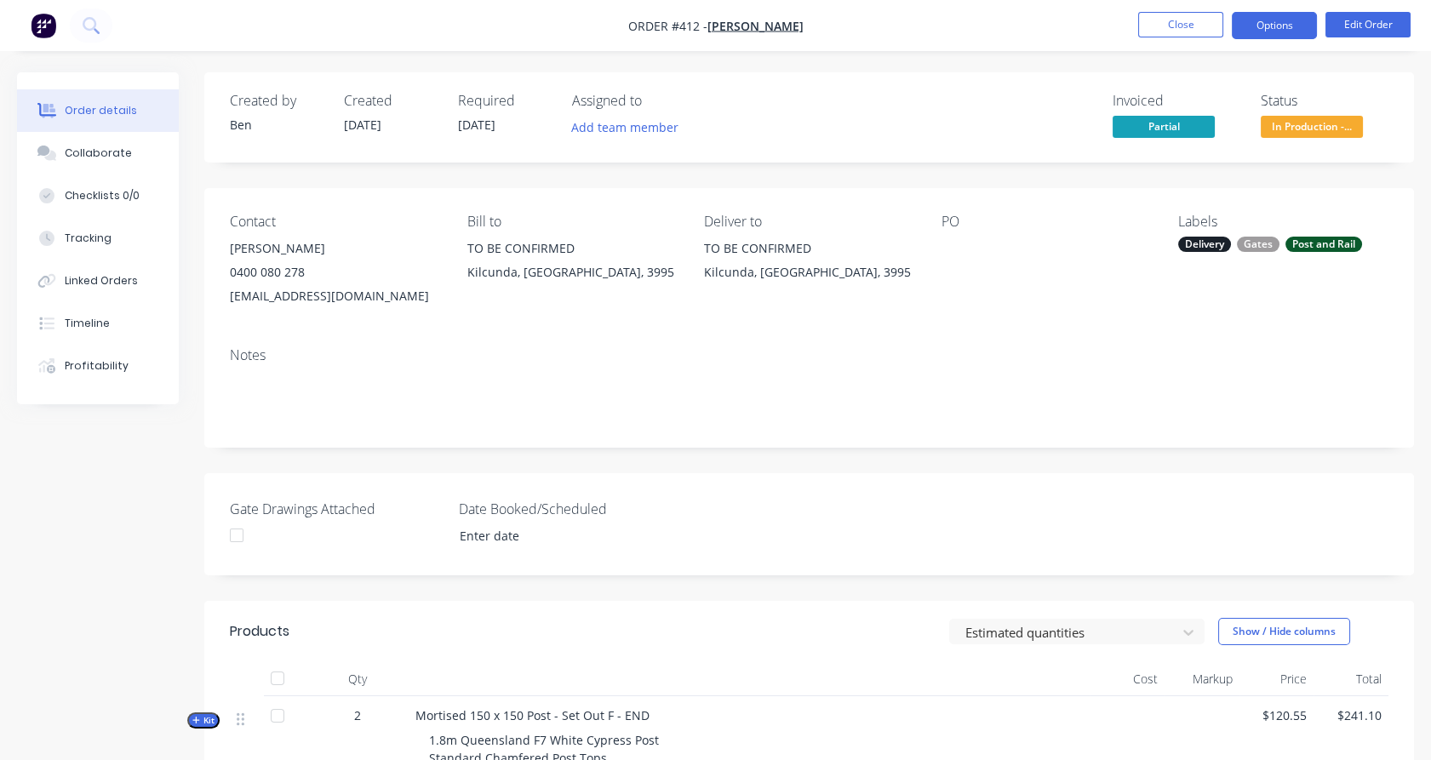
click at [1280, 30] on button "Options" at bounding box center [1274, 25] width 85 height 27
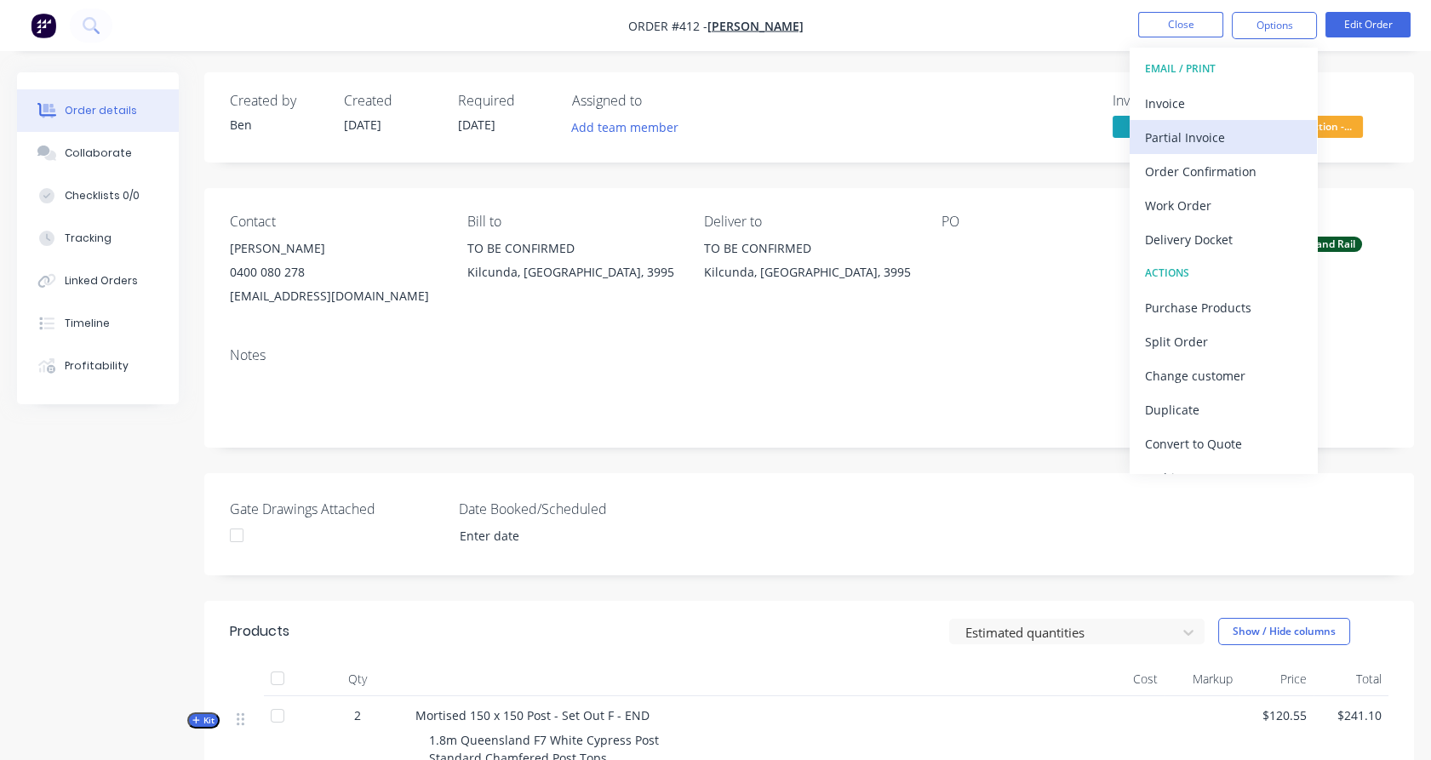
click at [1229, 140] on div "Partial Invoice" at bounding box center [1223, 137] width 157 height 25
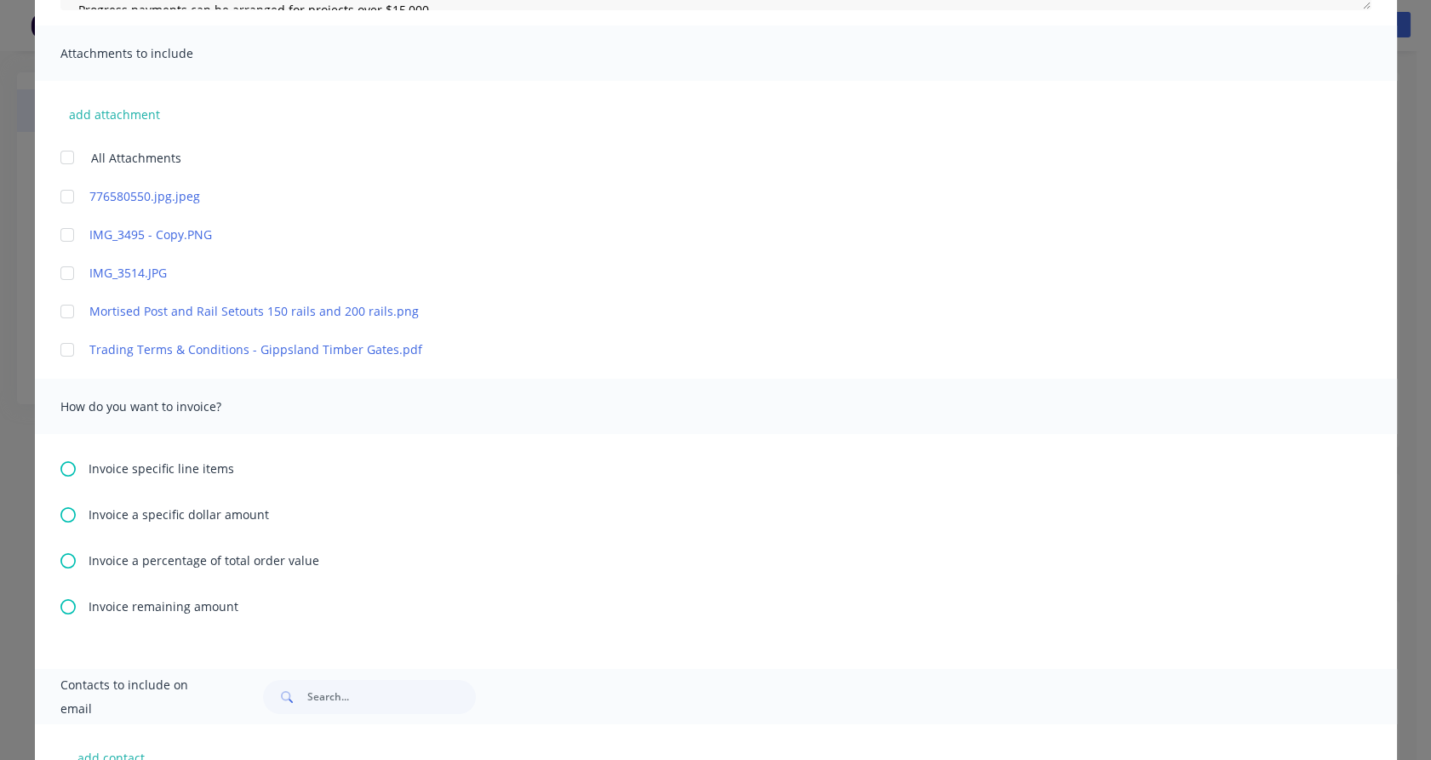
scroll to position [355, 0]
click at [193, 606] on span "Invoice remaining amount" at bounding box center [164, 606] width 150 height 18
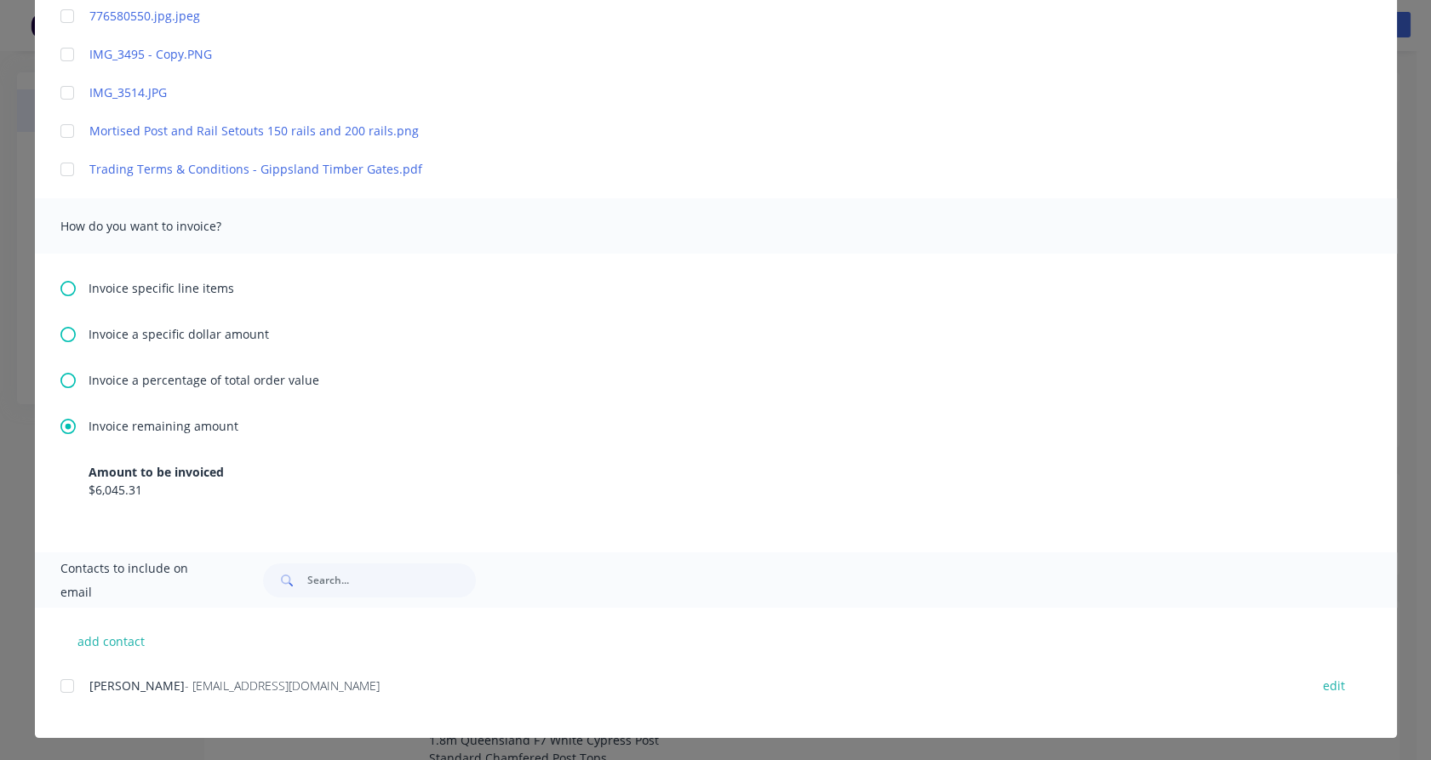
scroll to position [534, 0]
click at [61, 688] on div at bounding box center [67, 687] width 34 height 34
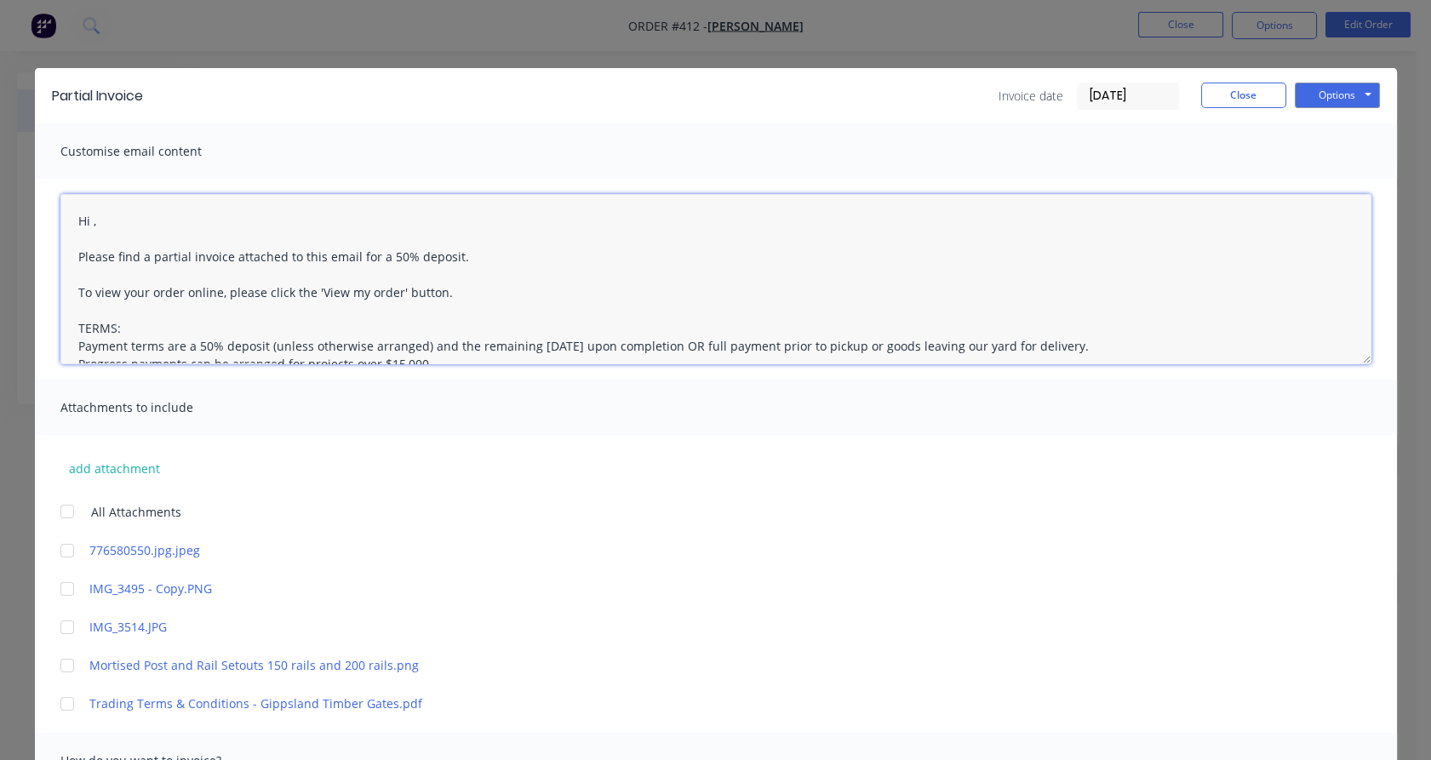
click at [86, 218] on textarea "Hi , Please find a partial invoice attached to this email for a 50% deposit. To…" at bounding box center [715, 279] width 1311 height 170
click at [157, 259] on textarea "Hi [PERSON_NAME], Please find a partial invoice attached to this email for a 50…" at bounding box center [715, 279] width 1311 height 170
drag, startPoint x: 347, startPoint y: 254, endPoint x: 445, endPoint y: 252, distance: 97.9
click at [445, 252] on textarea "Hi [PERSON_NAME], Please find a partial invoice attached to this email for a 50…" at bounding box center [715, 279] width 1311 height 170
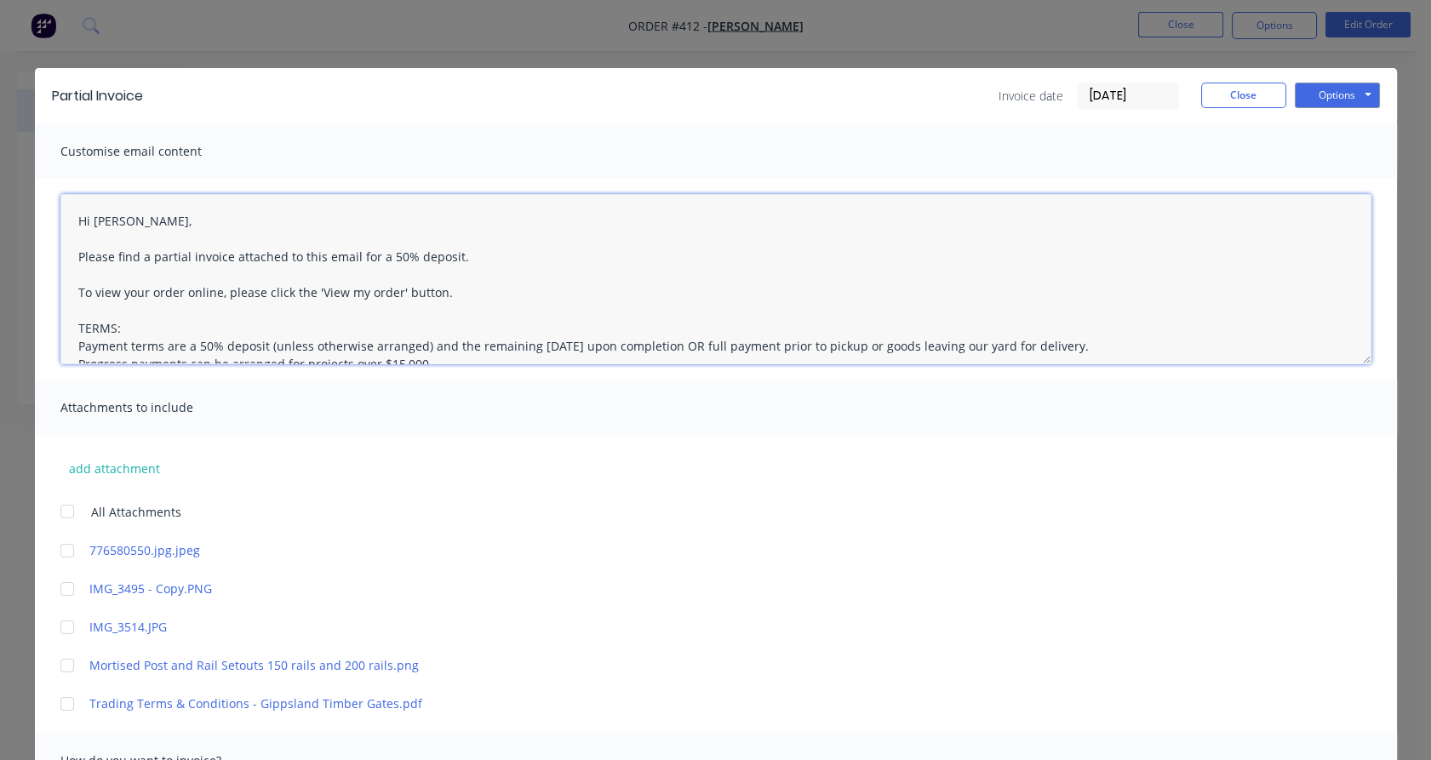
click at [162, 254] on textarea "Hi [PERSON_NAME], Please find a partial invoice attached to this email for a 50…" at bounding box center [715, 279] width 1311 height 170
drag, startPoint x: 333, startPoint y: 255, endPoint x: 429, endPoint y: 258, distance: 96.3
click at [429, 258] on textarea "Hi [PERSON_NAME], Please find a final invoice attached to this email for a 50% …" at bounding box center [715, 279] width 1311 height 170
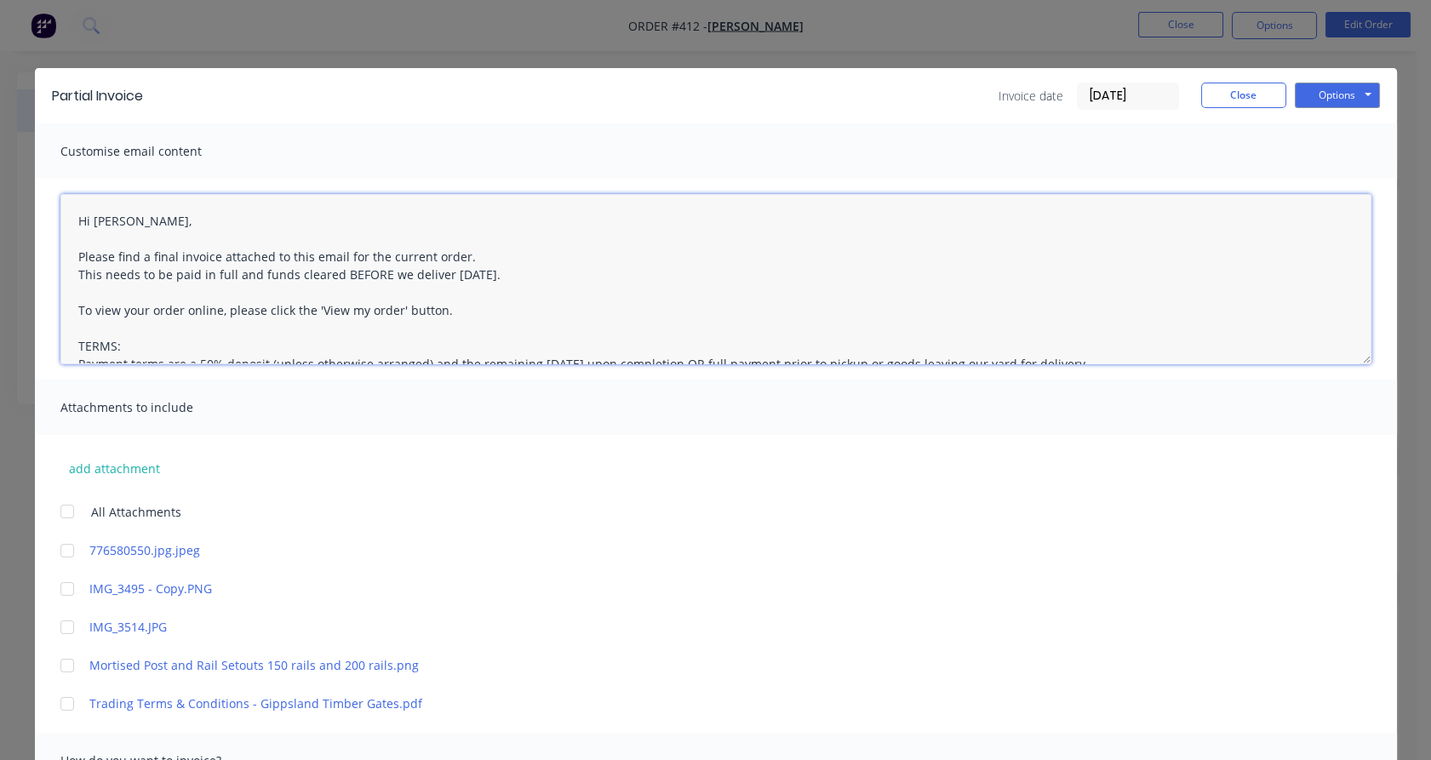
type textarea "Hi [PERSON_NAME], Please find a final invoice attached to this email for the cu…"
click at [624, 275] on textarea "Hi [PERSON_NAME], Please find a final invoice attached to this email for the cu…" at bounding box center [715, 279] width 1311 height 170
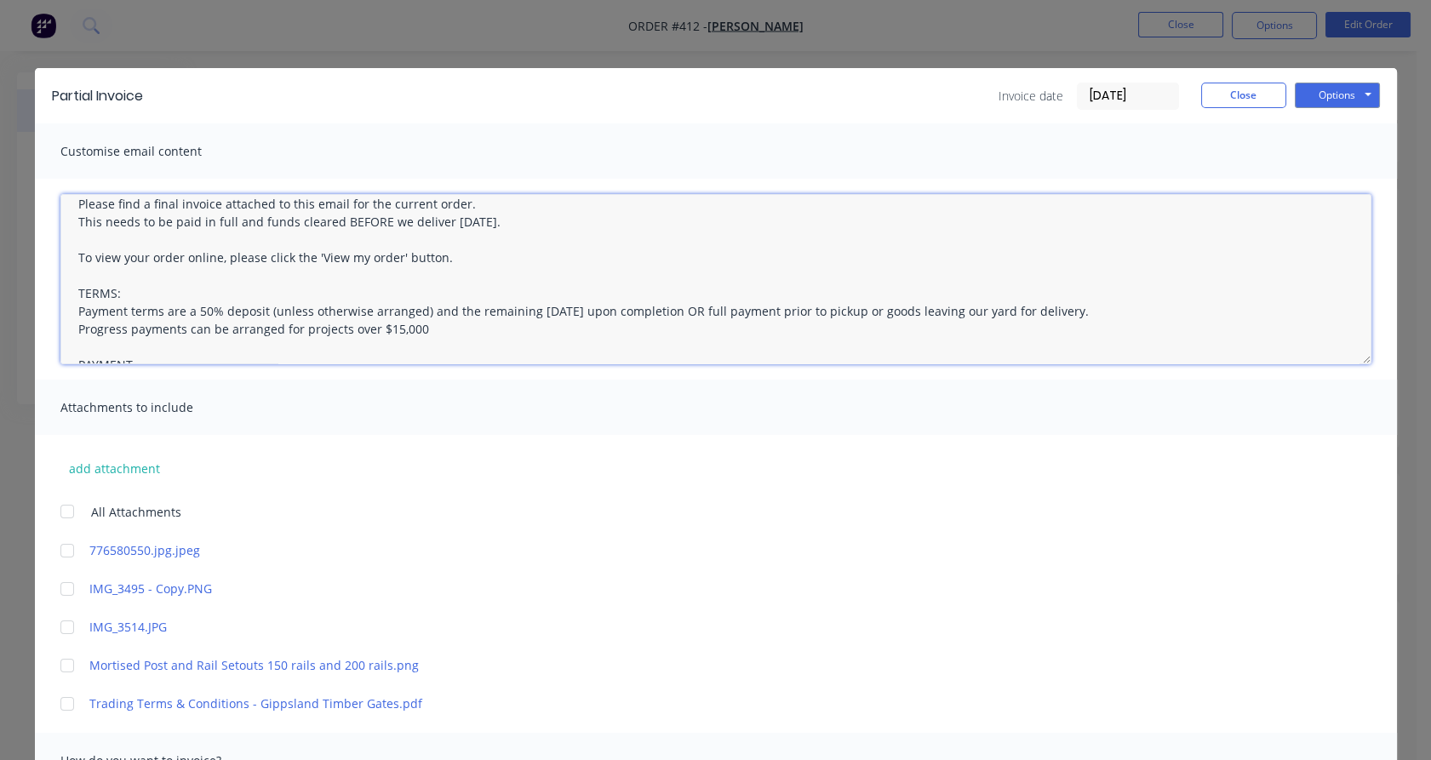
click at [61, 702] on div at bounding box center [67, 704] width 34 height 34
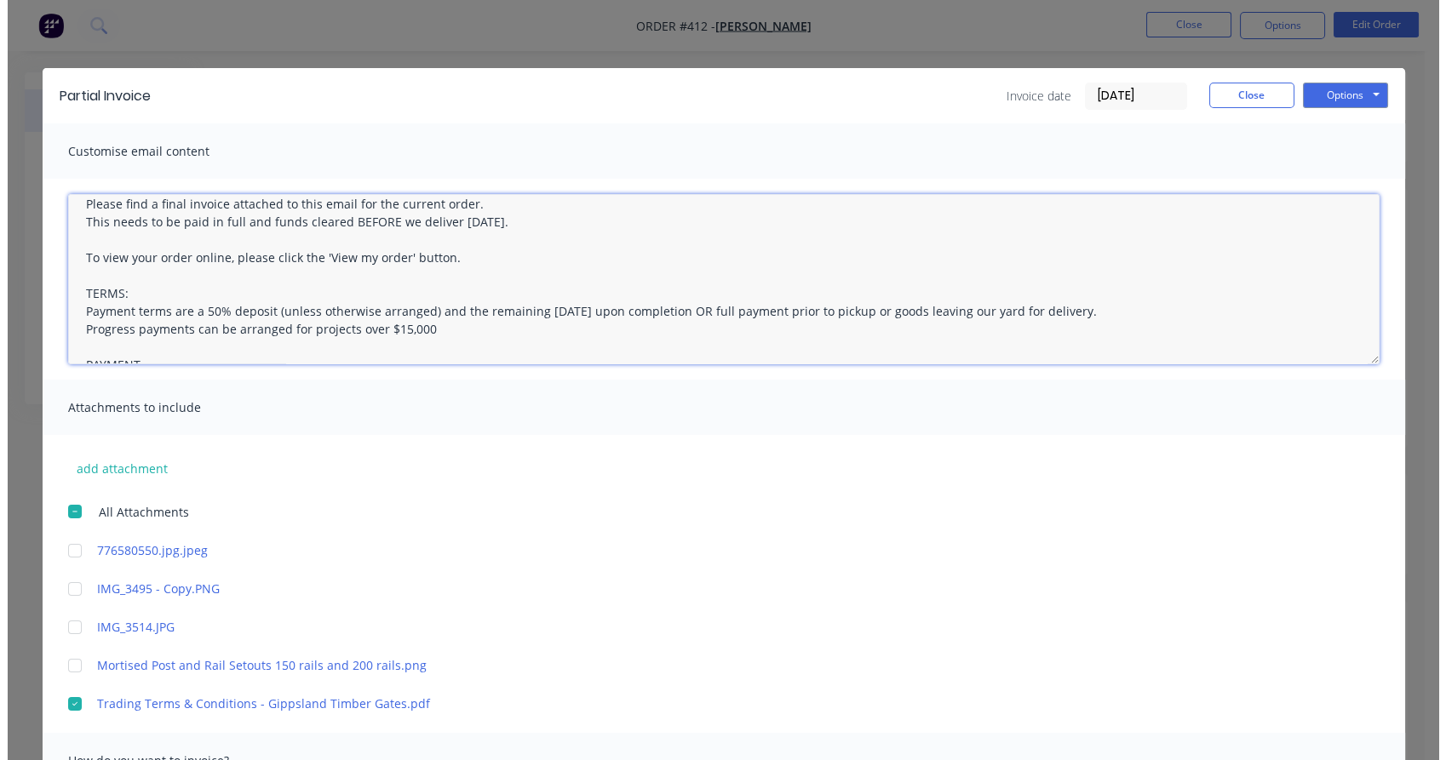
scroll to position [0, 0]
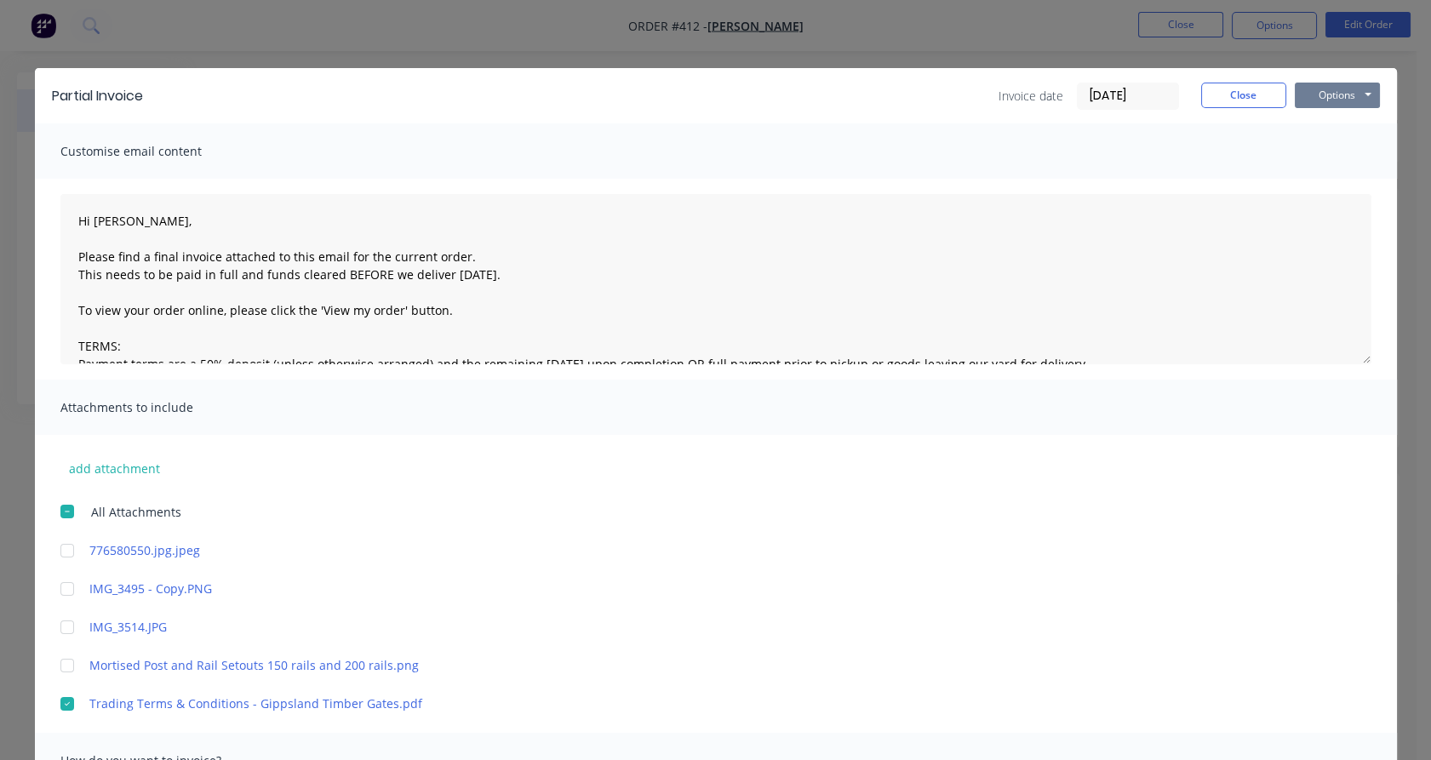
click at [1360, 91] on button "Options" at bounding box center [1337, 96] width 85 height 26
click at [1326, 183] on button "Email" at bounding box center [1349, 182] width 109 height 28
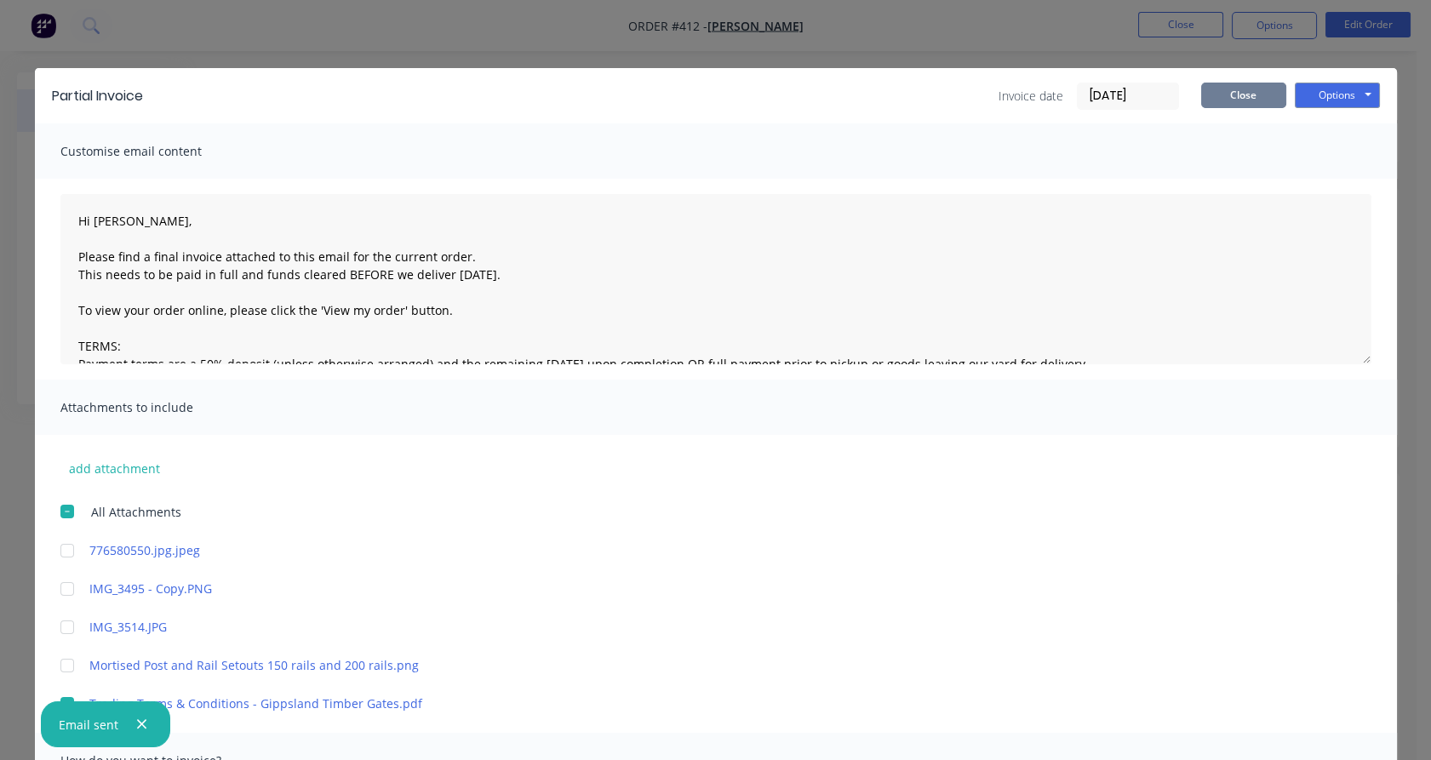
click at [1246, 95] on button "Close" at bounding box center [1243, 96] width 85 height 26
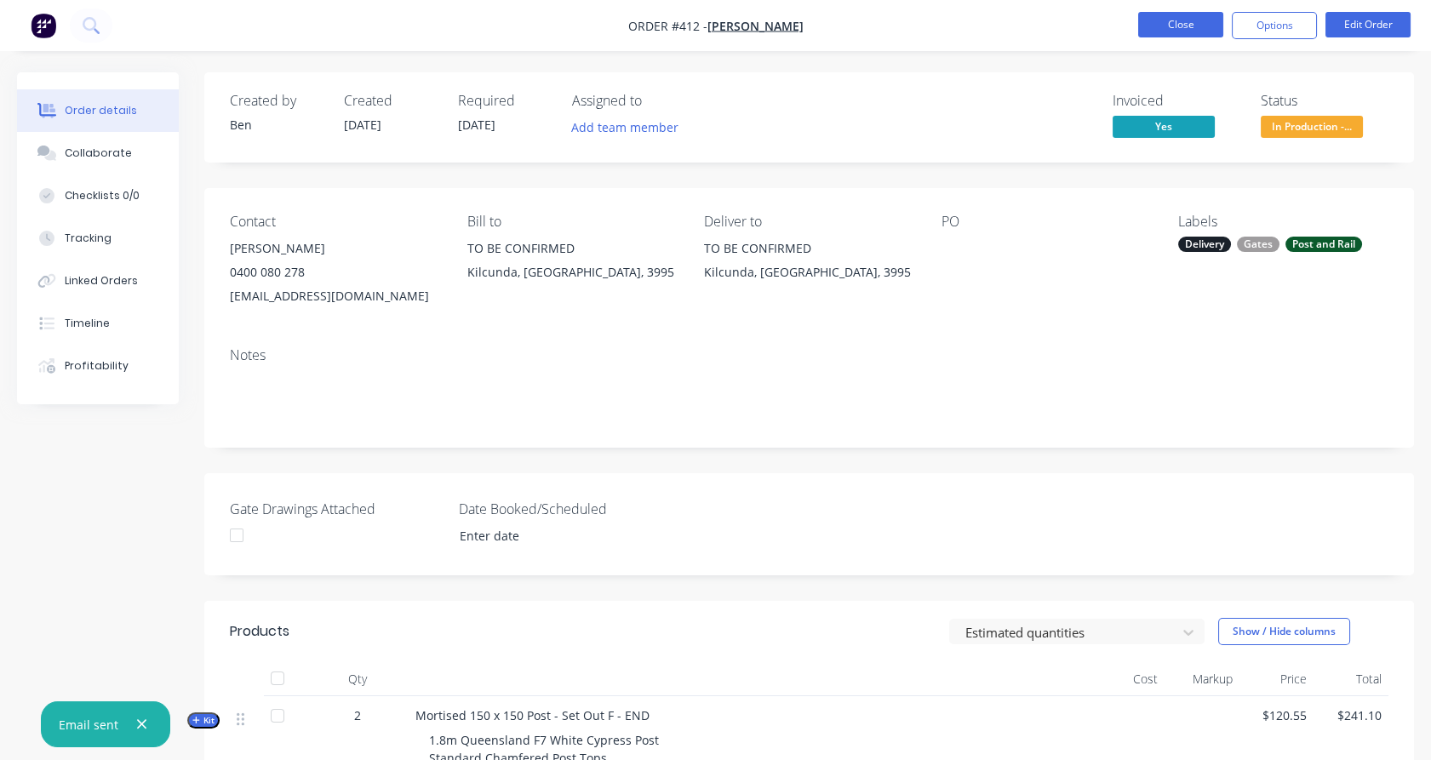
click at [1179, 26] on button "Close" at bounding box center [1180, 25] width 85 height 26
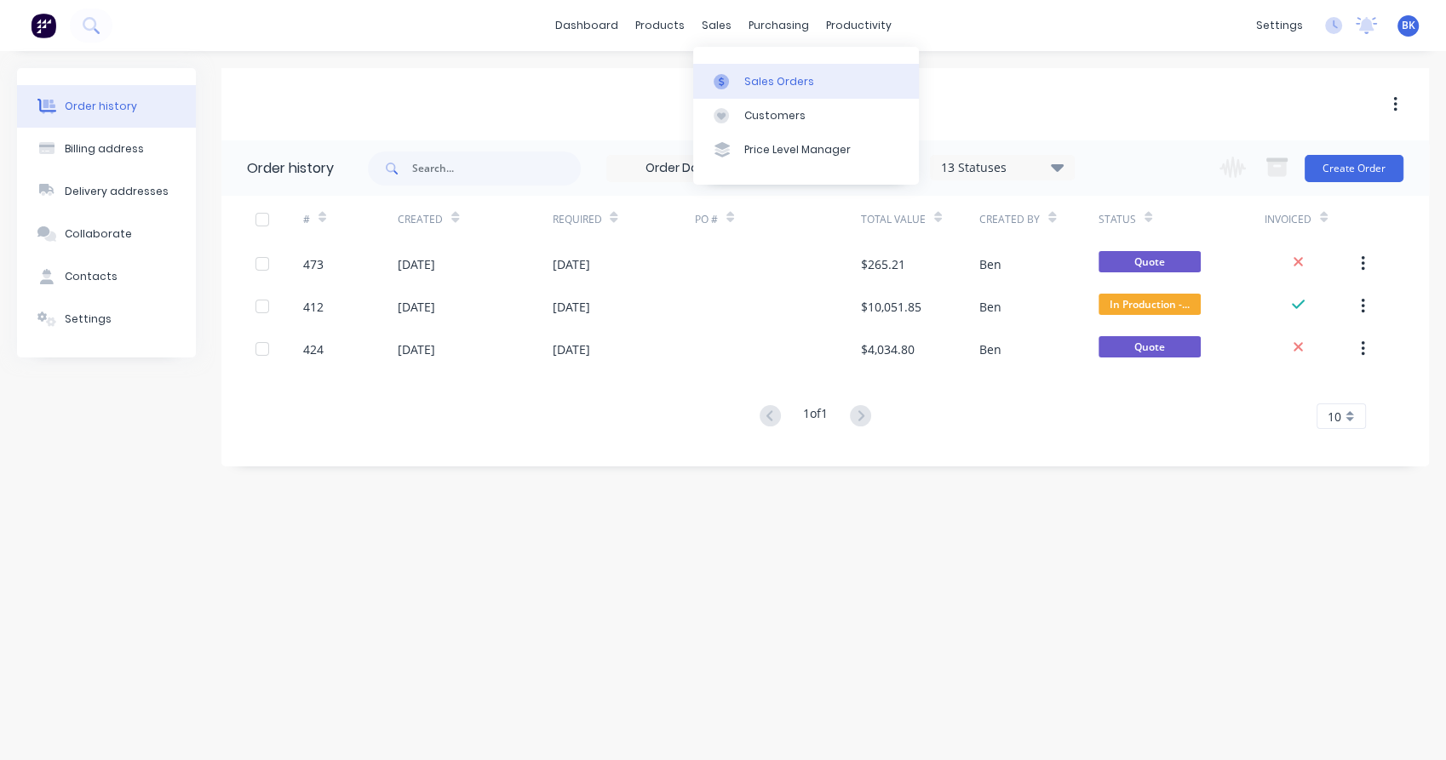
click at [751, 80] on div "Sales Orders" at bounding box center [779, 81] width 70 height 15
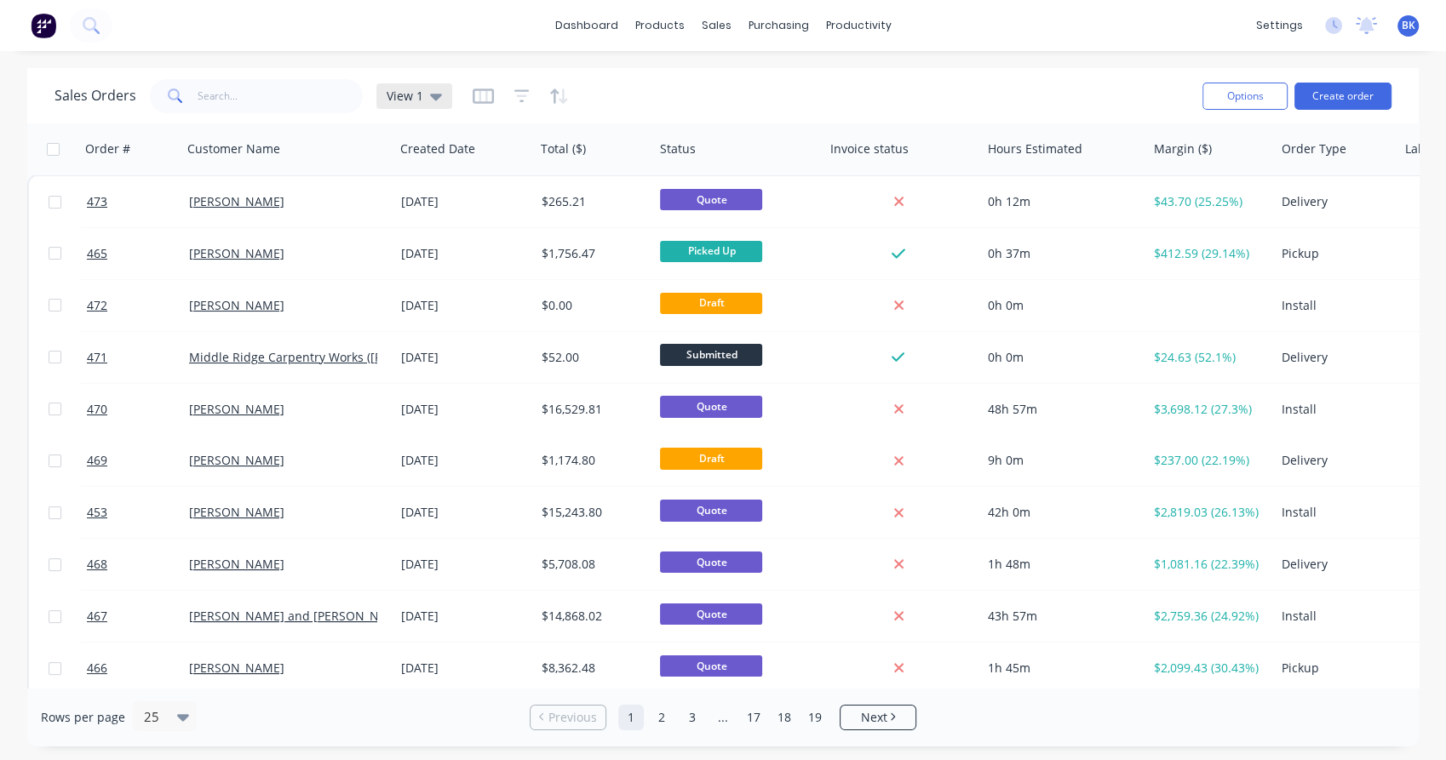
click at [436, 102] on icon at bounding box center [436, 96] width 12 height 19
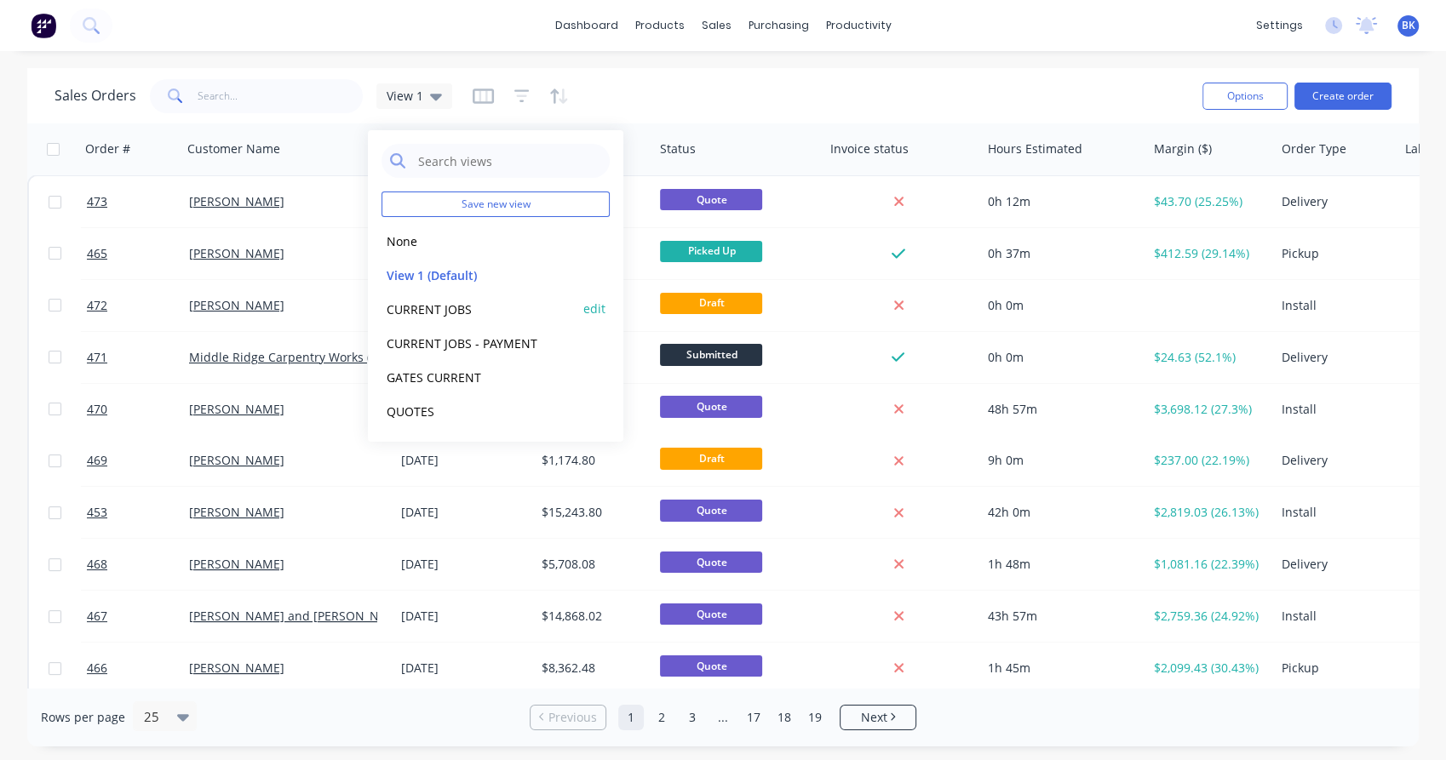
click at [448, 306] on button "CURRENT JOBS" at bounding box center [478, 309] width 194 height 20
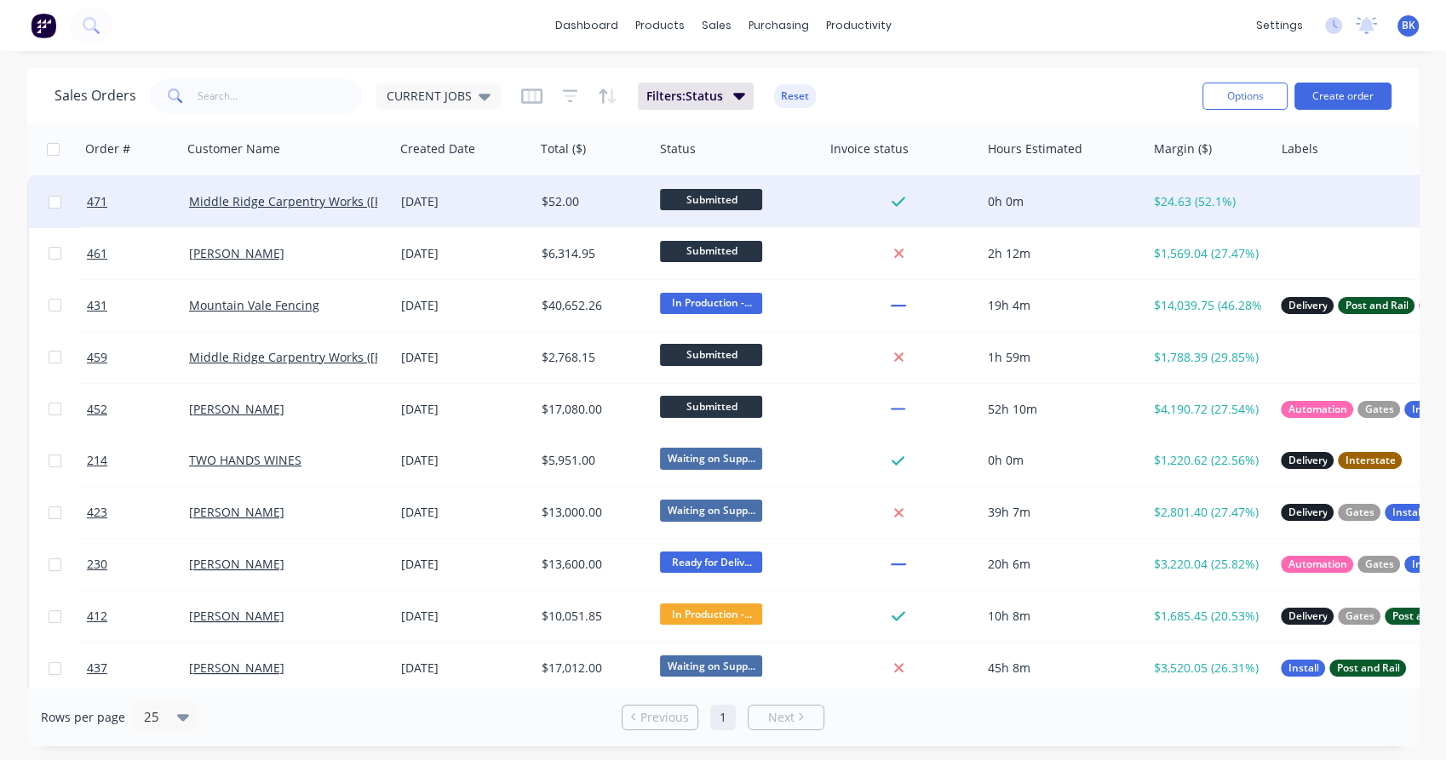
click at [723, 199] on span "Submitted" at bounding box center [711, 199] width 102 height 21
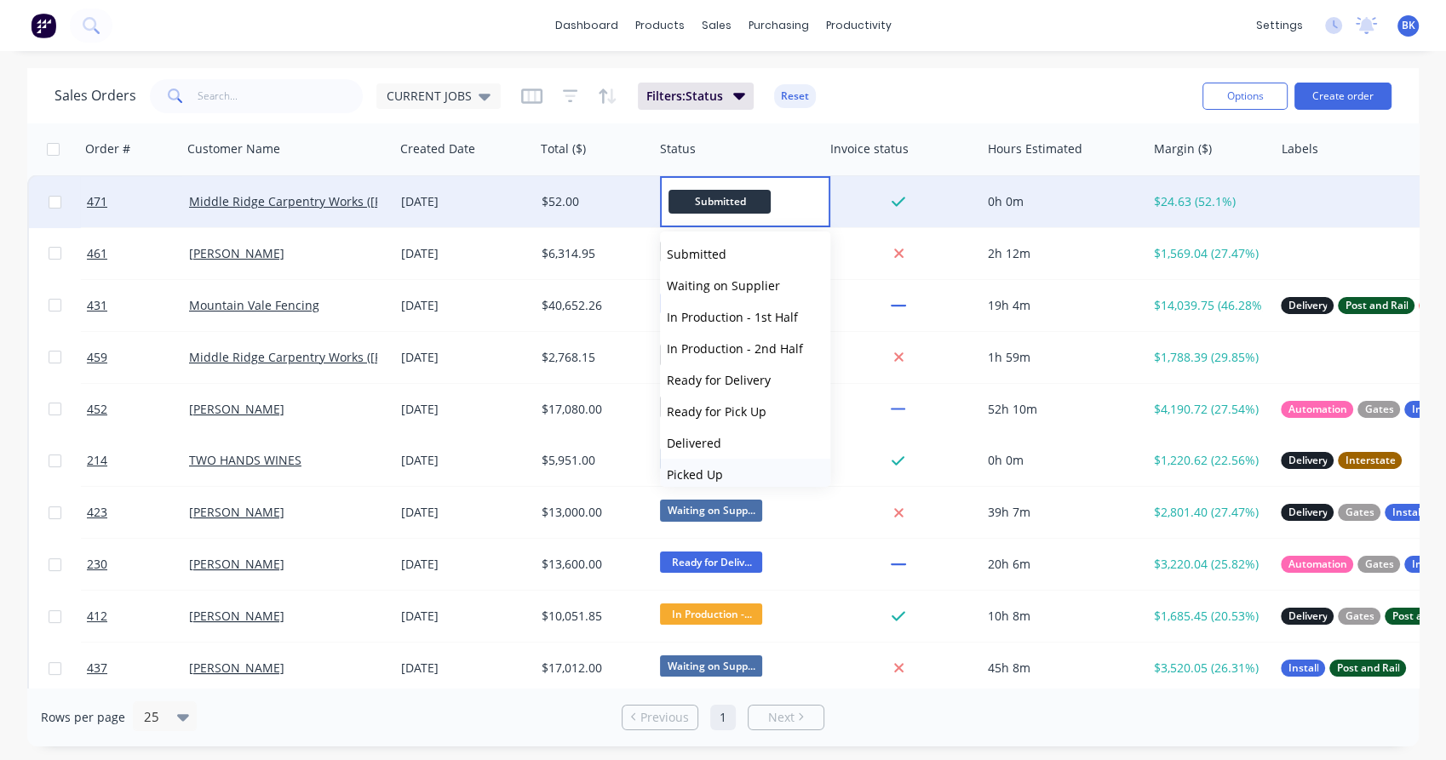
click at [708, 477] on span "Picked Up" at bounding box center [695, 475] width 56 height 16
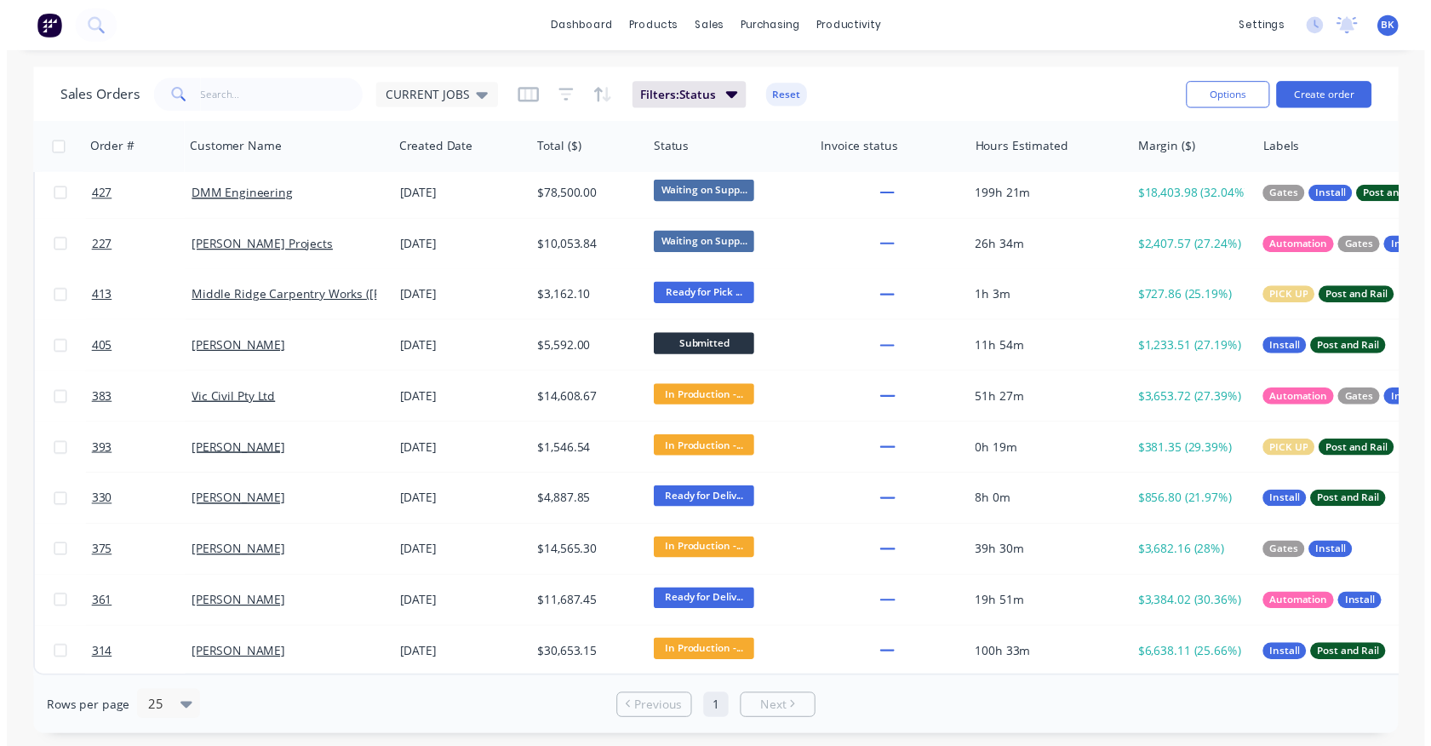
scroll to position [634, 0]
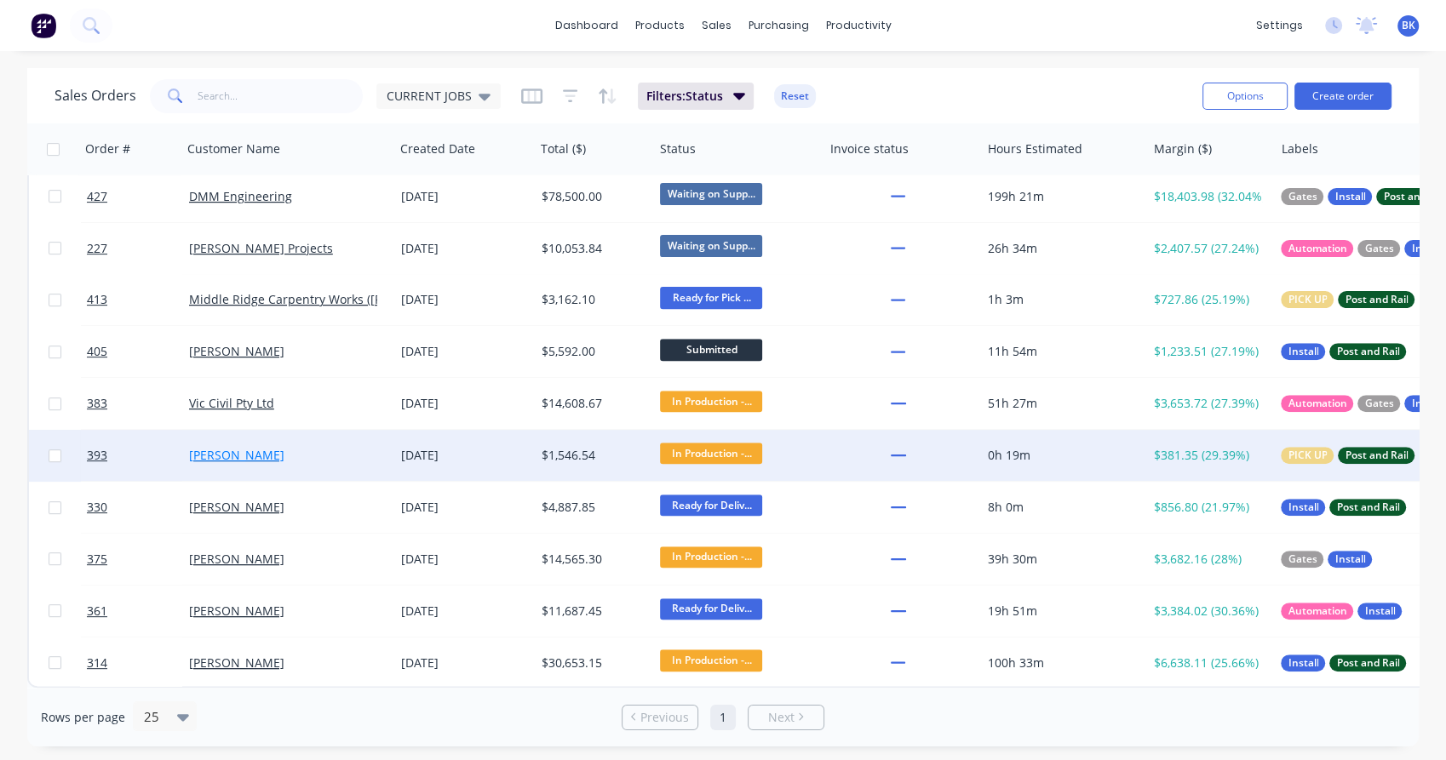
click at [208, 447] on link "[PERSON_NAME]" at bounding box center [236, 455] width 95 height 16
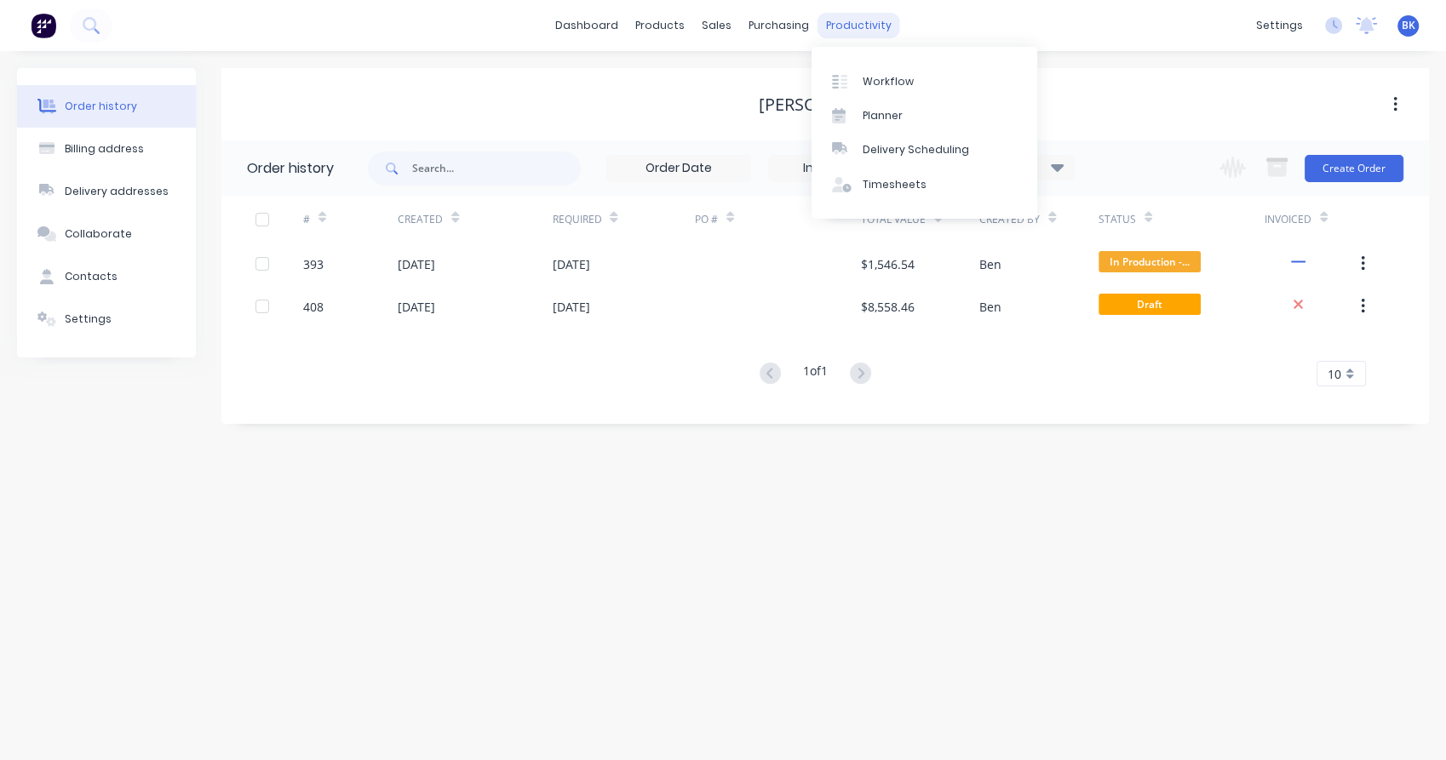
click at [851, 14] on div "productivity" at bounding box center [858, 26] width 83 height 26
click at [847, 74] on div at bounding box center [845, 81] width 26 height 15
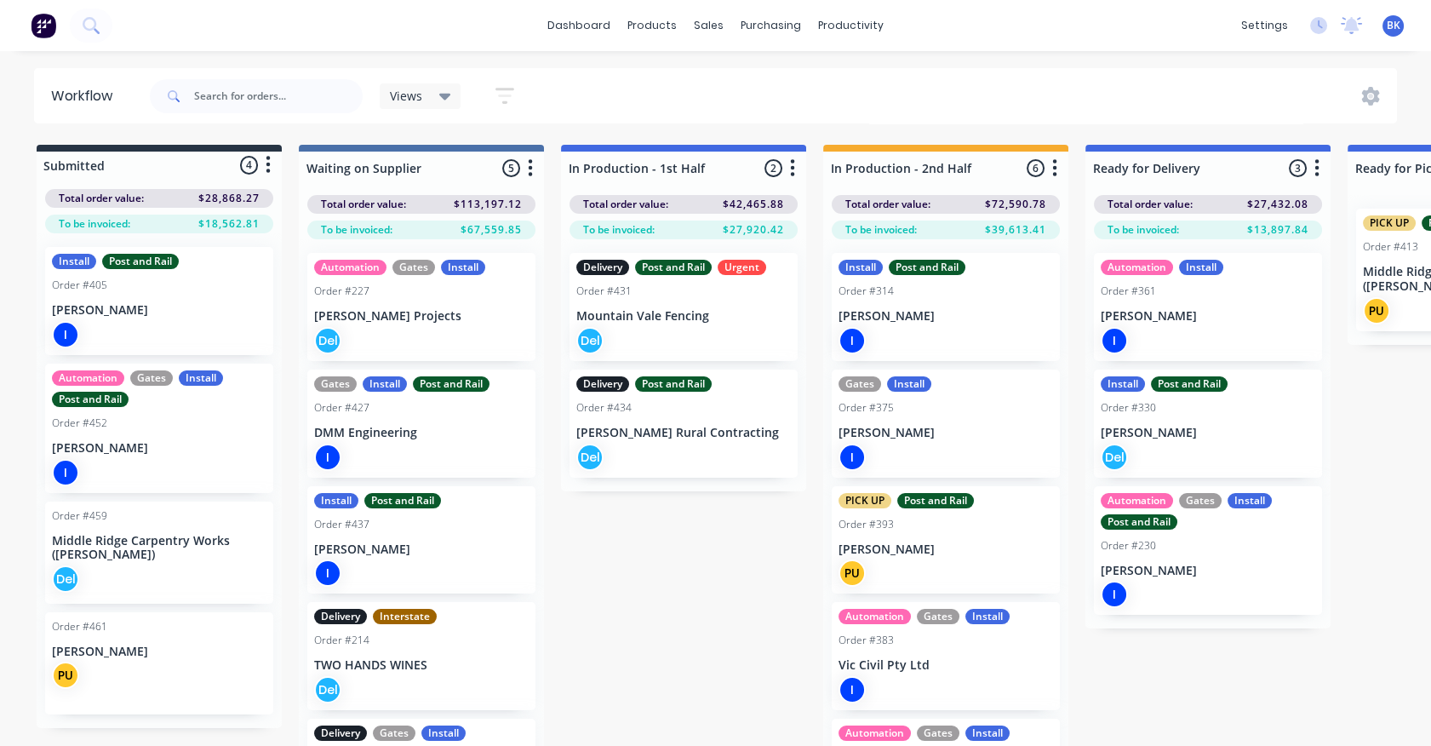
click at [605, 415] on div "Order #434" at bounding box center [603, 407] width 55 height 15
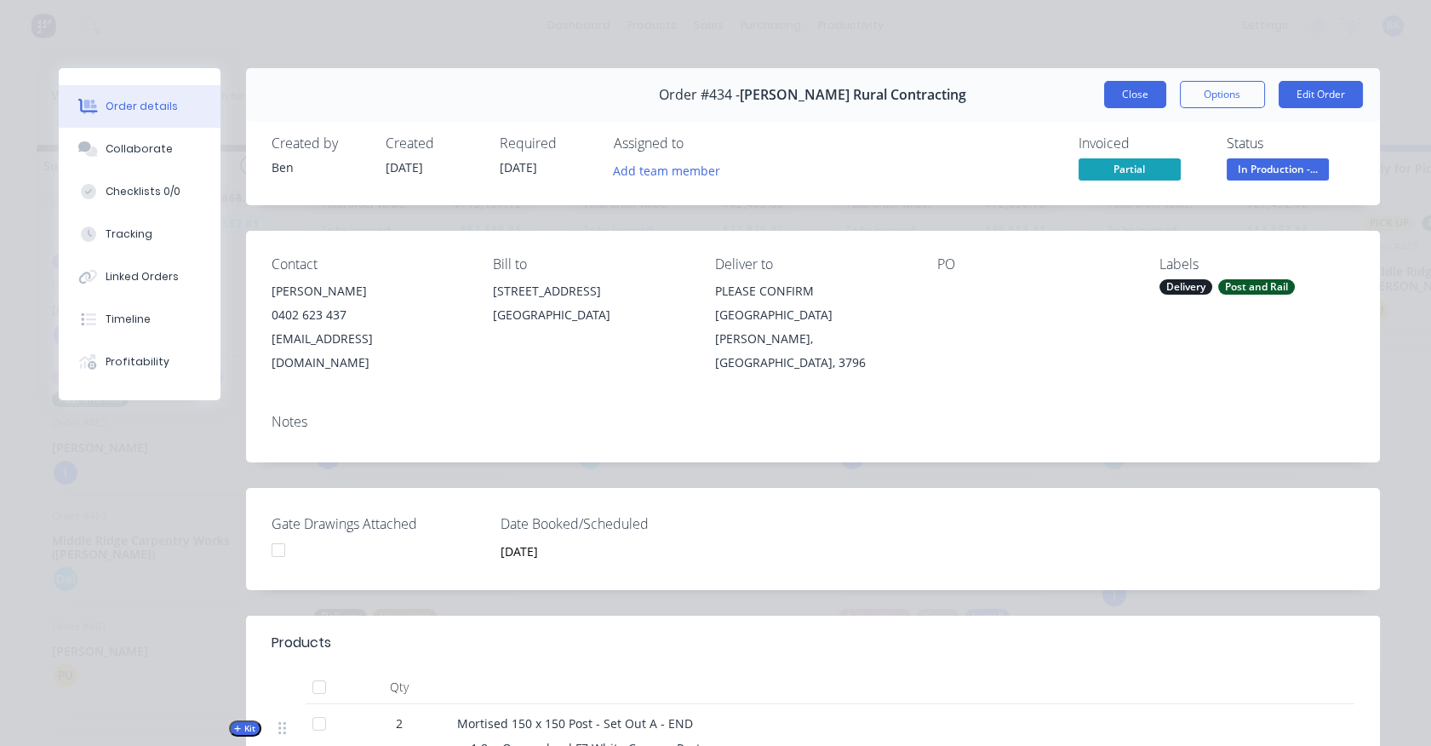
click at [1114, 88] on button "Close" at bounding box center [1135, 94] width 62 height 27
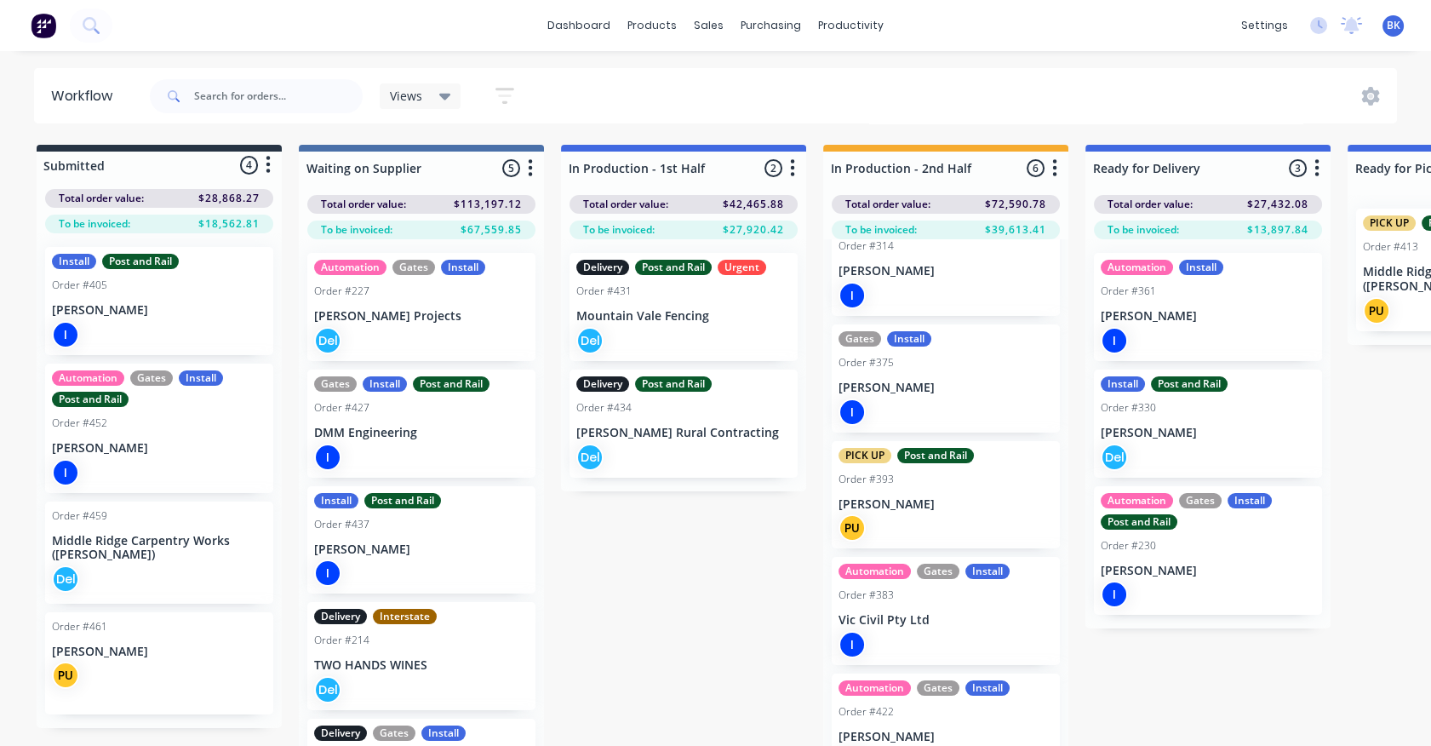
scroll to position [161, 0]
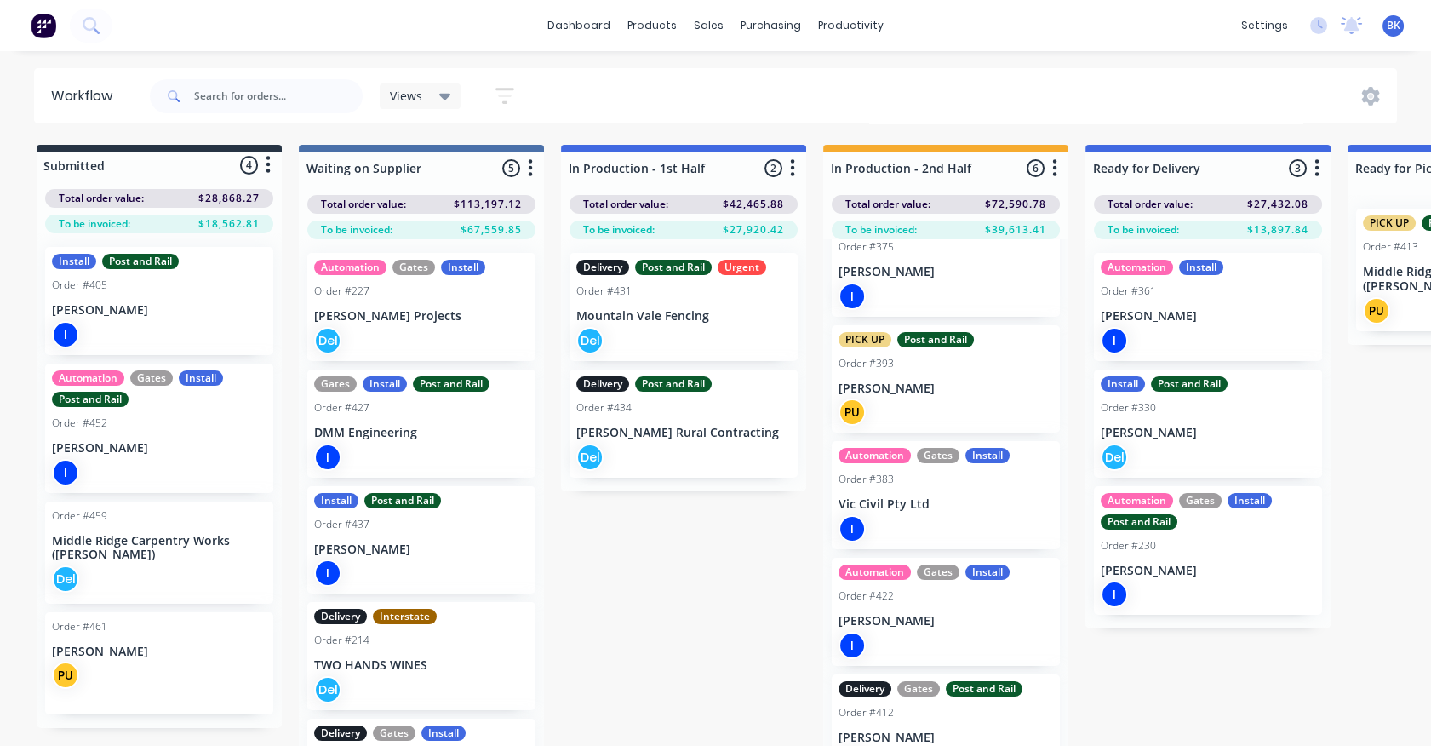
click at [654, 319] on p "Mountain Vale Fencing" at bounding box center [683, 316] width 215 height 14
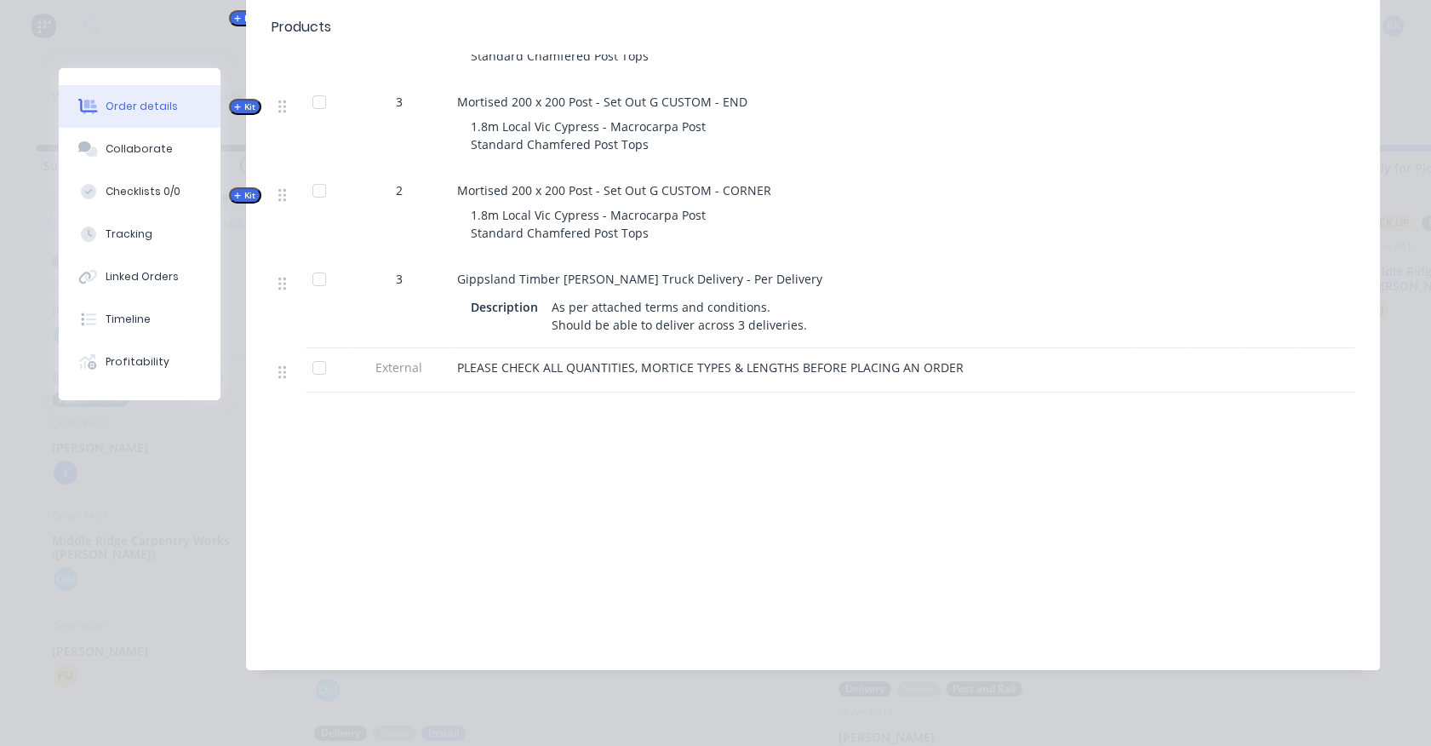
scroll to position [0, 0]
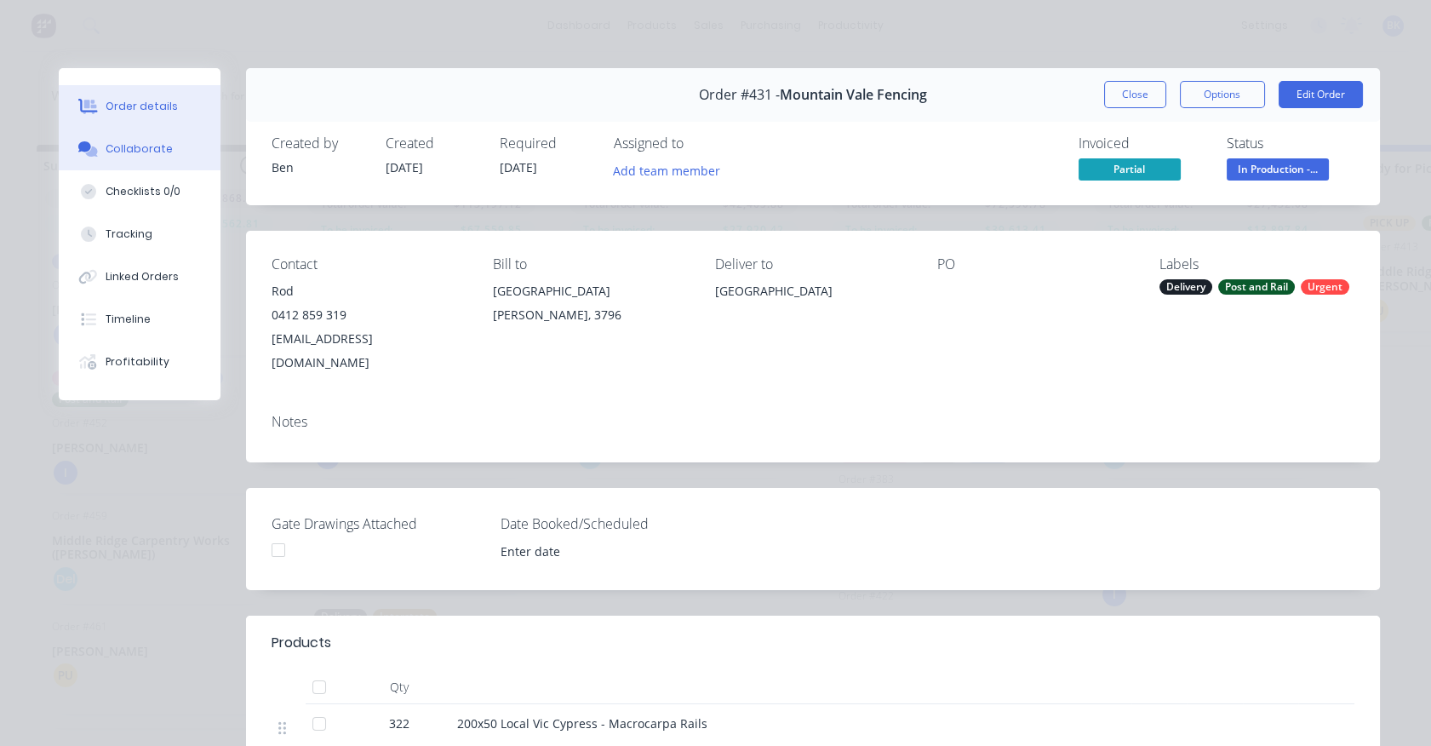
click at [136, 156] on div "Collaborate" at bounding box center [139, 148] width 67 height 15
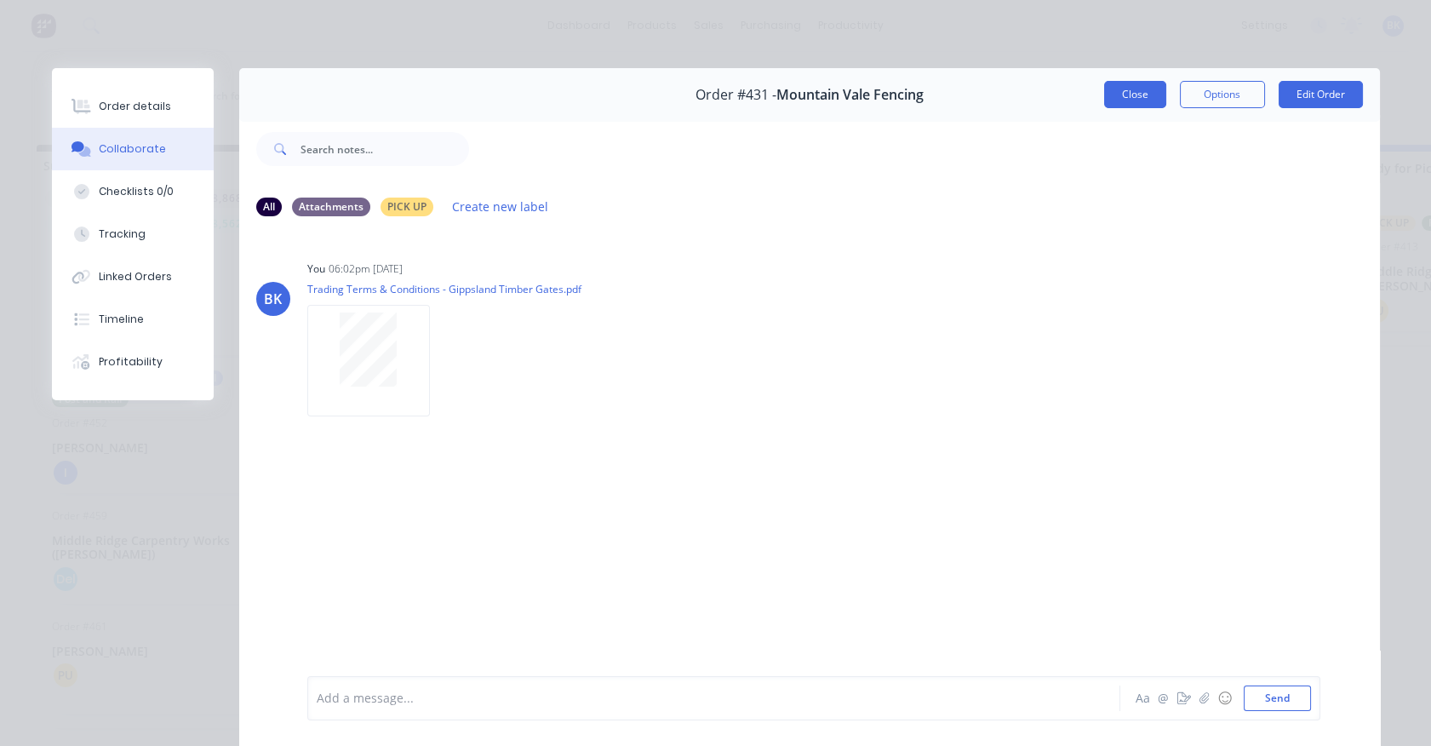
click at [1146, 94] on button "Close" at bounding box center [1135, 94] width 62 height 27
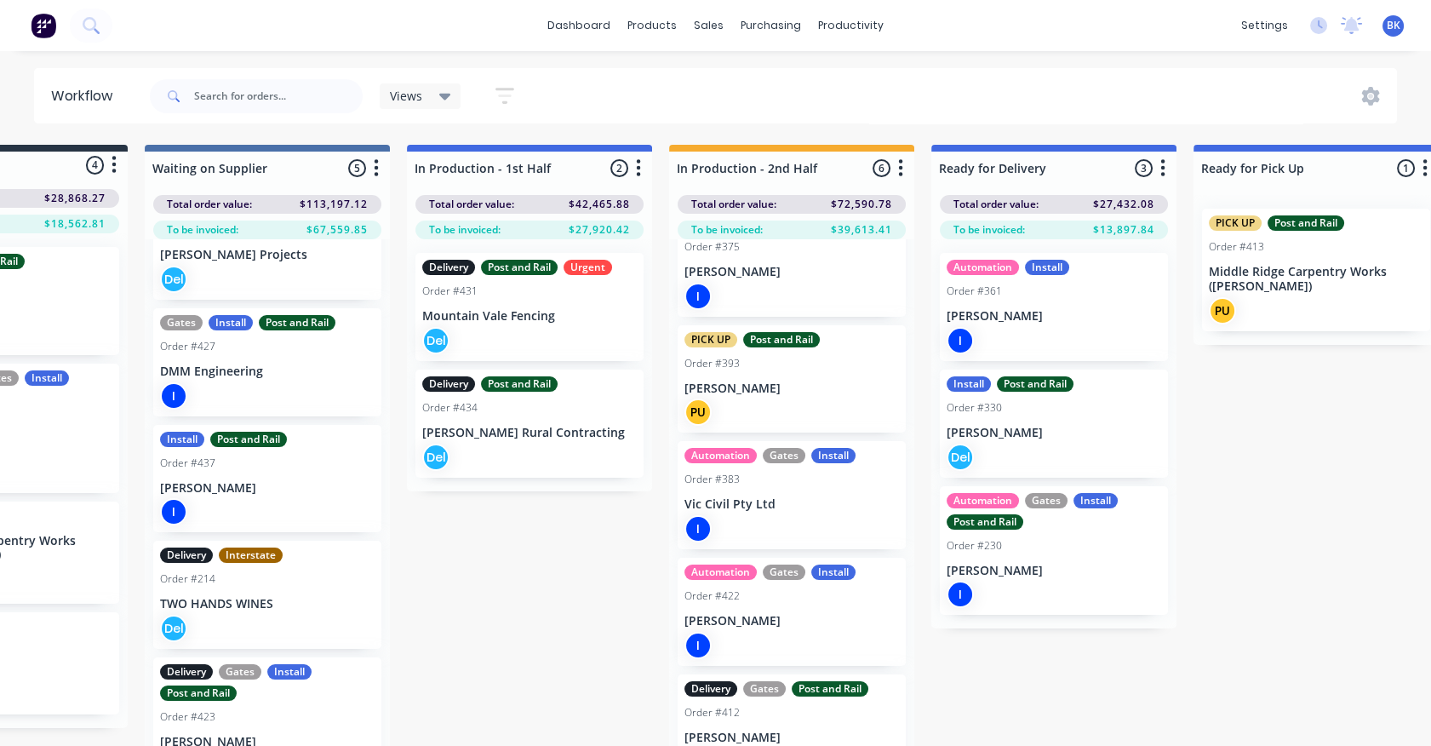
scroll to position [49, 154]
